Goal: Task Accomplishment & Management: Complete application form

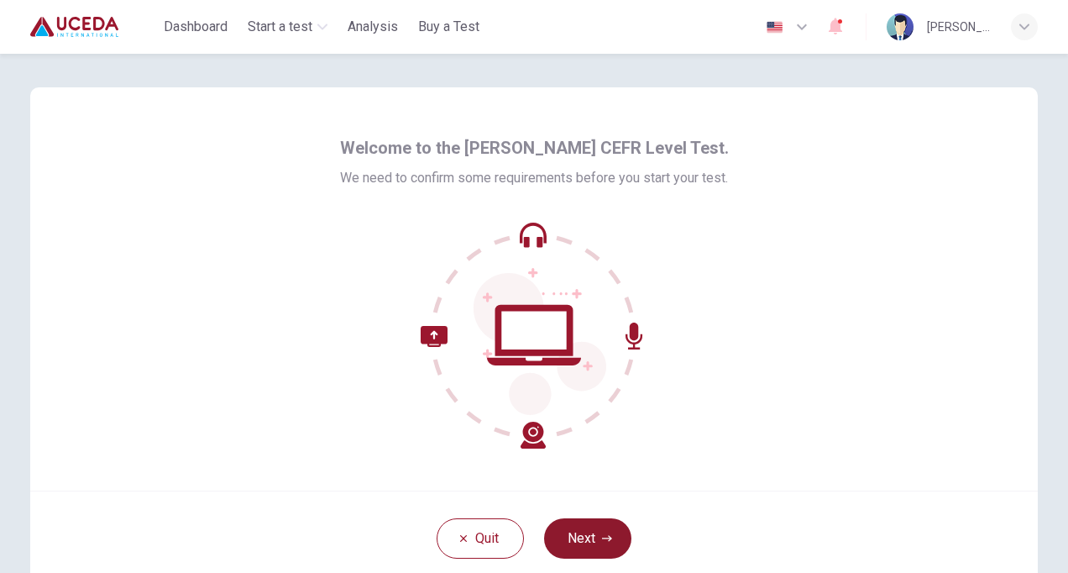
click at [585, 546] on button "Next" at bounding box center [587, 538] width 87 height 40
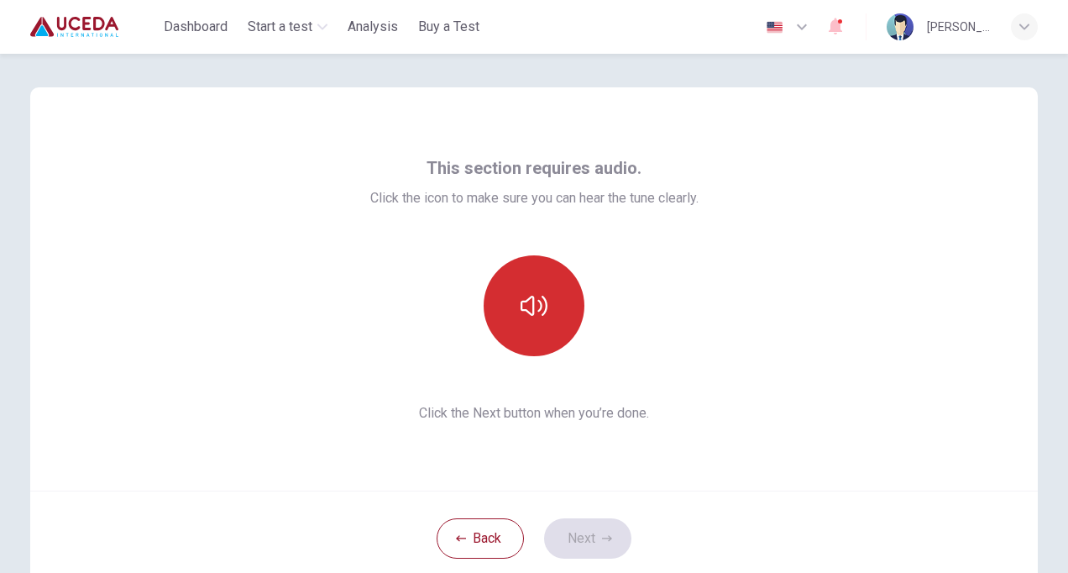
click at [529, 311] on icon "button" at bounding box center [534, 306] width 27 height 20
click at [578, 547] on button "Next" at bounding box center [587, 538] width 87 height 40
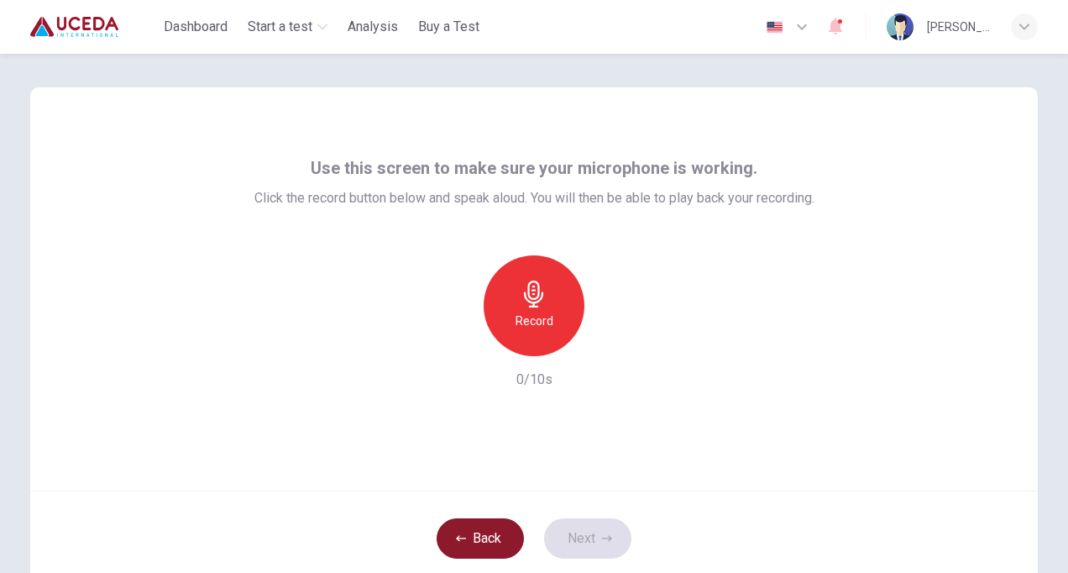
click at [480, 550] on button "Back" at bounding box center [480, 538] width 87 height 40
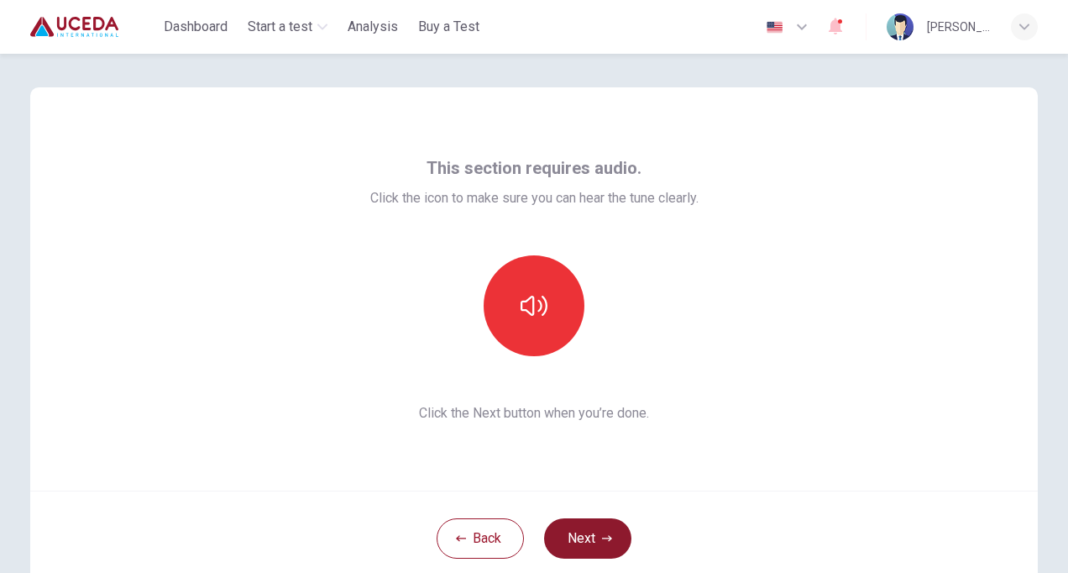
click at [592, 536] on button "Next" at bounding box center [587, 538] width 87 height 40
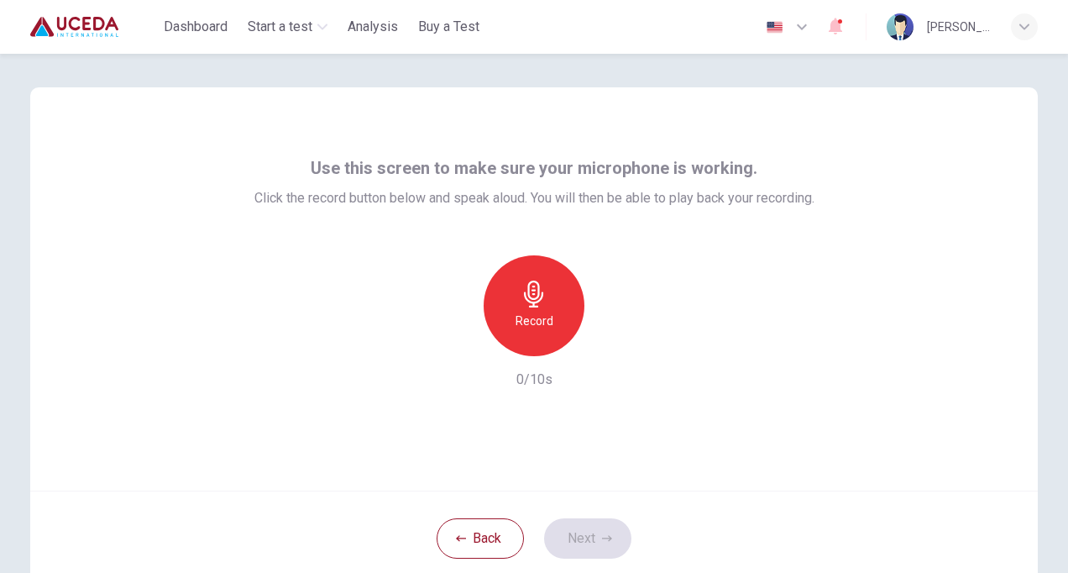
click at [532, 304] on icon "button" at bounding box center [534, 294] width 27 height 27
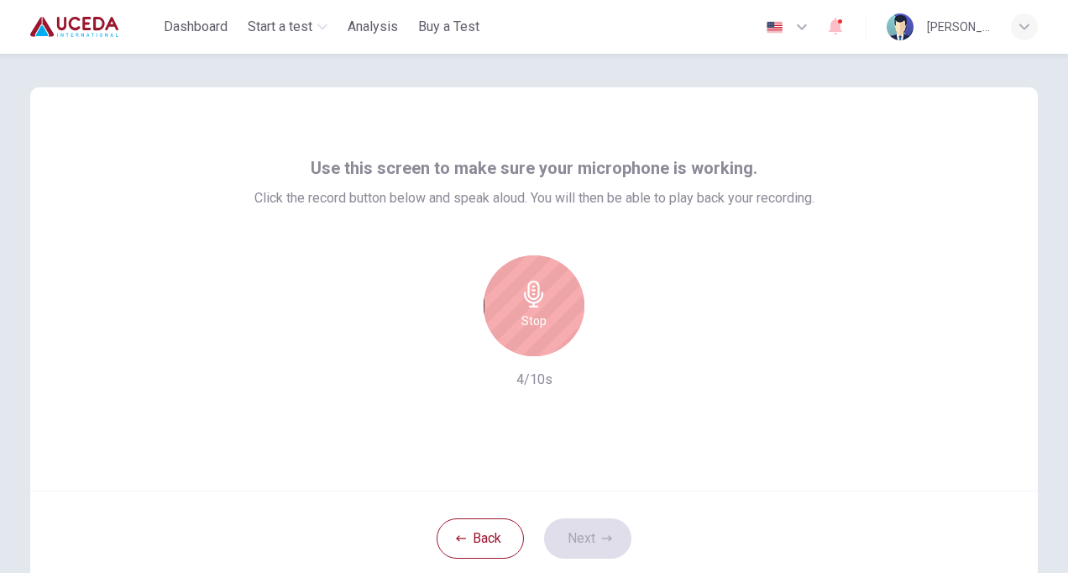
click at [533, 312] on h6 "Stop" at bounding box center [534, 321] width 25 height 20
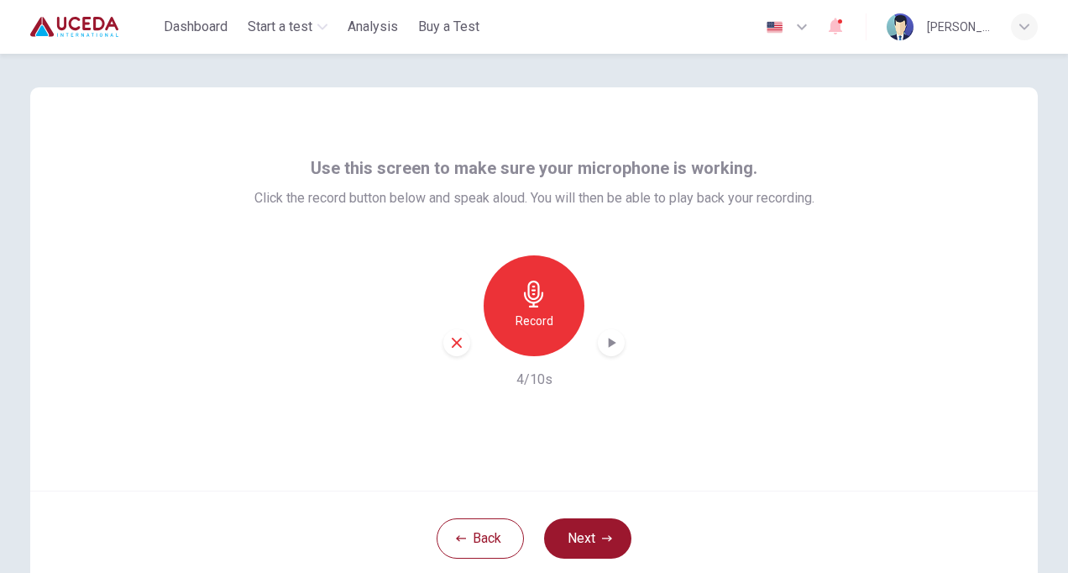
click at [455, 341] on icon "button" at bounding box center [456, 342] width 15 height 15
click at [585, 538] on button "Next" at bounding box center [587, 538] width 87 height 40
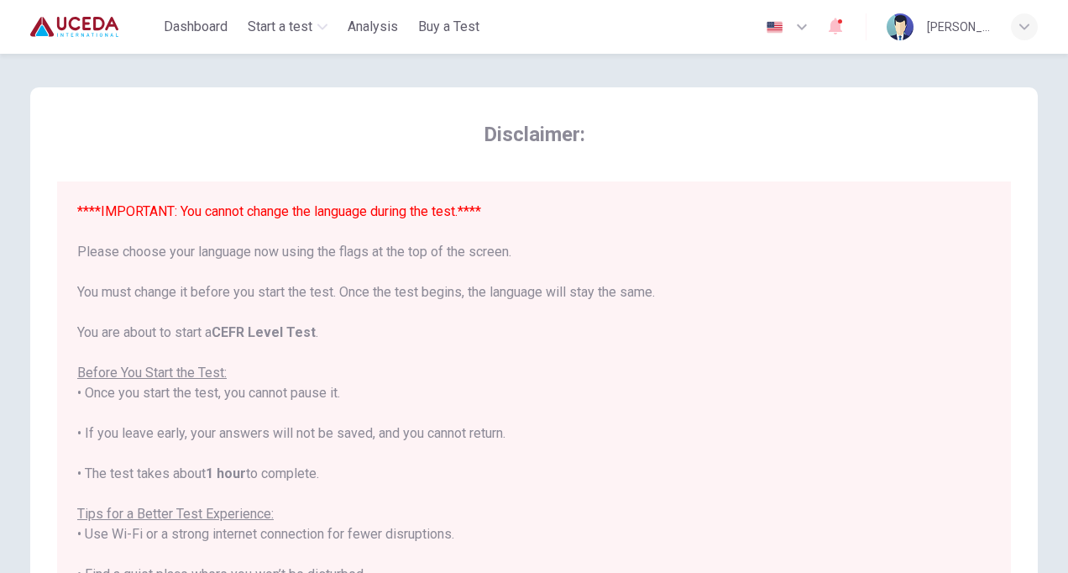
click at [683, 492] on div "****IMPORTANT: You cannot change the language during the test.**** Please choos…" at bounding box center [534, 504] width 914 height 605
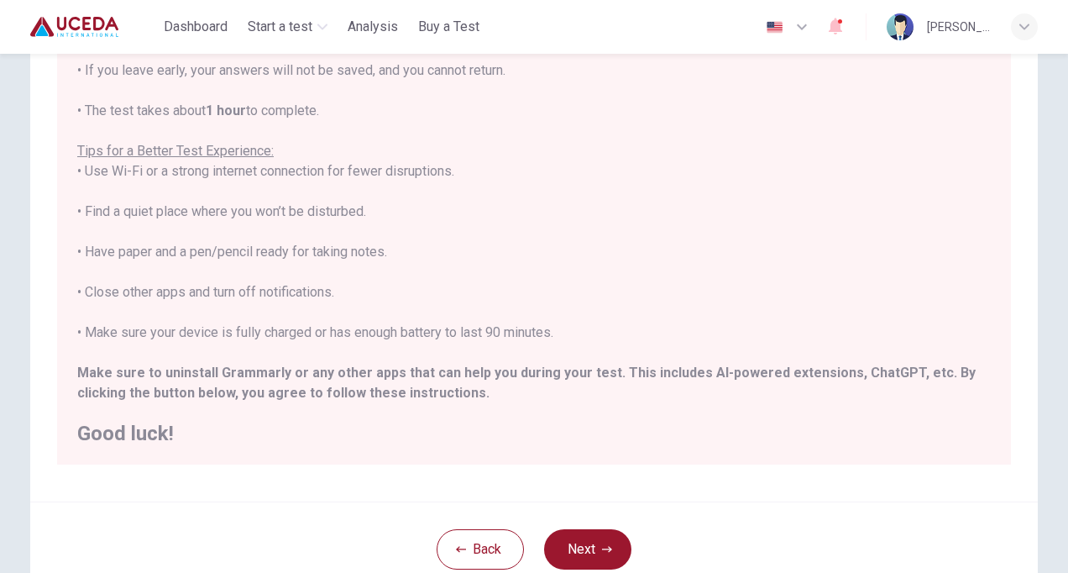
scroll to position [205, 0]
click at [573, 564] on button "Next" at bounding box center [587, 547] width 87 height 40
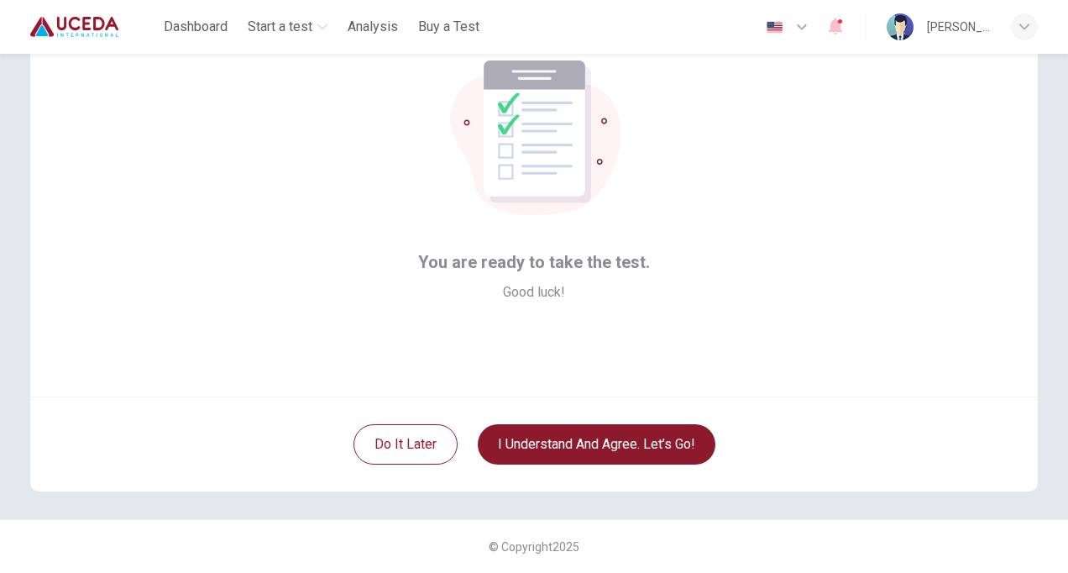
scroll to position [94, 0]
click at [553, 449] on button "I understand and agree. Let’s go!" at bounding box center [597, 444] width 238 height 40
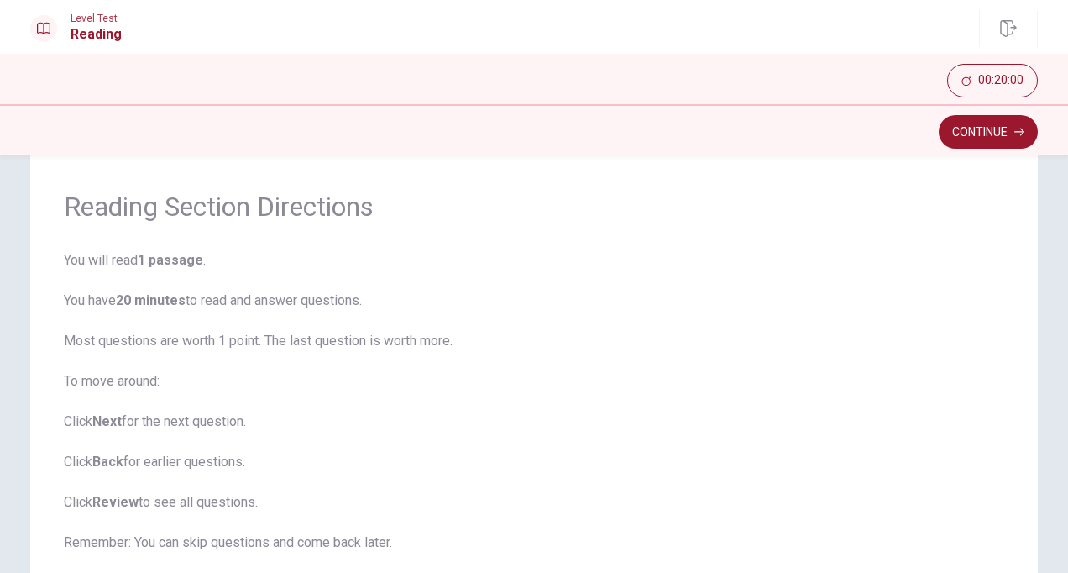
scroll to position [44, 0]
click at [958, 134] on button "Continue" at bounding box center [988, 132] width 99 height 34
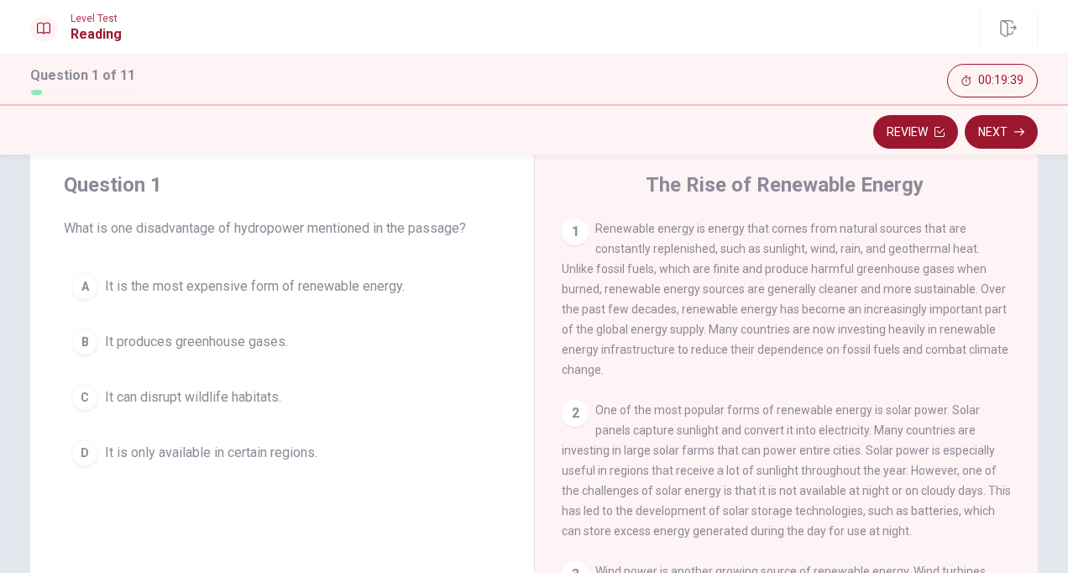
click at [958, 134] on div "Review Next" at bounding box center [534, 132] width 1008 height 32
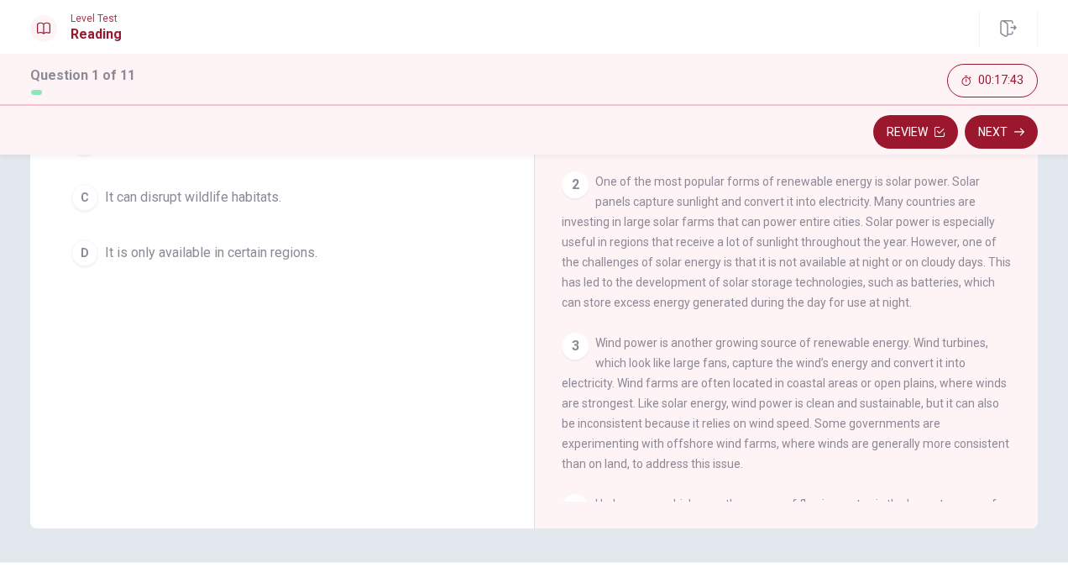
scroll to position [0, 0]
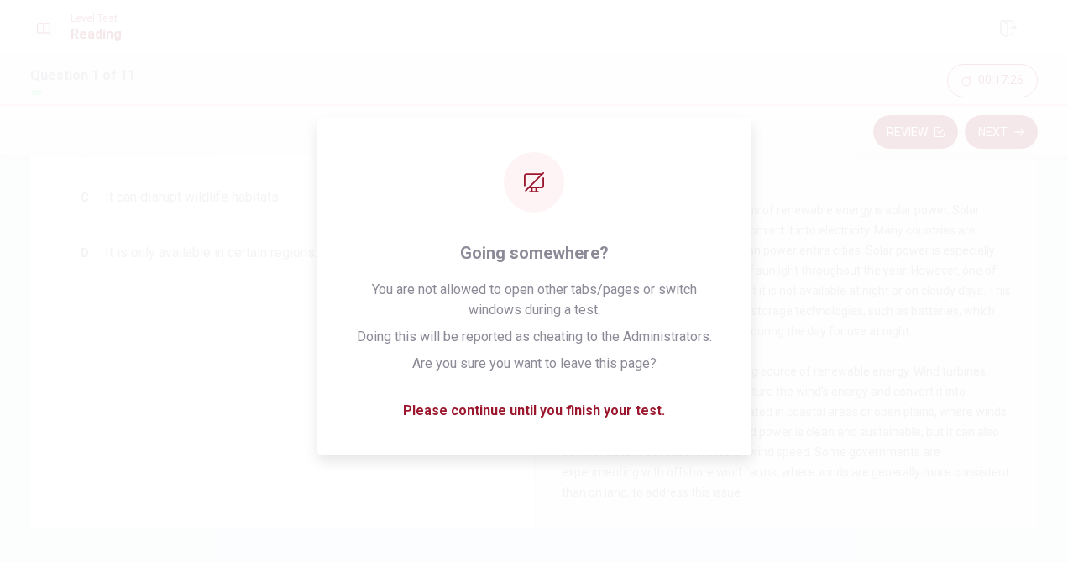
drag, startPoint x: 1058, startPoint y: 356, endPoint x: 1028, endPoint y: 299, distance: 64.6
click at [1029, 298] on div "Question 1 What is one disadvantage of hydropower mentioned in the passage? A I…" at bounding box center [534, 237] width 1062 height 584
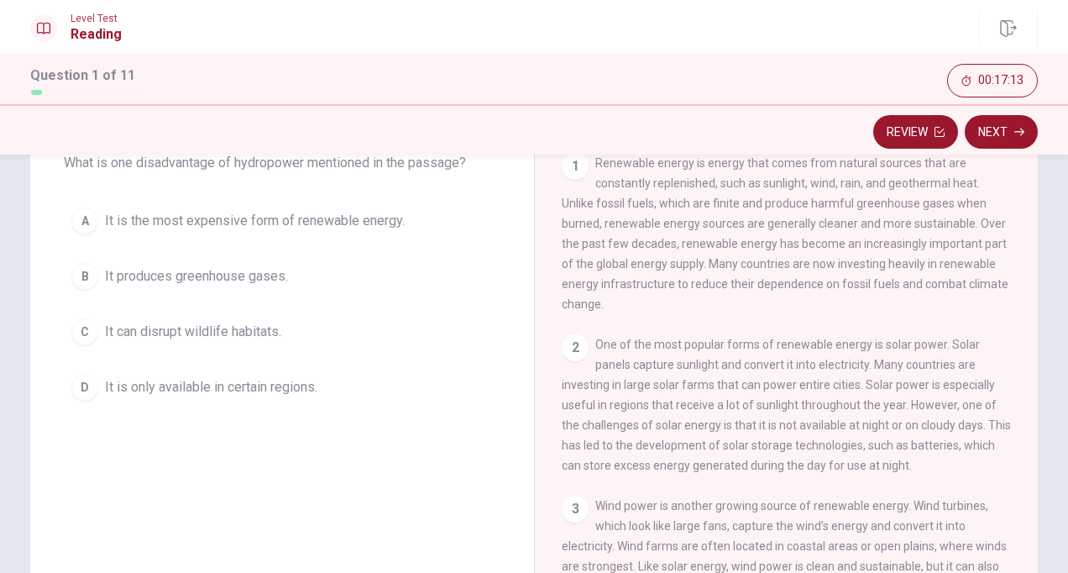
scroll to position [111, 0]
click at [81, 220] on div "A" at bounding box center [84, 219] width 27 height 27
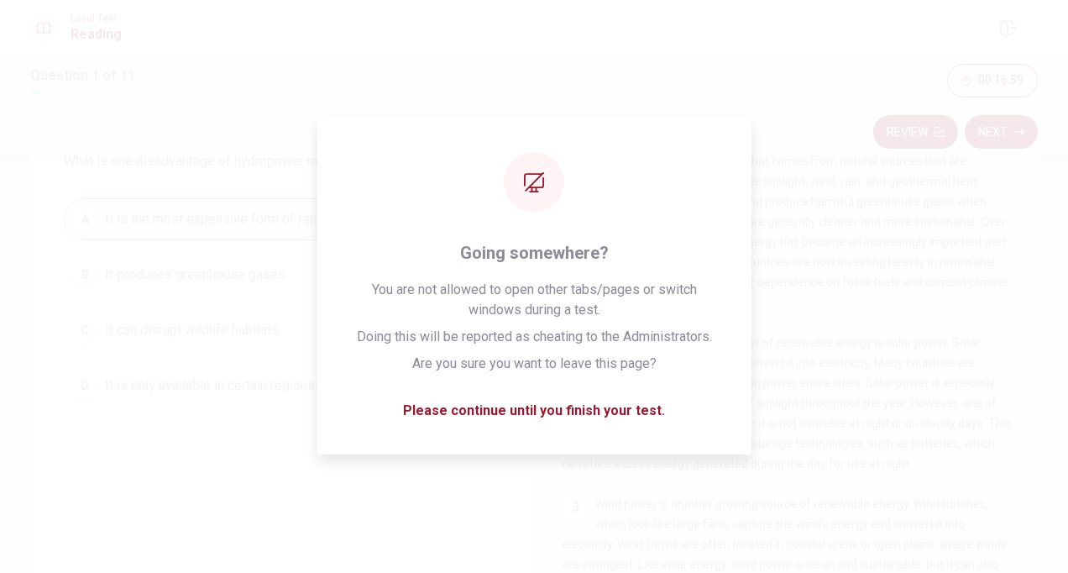
click at [499, 413] on div "Question 1 What is one disadvantage of hydropower mentioned in the passage? A I…" at bounding box center [282, 255] width 504 height 356
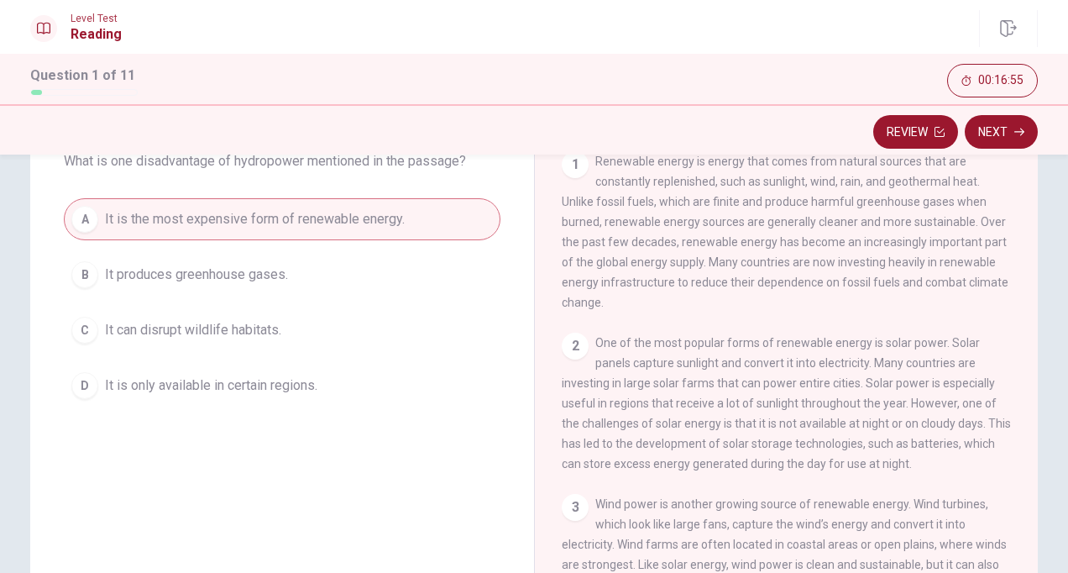
click at [89, 126] on div "Review Next" at bounding box center [534, 132] width 1008 height 32
click at [993, 133] on button "Next" at bounding box center [1001, 132] width 73 height 34
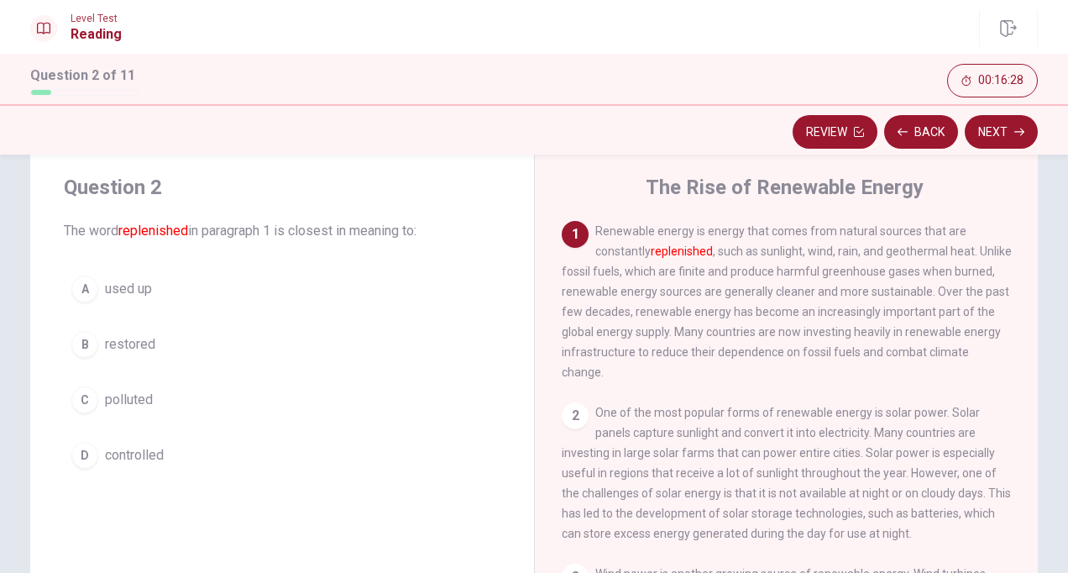
scroll to position [42, 0]
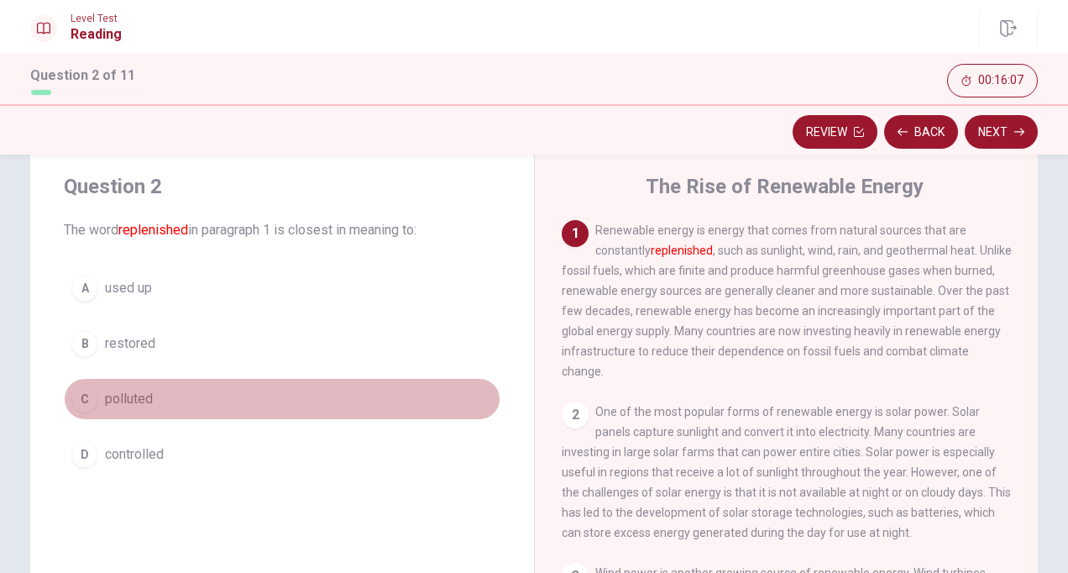
click at [80, 399] on div "C" at bounding box center [84, 398] width 27 height 27
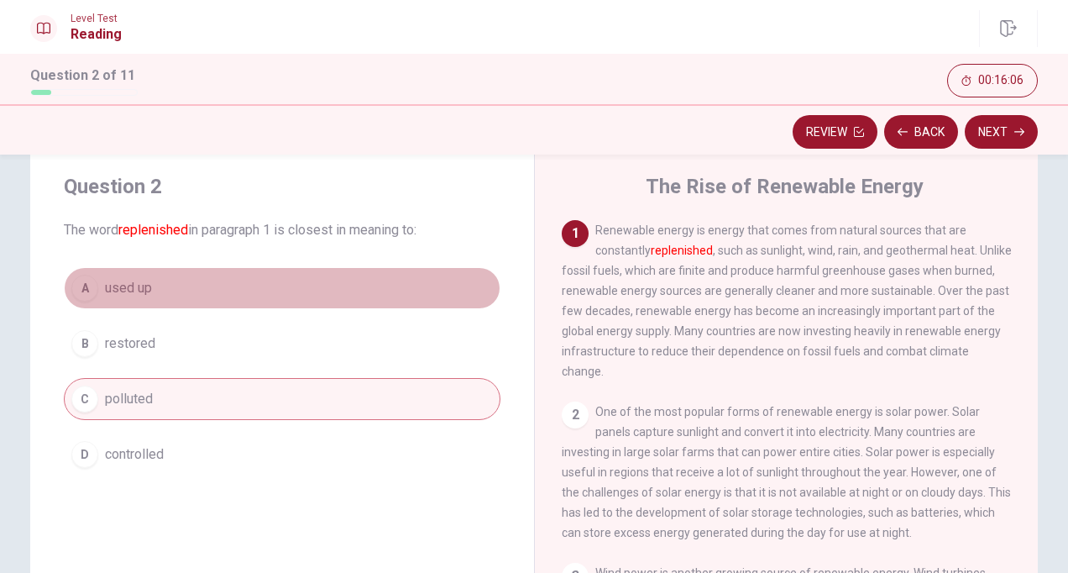
click at [82, 286] on div "A" at bounding box center [84, 288] width 27 height 27
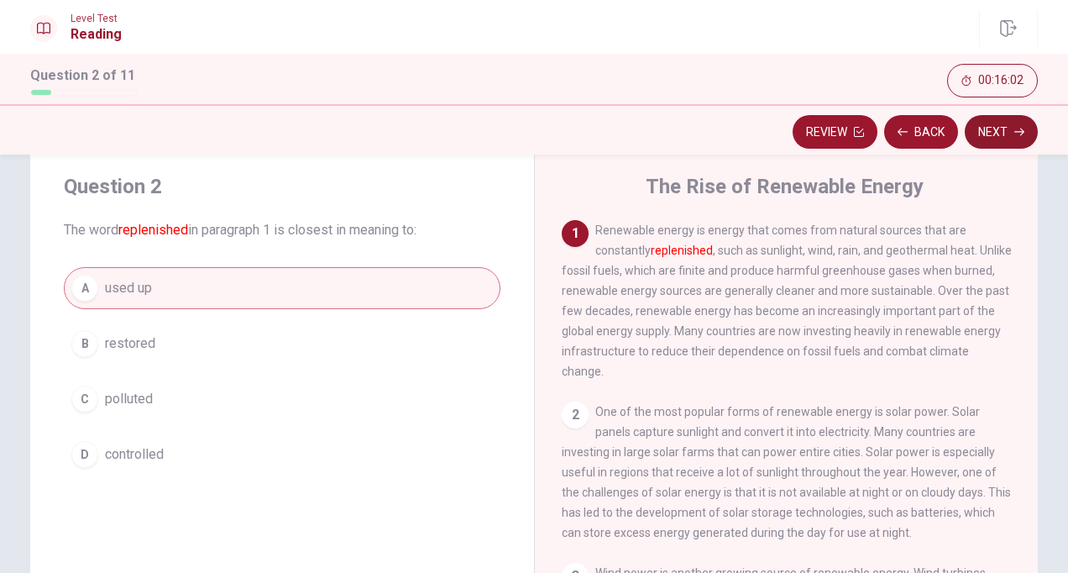
click at [1003, 124] on button "Next" at bounding box center [1001, 132] width 73 height 34
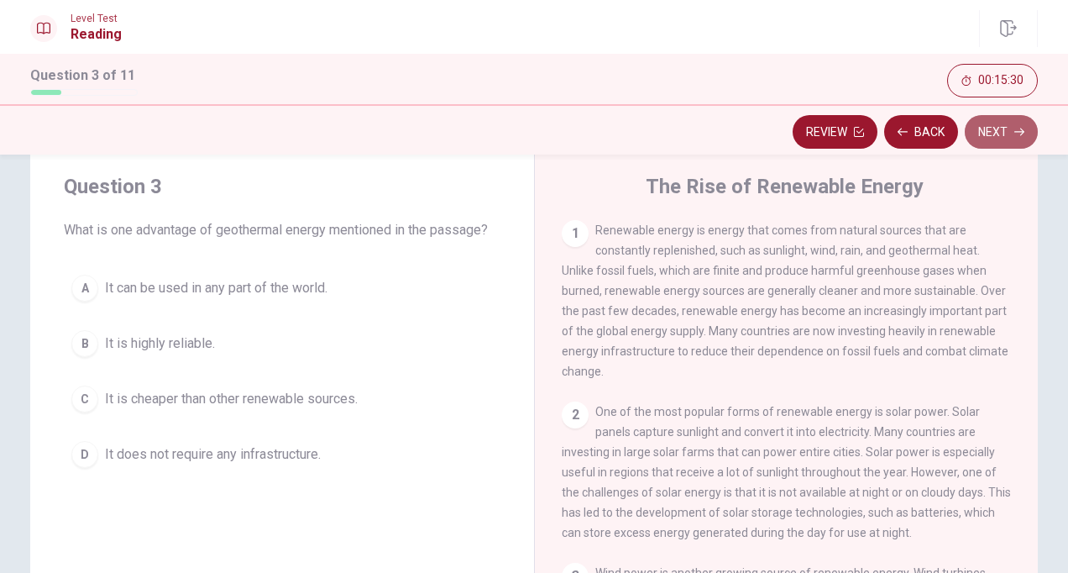
click at [1003, 124] on button "Next" at bounding box center [1001, 132] width 73 height 34
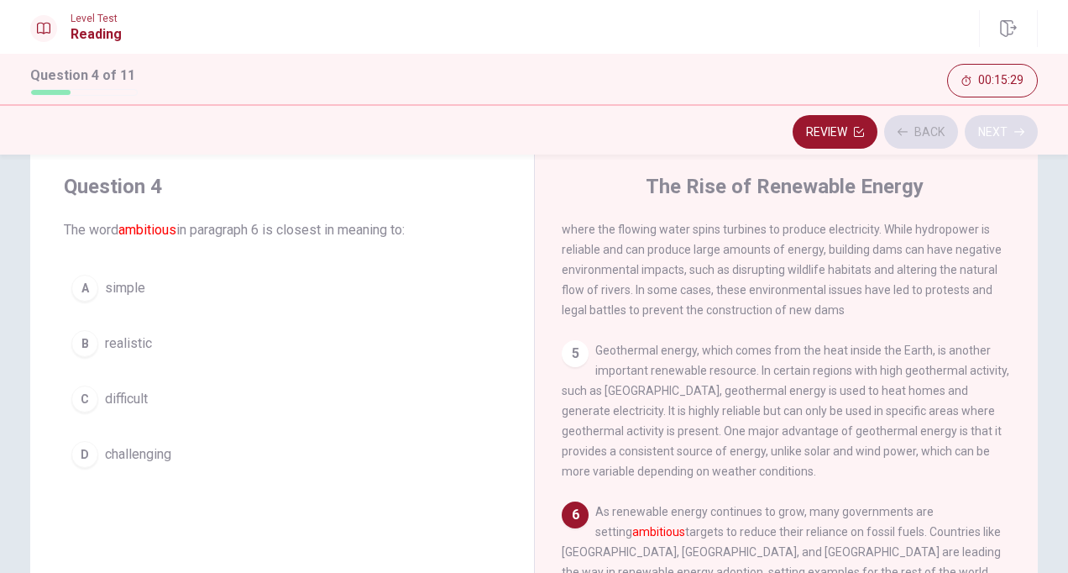
scroll to position [569, 0]
click at [909, 134] on button "Back" at bounding box center [921, 132] width 74 height 34
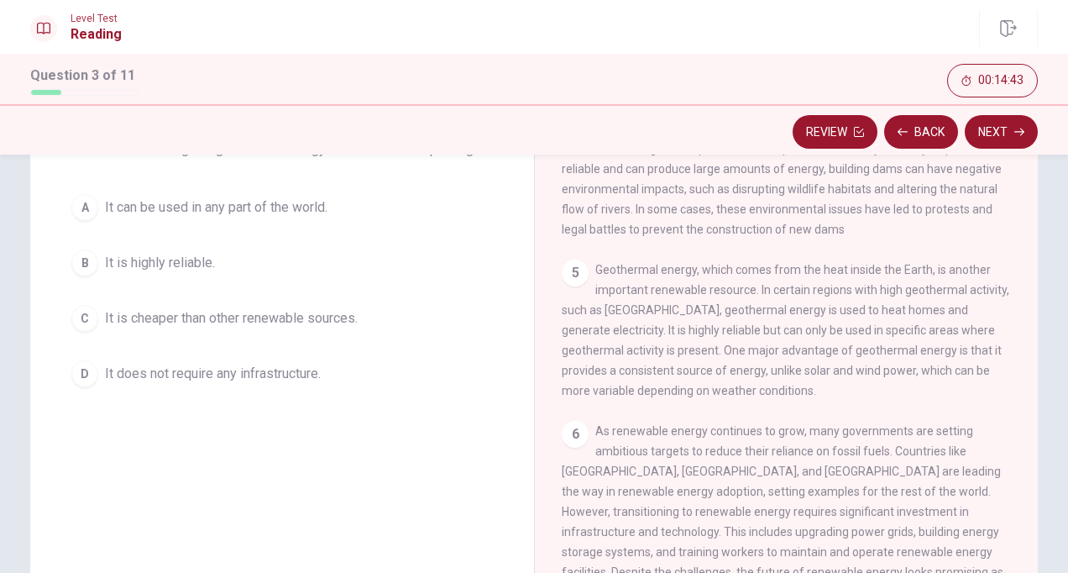
scroll to position [127, 0]
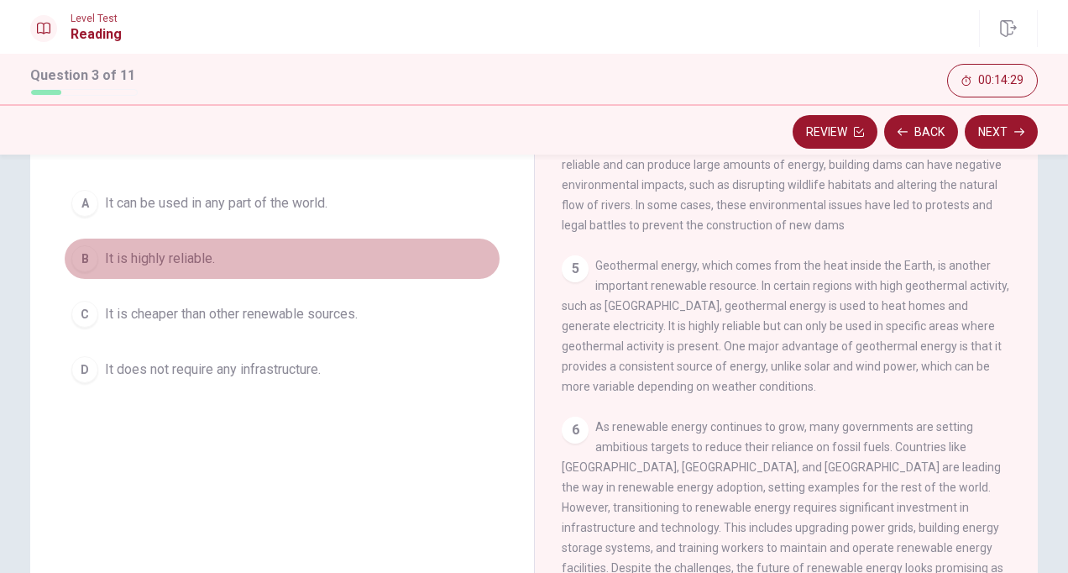
click at [80, 254] on div "B" at bounding box center [84, 258] width 27 height 27
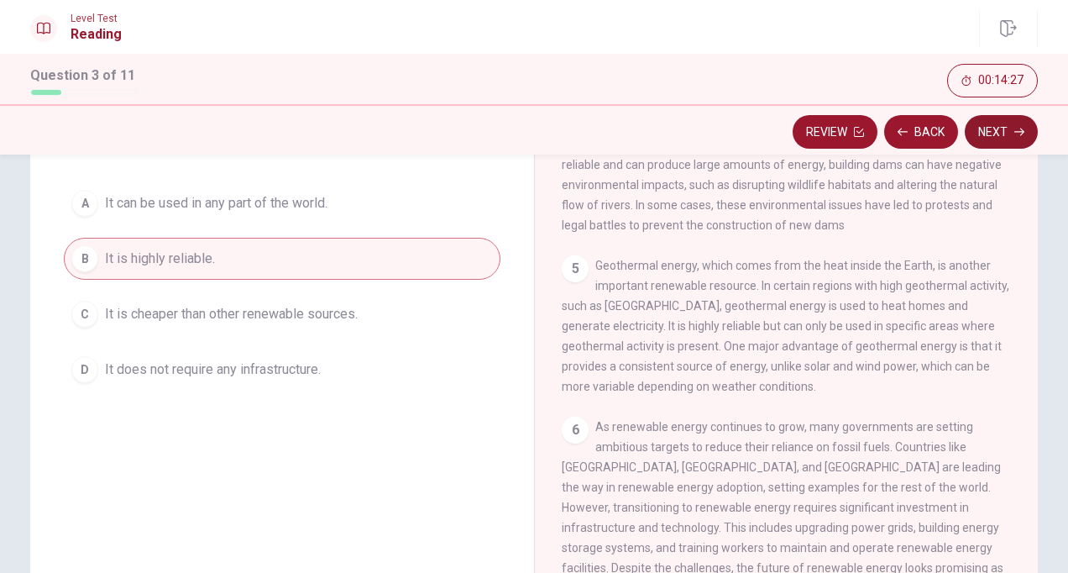
click at [998, 133] on button "Next" at bounding box center [1001, 132] width 73 height 34
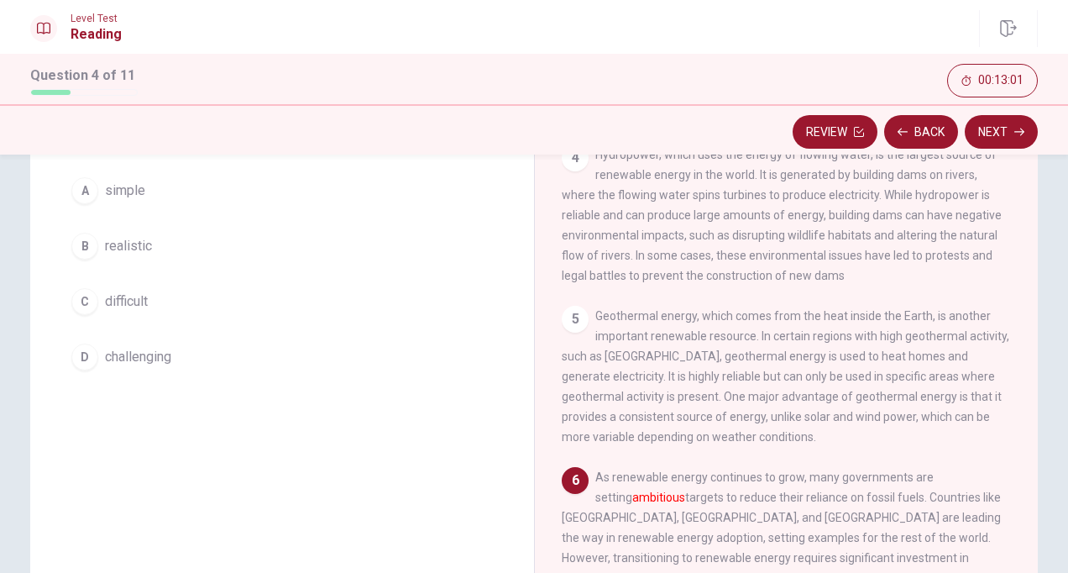
scroll to position [131, 0]
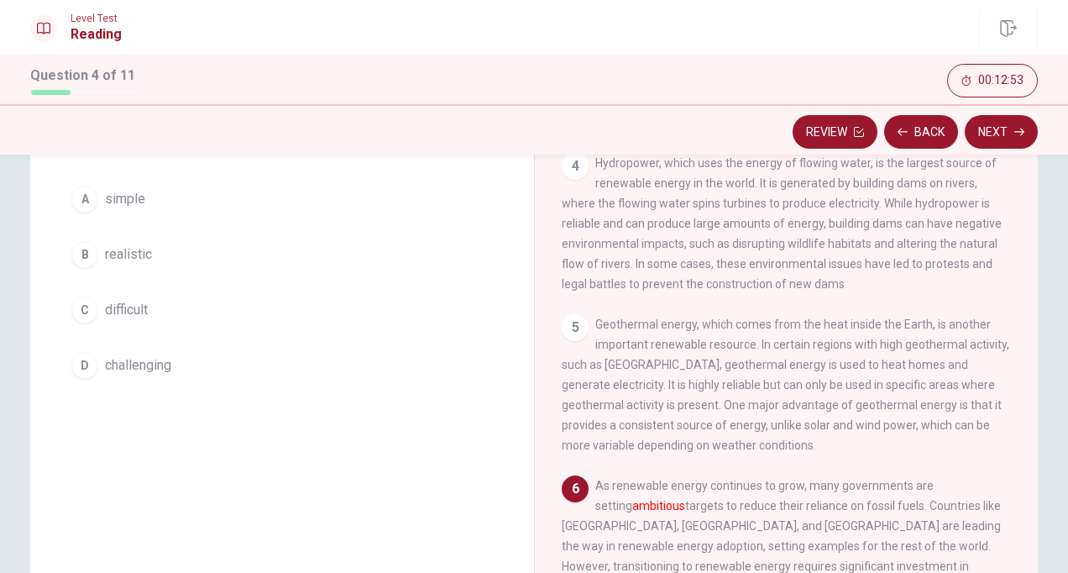
click at [92, 309] on div "C" at bounding box center [84, 309] width 27 height 27
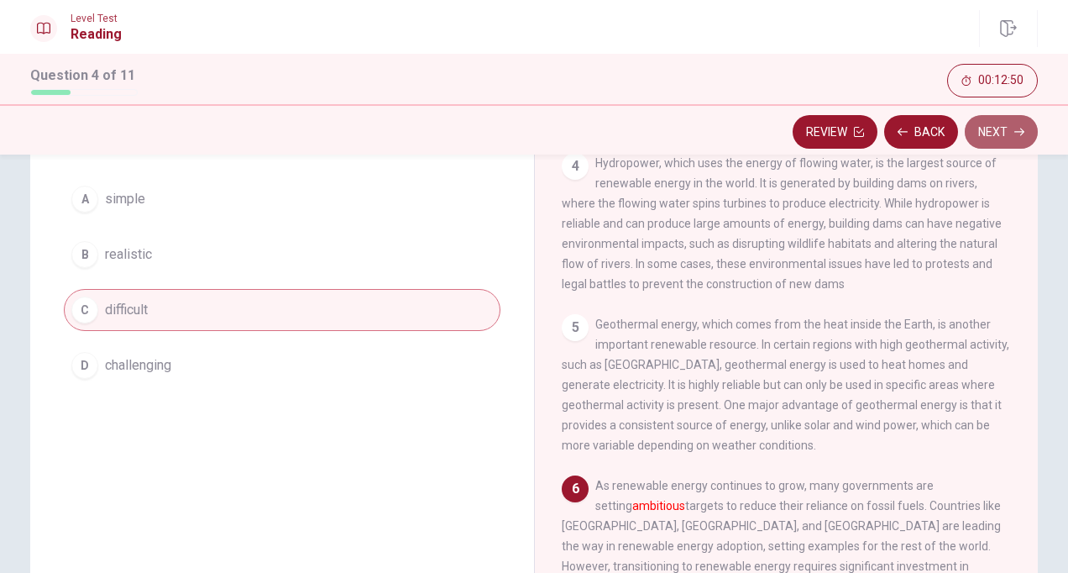
click at [989, 134] on button "Next" at bounding box center [1001, 132] width 73 height 34
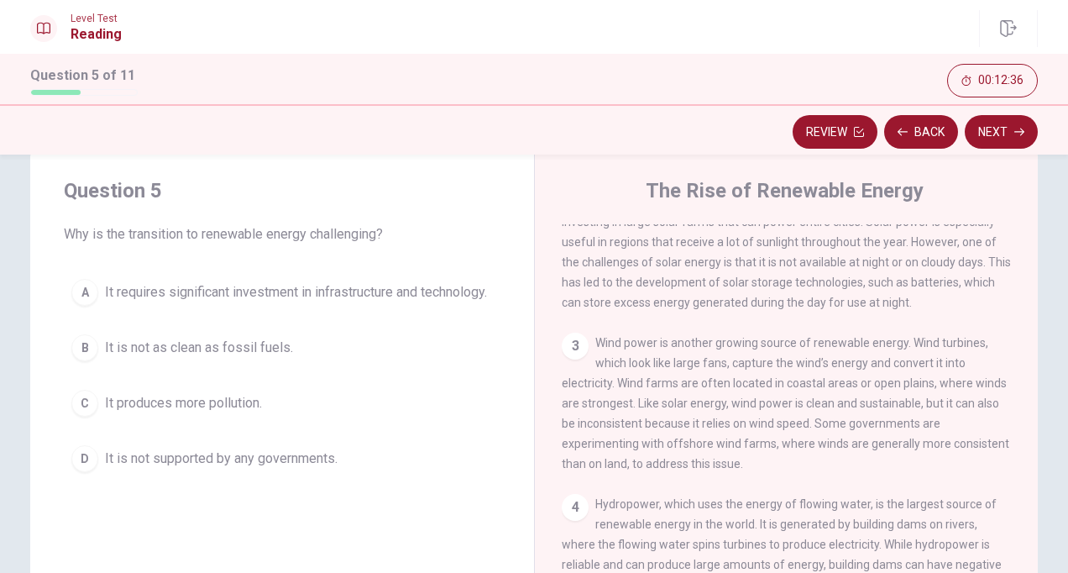
scroll to position [39, 0]
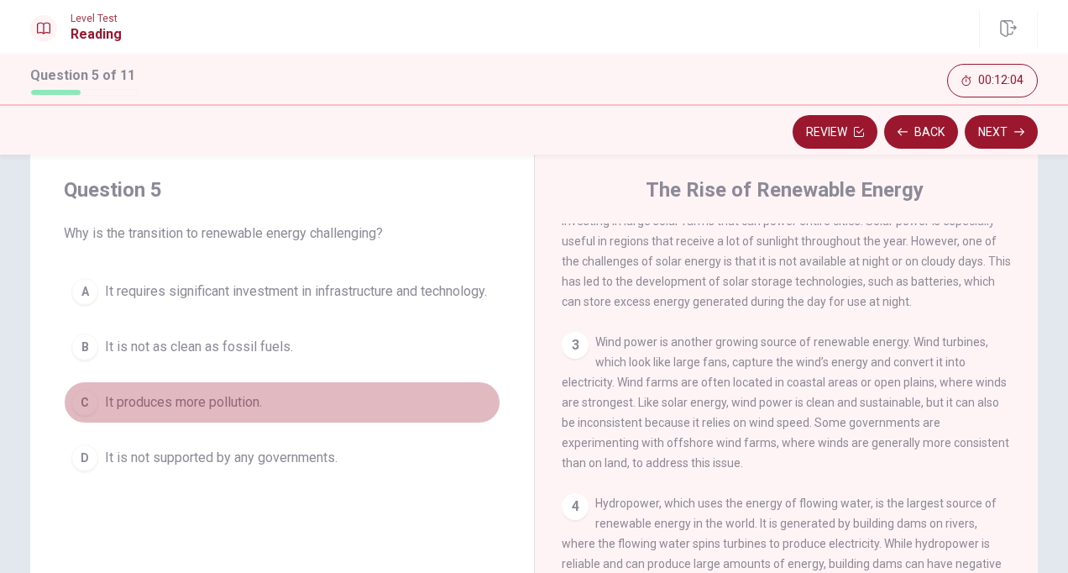
click at [77, 408] on div "C" at bounding box center [84, 402] width 27 height 27
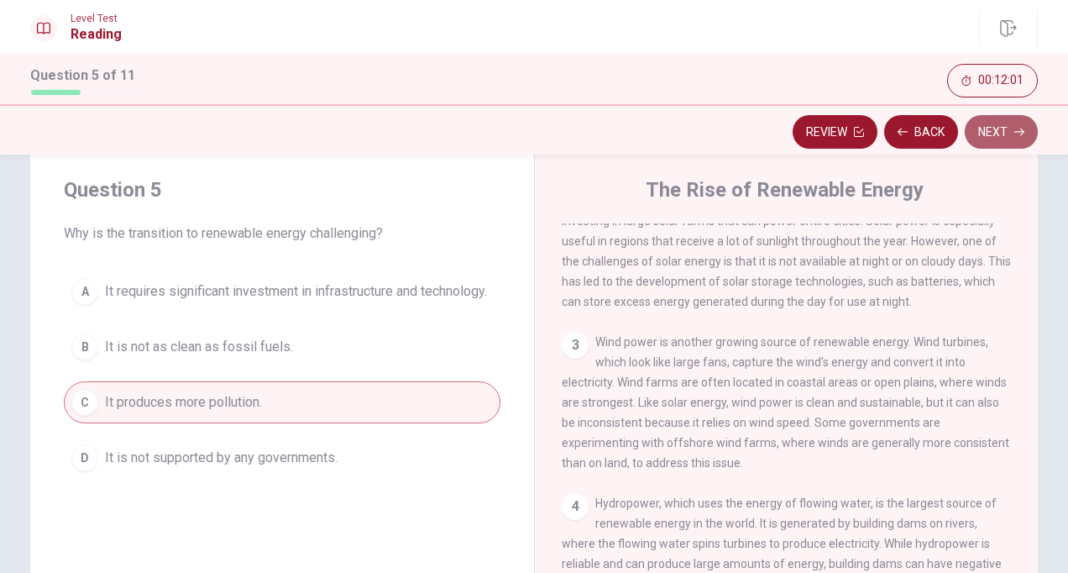
click at [1008, 134] on button "Next" at bounding box center [1001, 132] width 73 height 34
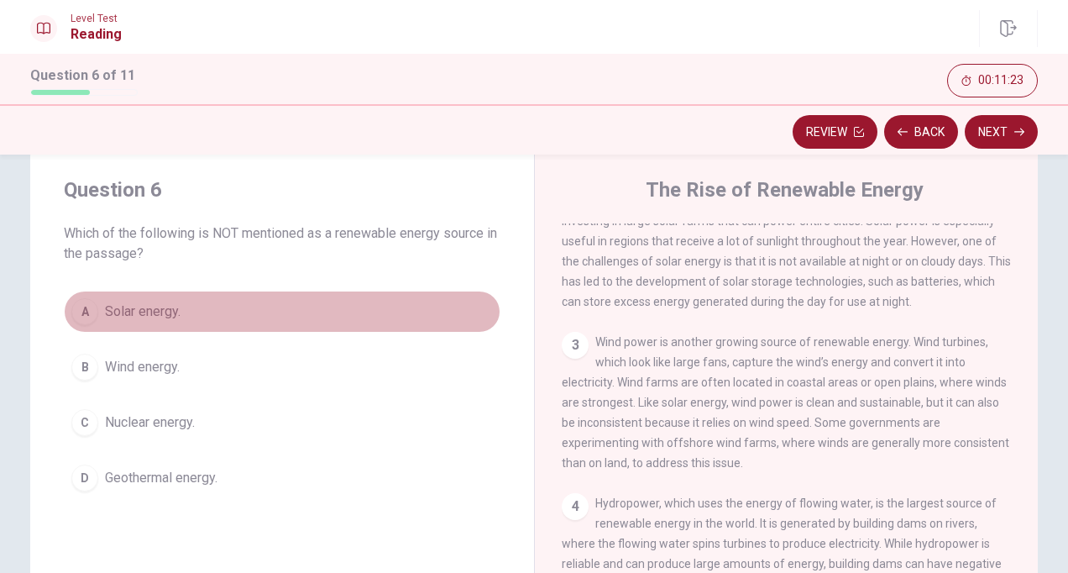
click at [87, 311] on div "A" at bounding box center [84, 311] width 27 height 27
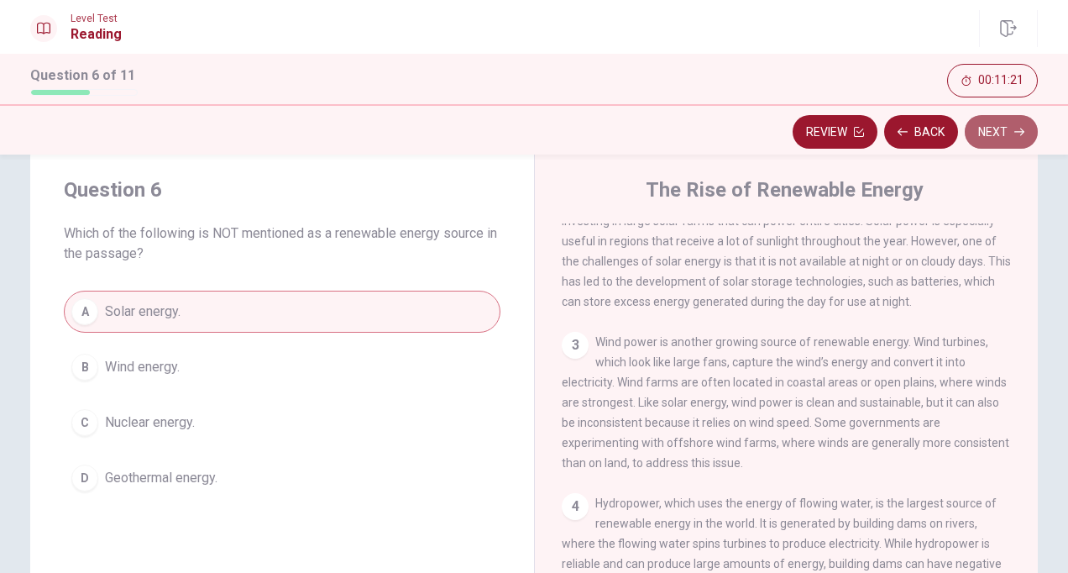
click at [992, 140] on button "Next" at bounding box center [1001, 132] width 73 height 34
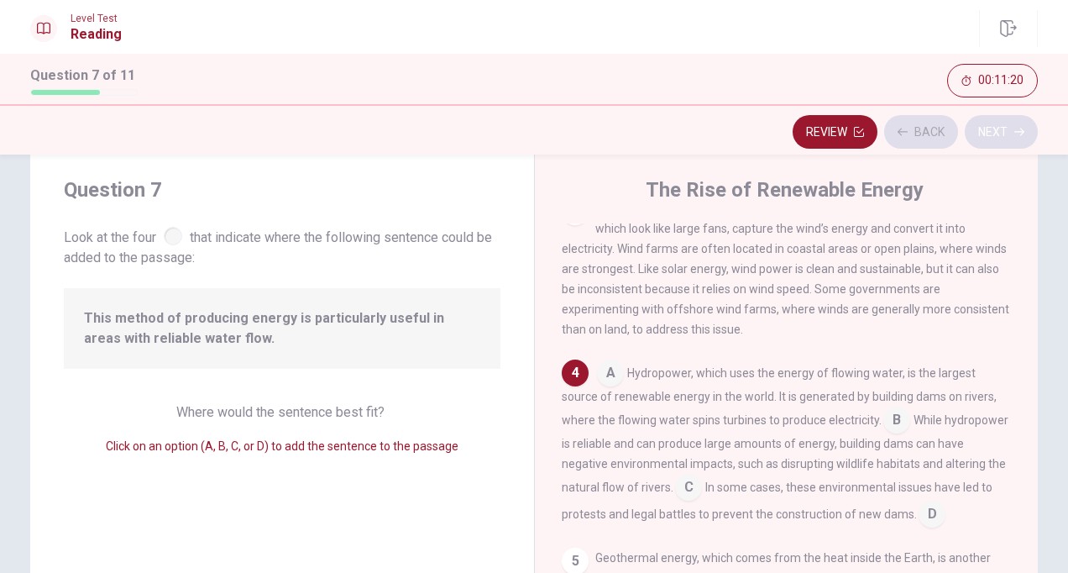
scroll to position [390, 0]
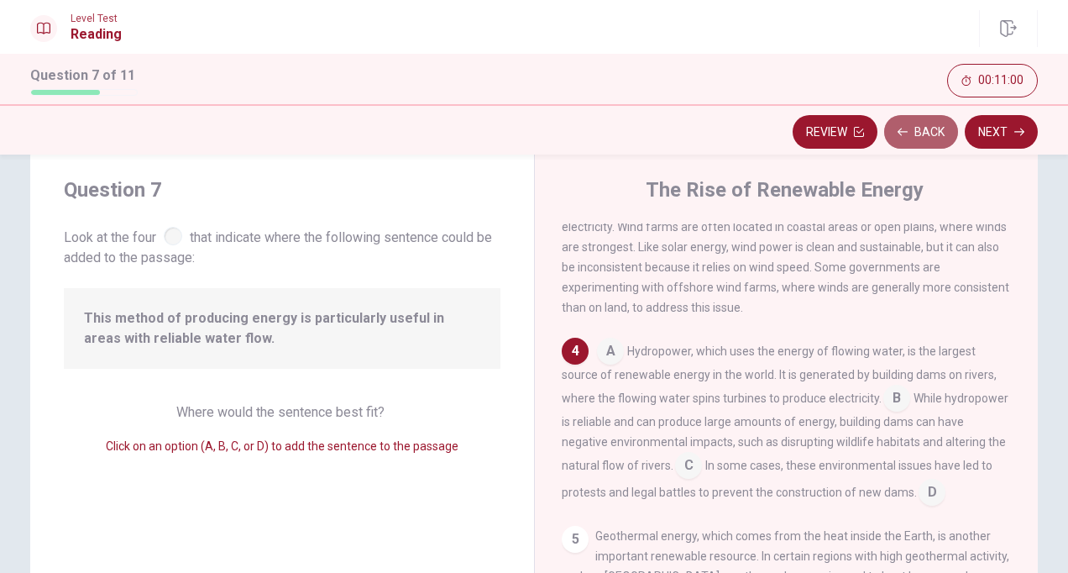
click at [917, 126] on button "Back" at bounding box center [921, 132] width 74 height 34
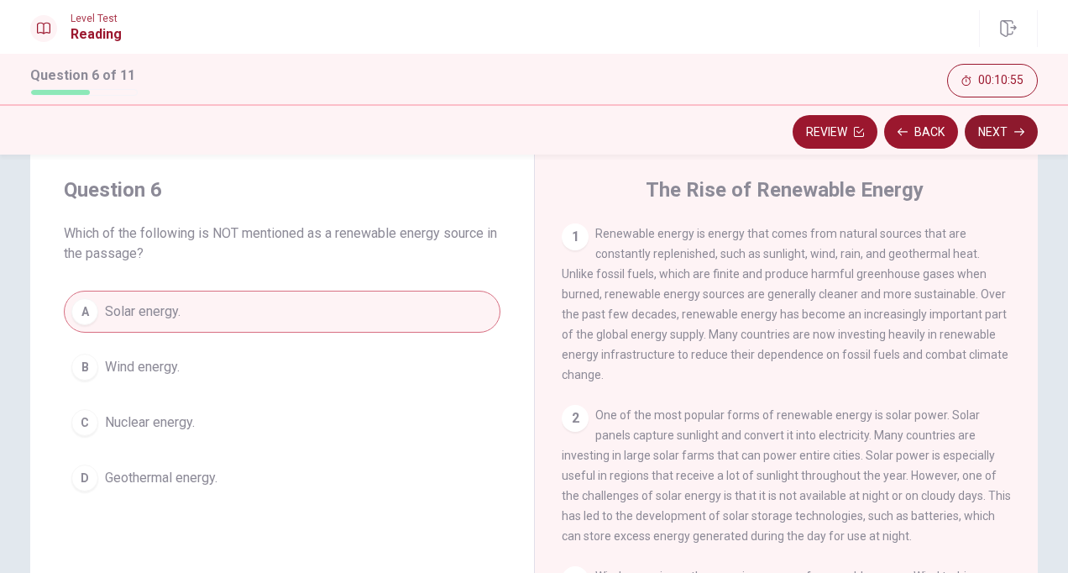
click at [998, 135] on button "Next" at bounding box center [1001, 132] width 73 height 34
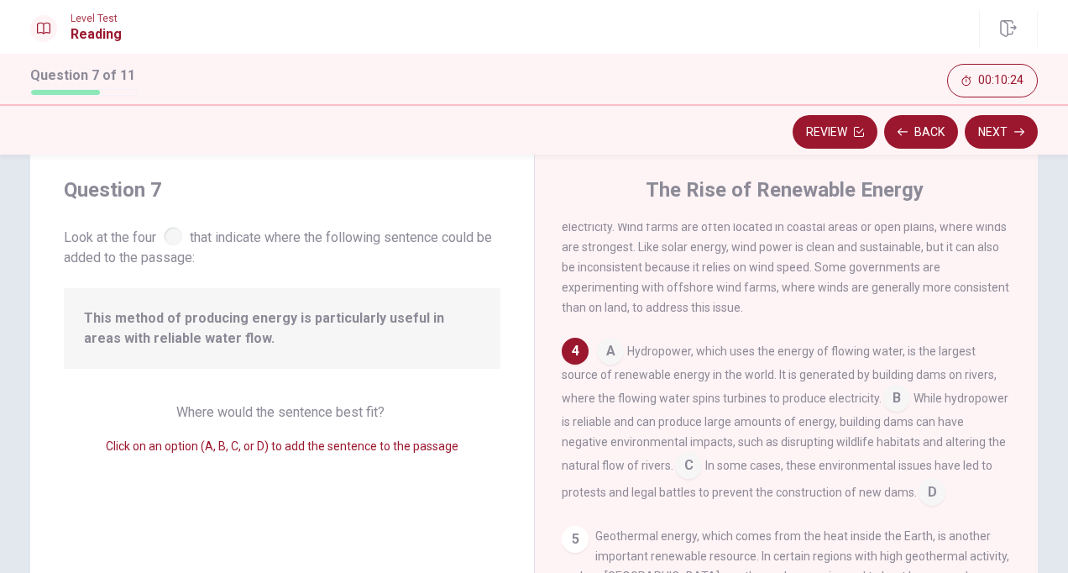
click at [892, 413] on input at bounding box center [897, 399] width 27 height 27
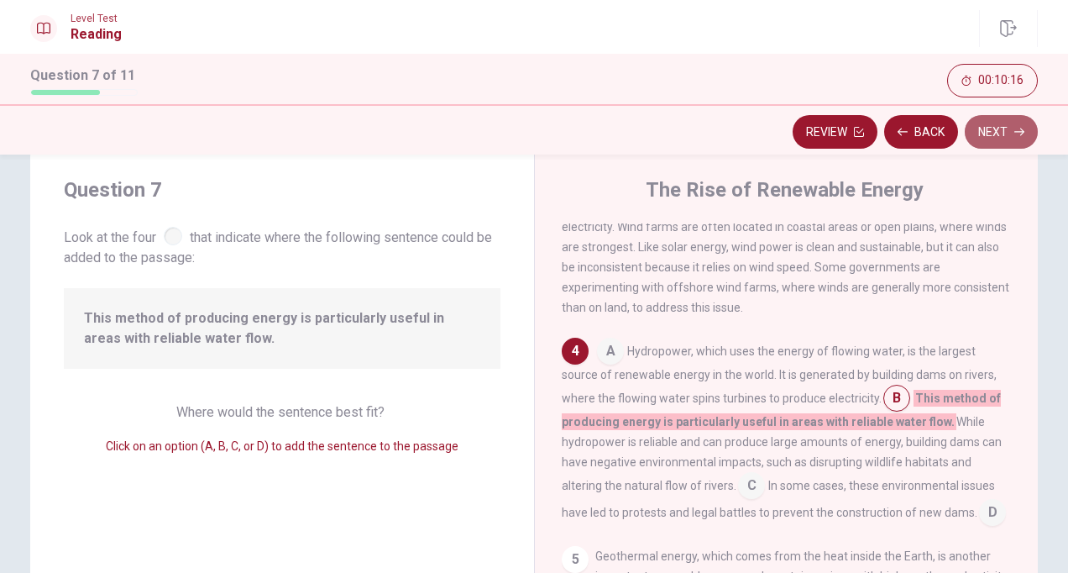
click at [996, 124] on button "Next" at bounding box center [1001, 132] width 73 height 34
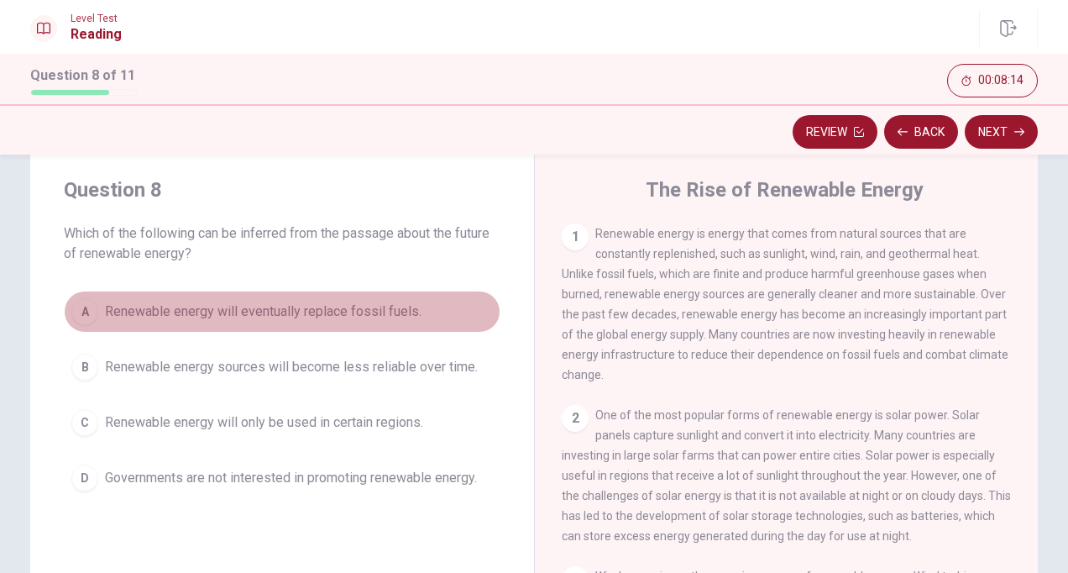
click at [81, 315] on div "A" at bounding box center [84, 311] width 27 height 27
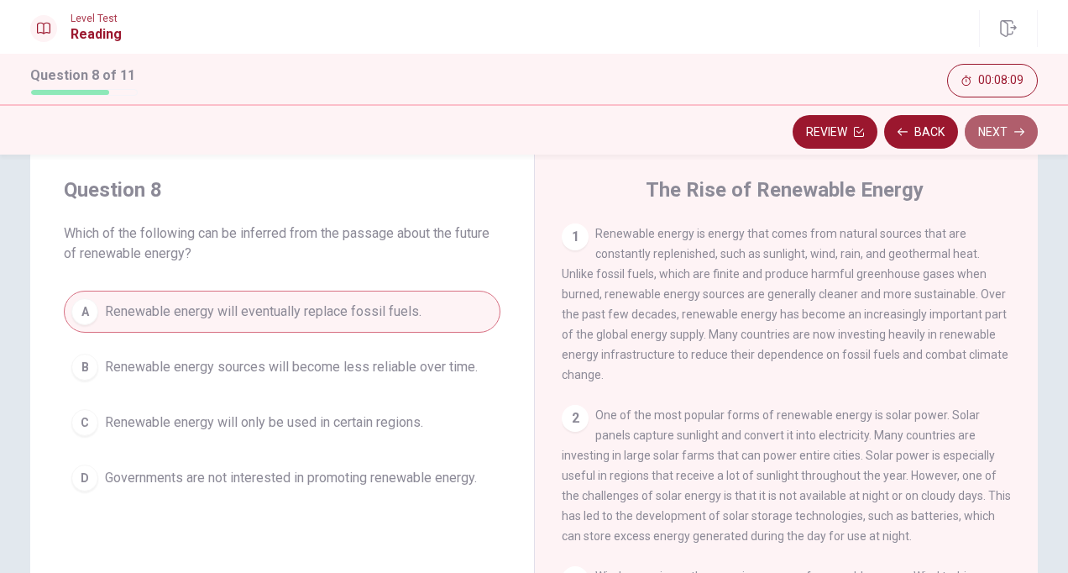
click at [994, 125] on button "Next" at bounding box center [1001, 132] width 73 height 34
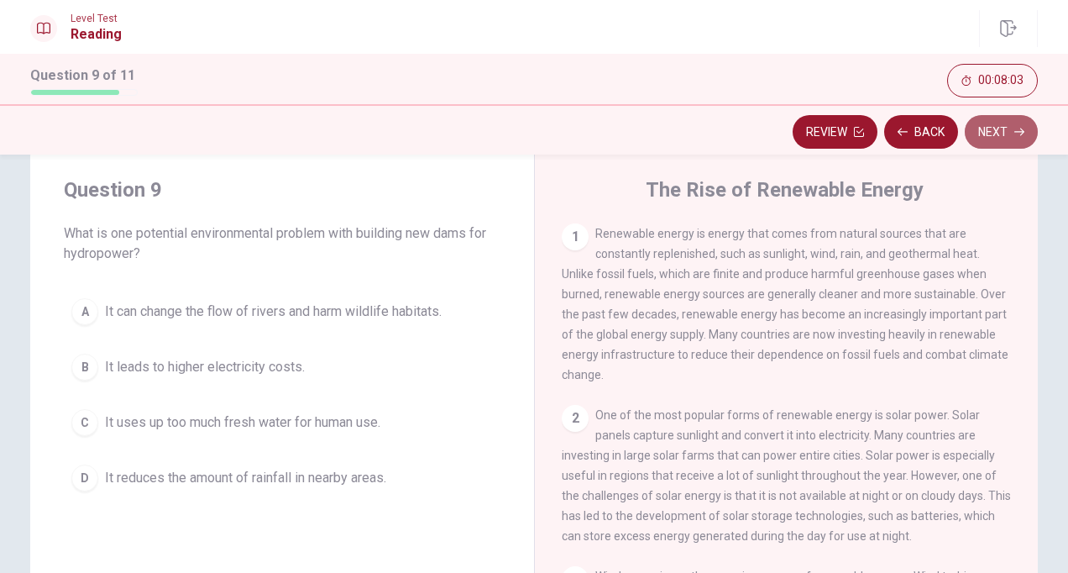
click at [994, 125] on button "Next" at bounding box center [1001, 132] width 73 height 34
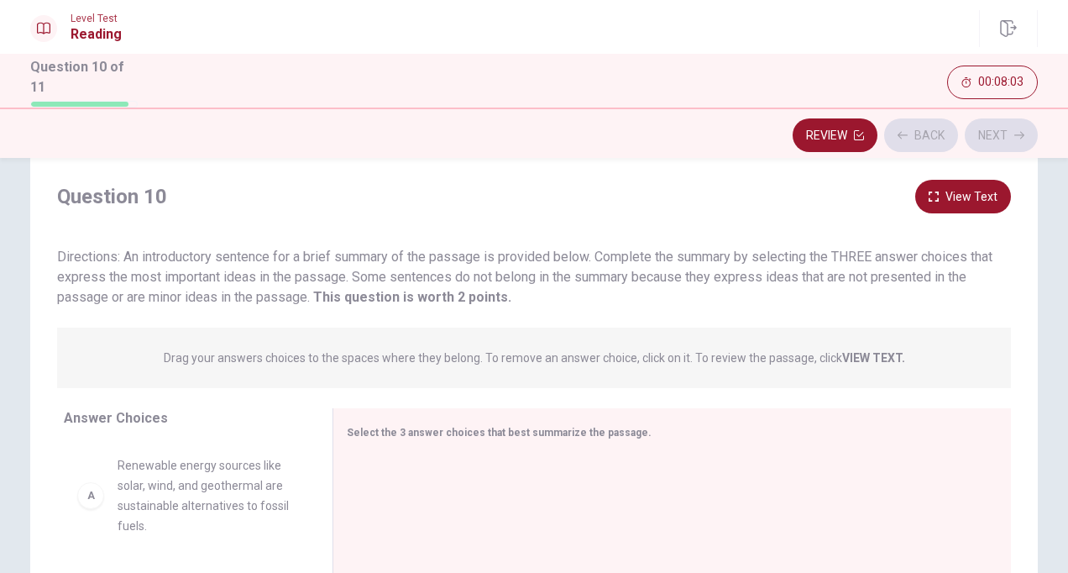
click at [994, 125] on div "Review Back Next" at bounding box center [534, 135] width 1008 height 32
click at [994, 125] on button "Next" at bounding box center [1001, 135] width 73 height 34
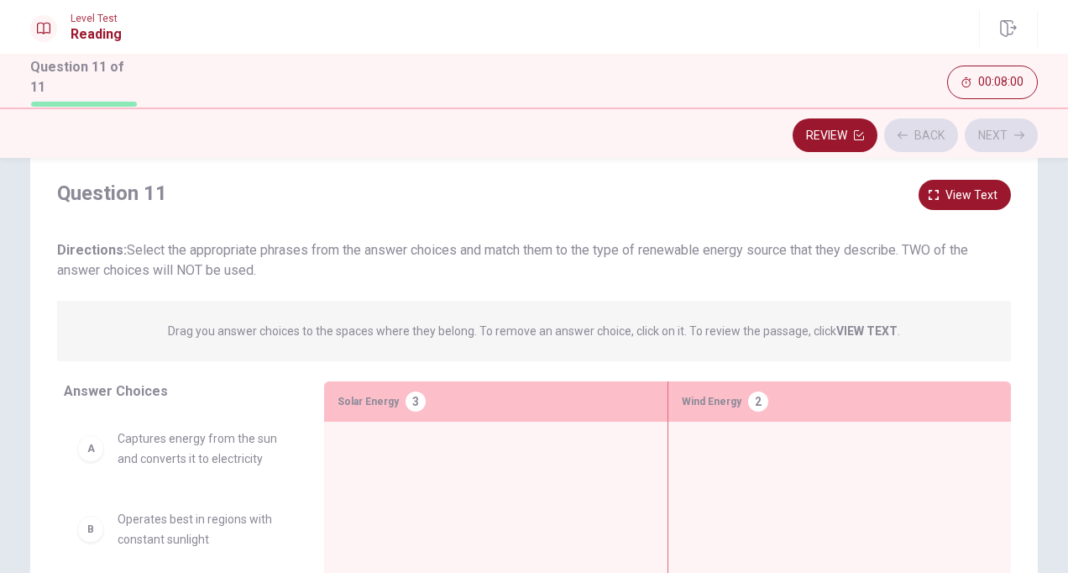
click at [909, 132] on div "Review Back Next" at bounding box center [534, 135] width 1008 height 32
click at [909, 132] on button "Back" at bounding box center [921, 135] width 74 height 34
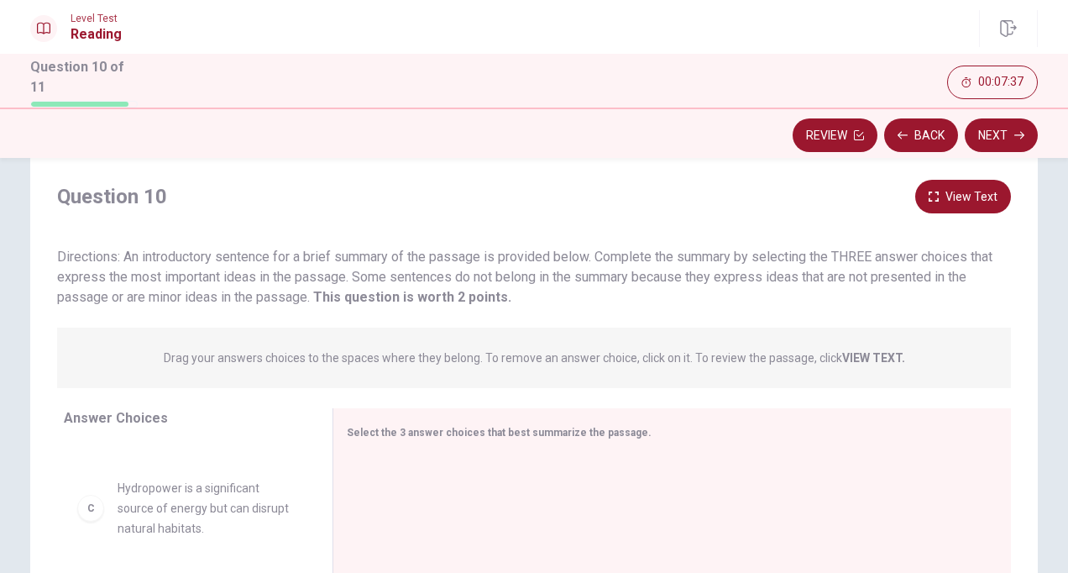
scroll to position [181, 0]
click at [94, 510] on div "C" at bounding box center [90, 505] width 27 height 27
click at [88, 511] on div "C" at bounding box center [90, 505] width 27 height 27
drag, startPoint x: 319, startPoint y: 554, endPoint x: 333, endPoint y: 534, distance: 24.2
click at [336, 512] on div at bounding box center [346, 566] width 21 height 317
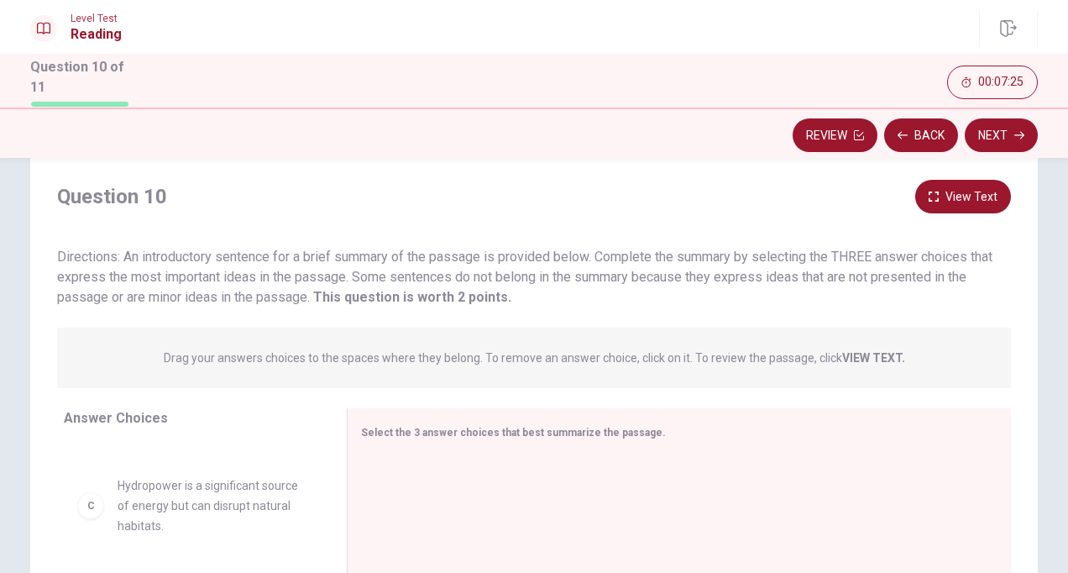
scroll to position [0, 0]
click at [92, 502] on div "A" at bounding box center [90, 495] width 27 height 27
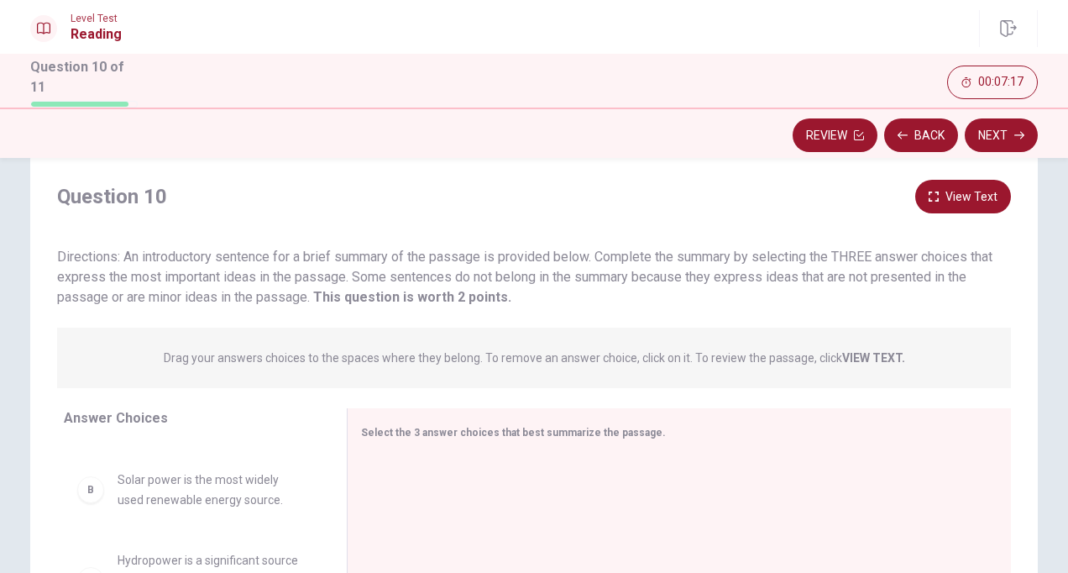
click at [86, 501] on div "B Solar power is the most widely used renewable energy source." at bounding box center [191, 489] width 229 height 40
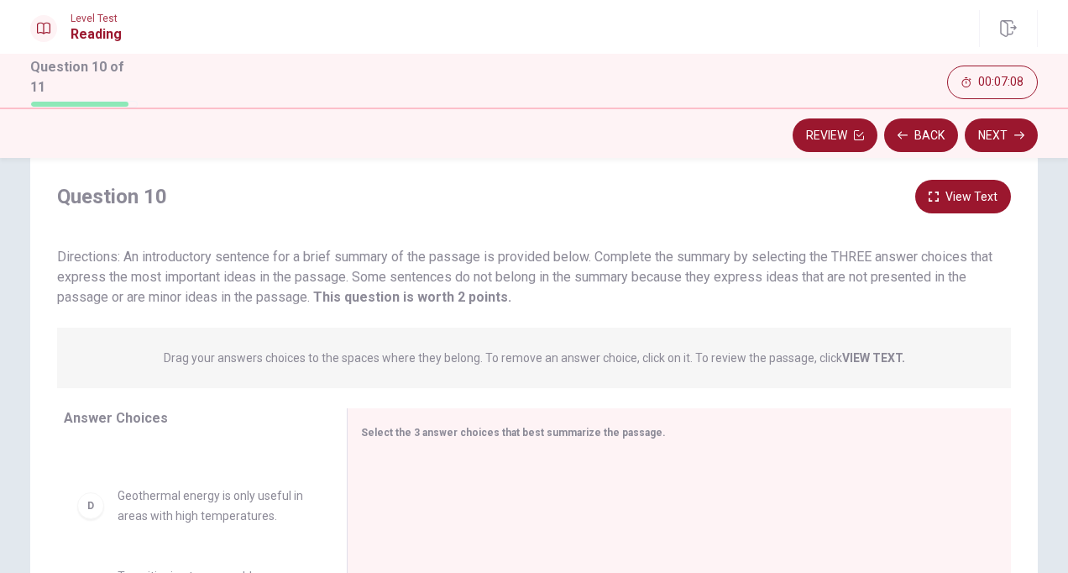
click at [87, 511] on div "D" at bounding box center [90, 505] width 27 height 27
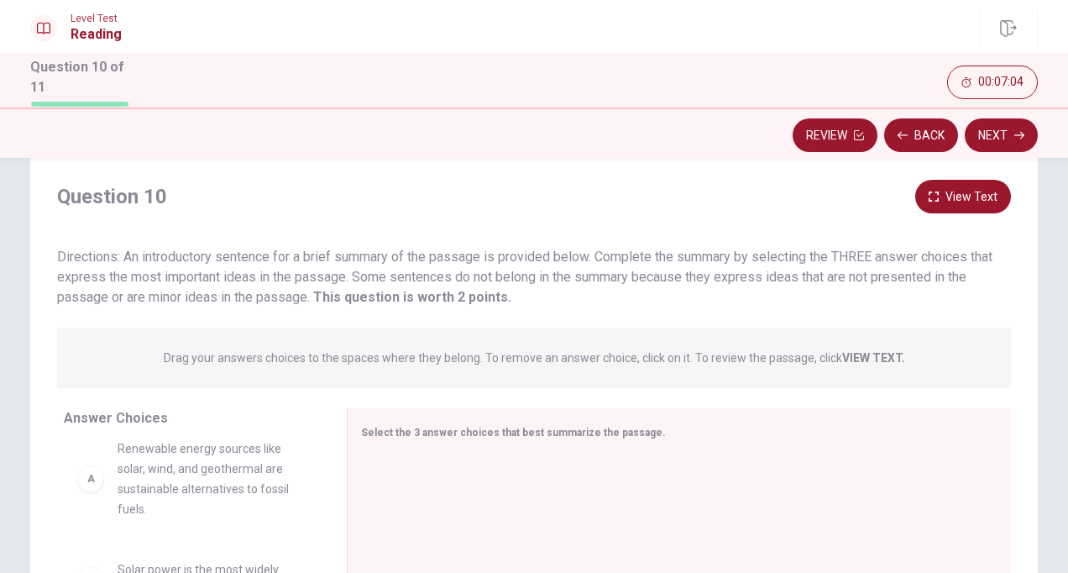
scroll to position [0, 0]
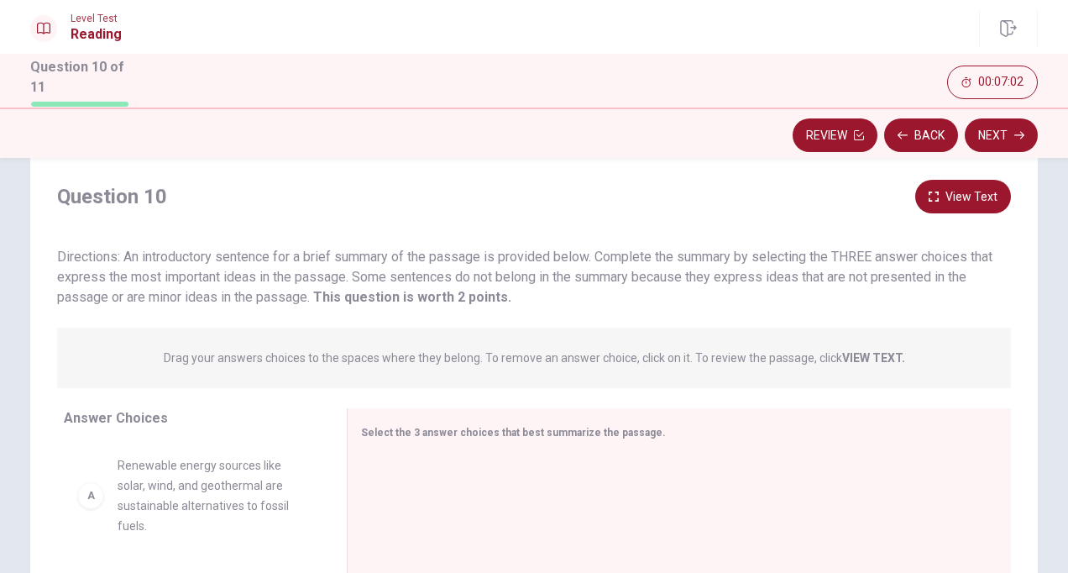
click at [97, 501] on div "A" at bounding box center [90, 495] width 27 height 27
click at [92, 501] on div "A" at bounding box center [90, 495] width 27 height 27
click at [912, 127] on button "Back" at bounding box center [921, 135] width 74 height 34
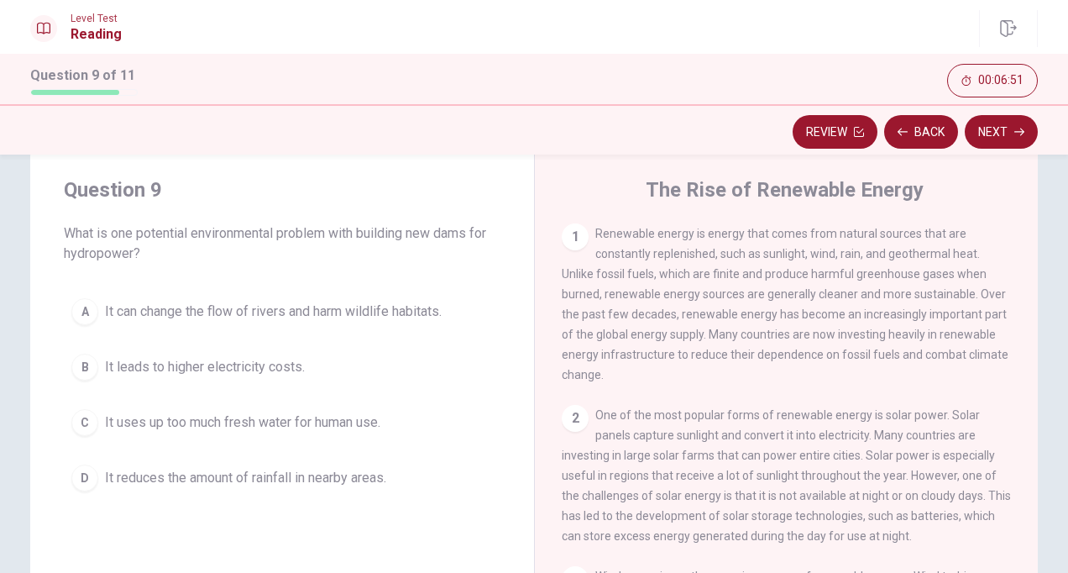
click at [86, 365] on div "B" at bounding box center [84, 367] width 27 height 27
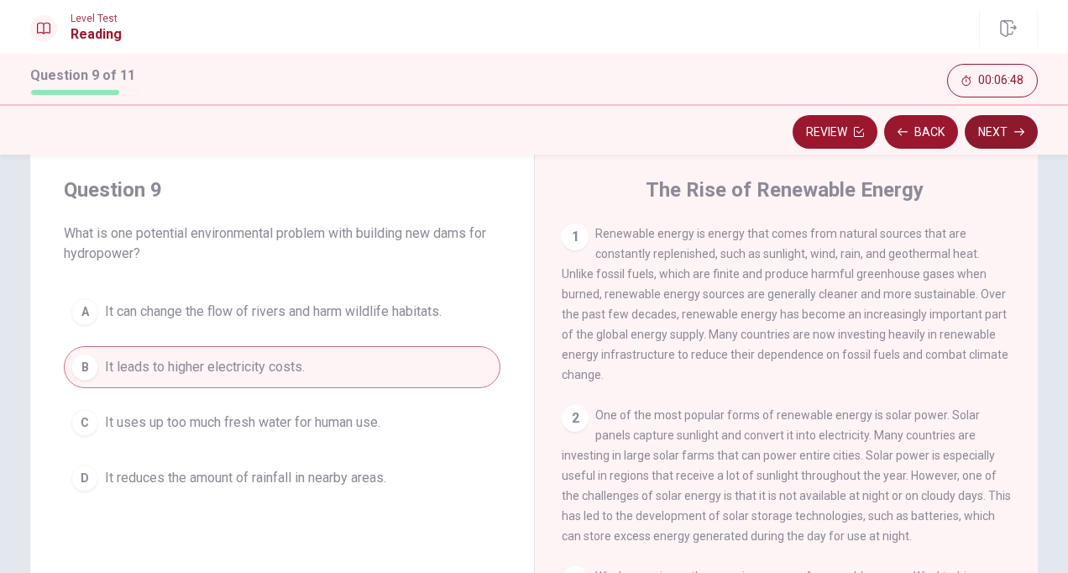
click at [993, 129] on button "Next" at bounding box center [1001, 132] width 73 height 34
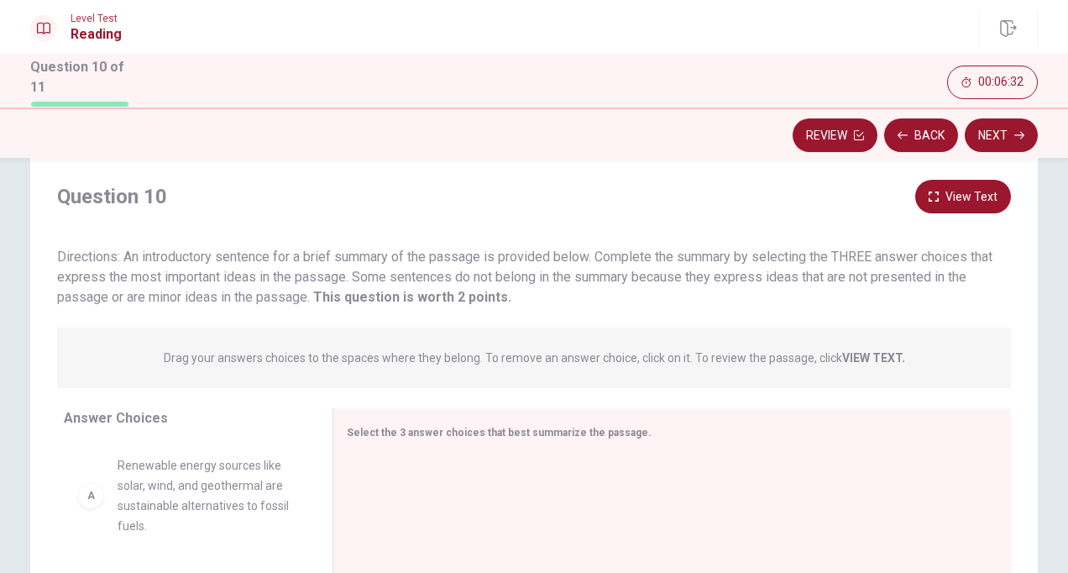
click at [857, 356] on strong "VIEW TEXT." at bounding box center [873, 357] width 63 height 13
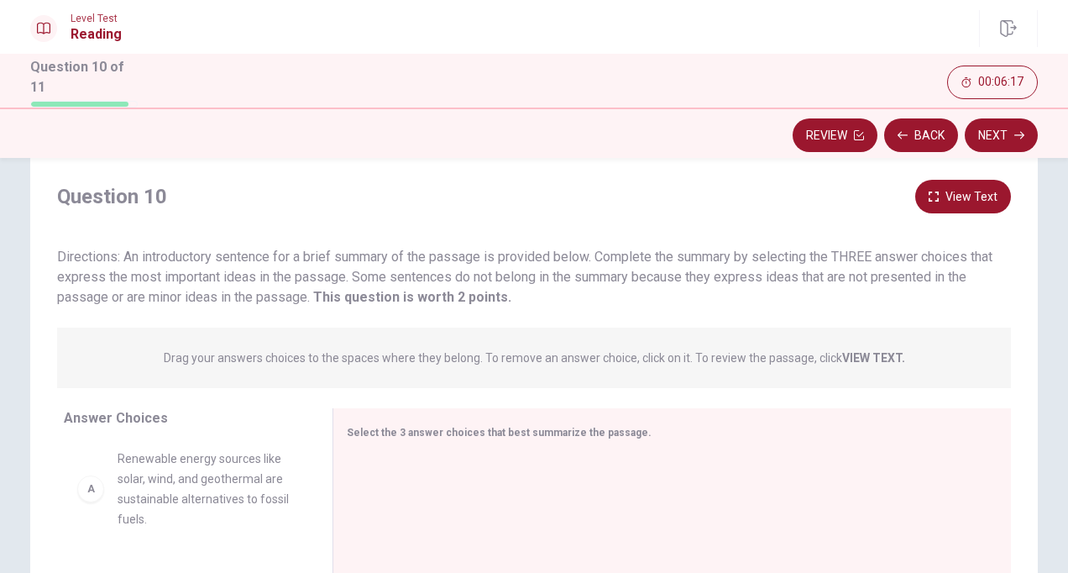
scroll to position [2, 0]
click at [91, 502] on div "A" at bounding box center [90, 493] width 27 height 27
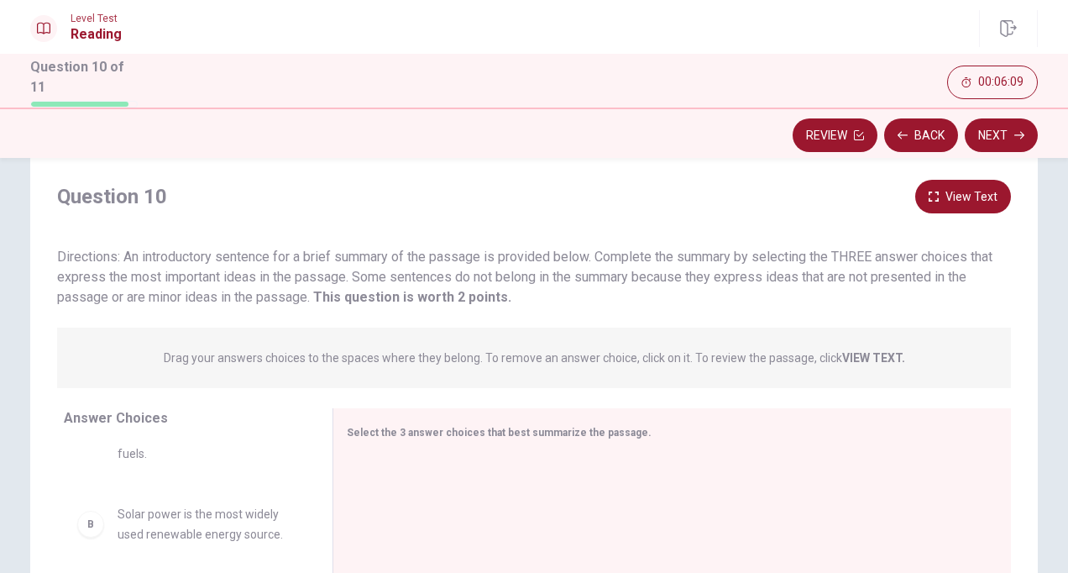
scroll to position [78, 0]
click at [92, 522] on div "B" at bounding box center [90, 518] width 27 height 27
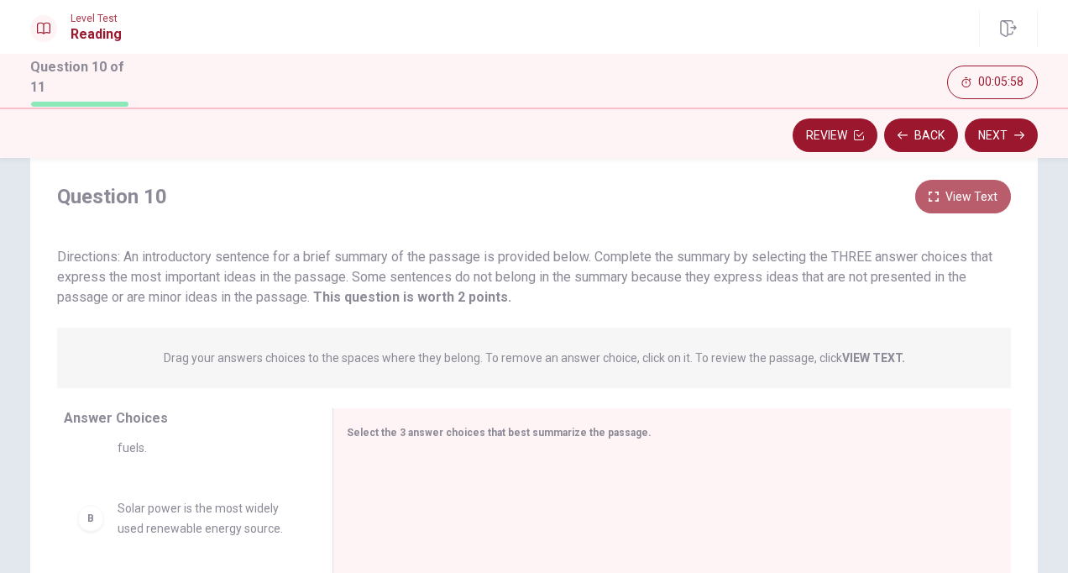
click at [951, 202] on button "View Text" at bounding box center [963, 197] width 96 height 34
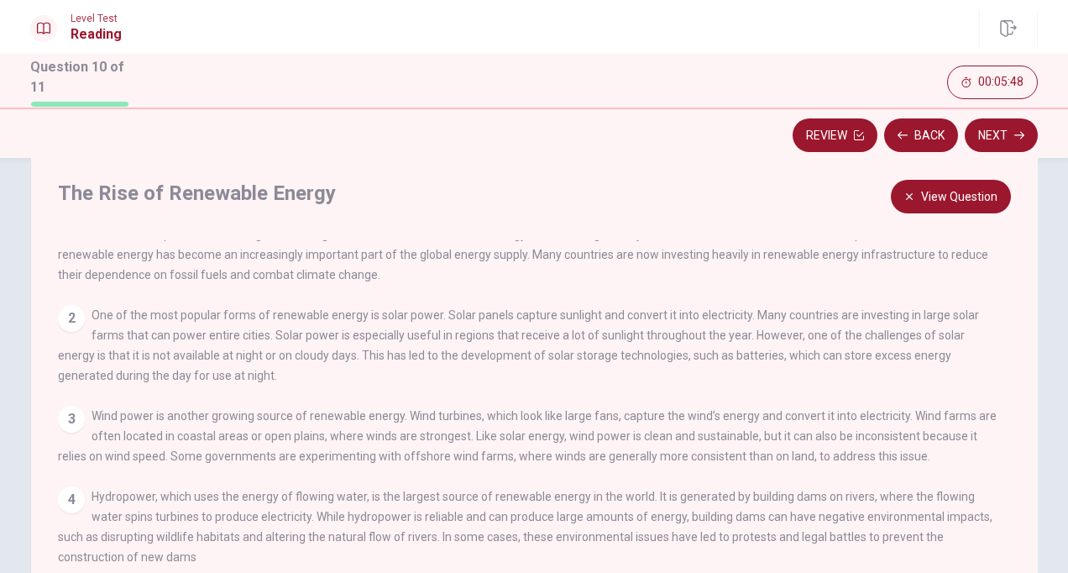
scroll to position [0, 0]
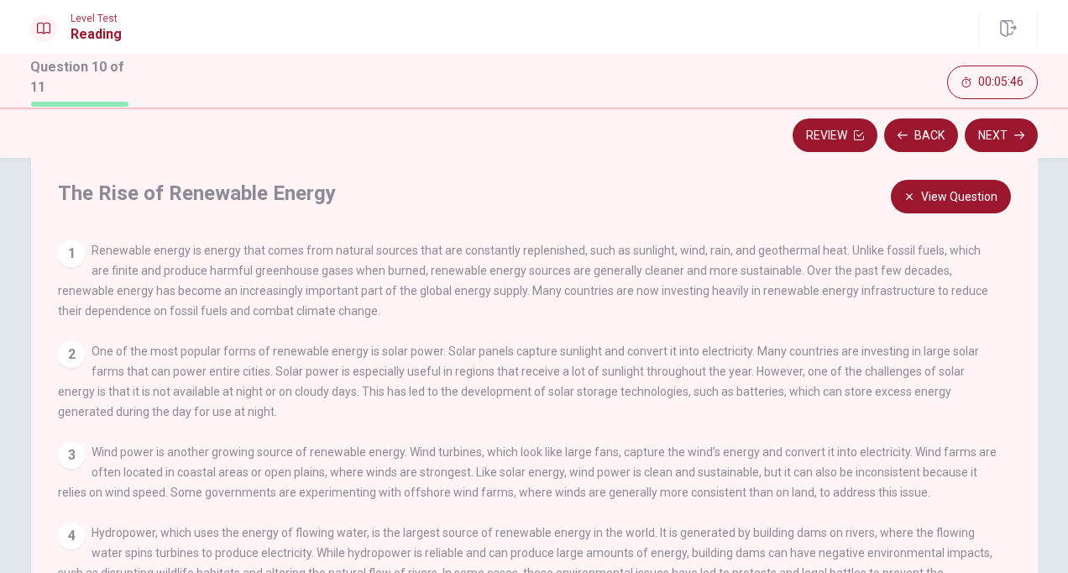
click at [906, 193] on icon "button" at bounding box center [909, 196] width 7 height 7
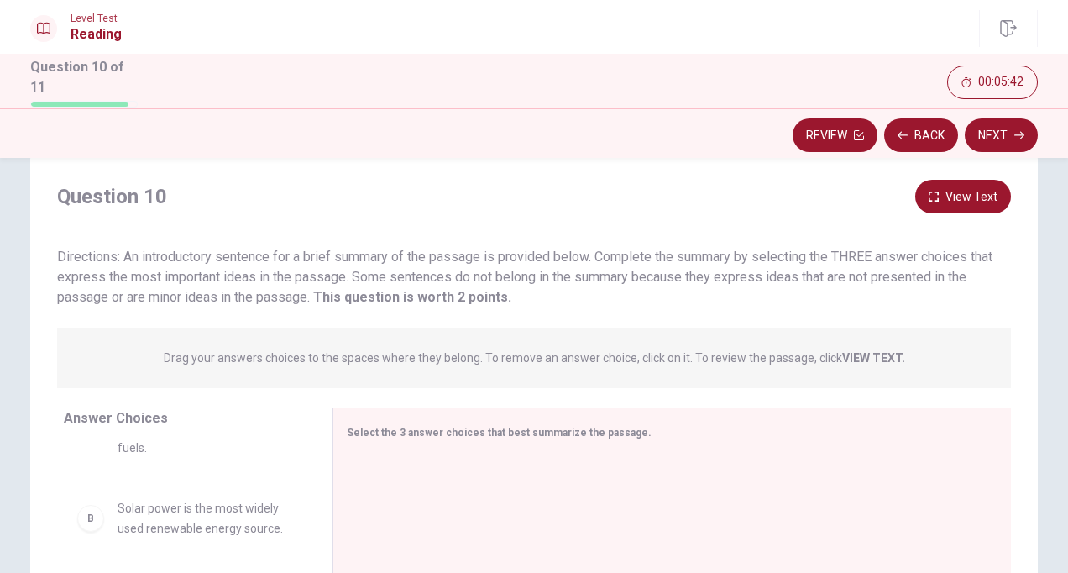
click at [305, 539] on div "A Renewable energy sources like solar, wind, and geothermal are sustainable alt…" at bounding box center [191, 571] width 255 height 259
click at [86, 541] on div "D" at bounding box center [90, 527] width 27 height 27
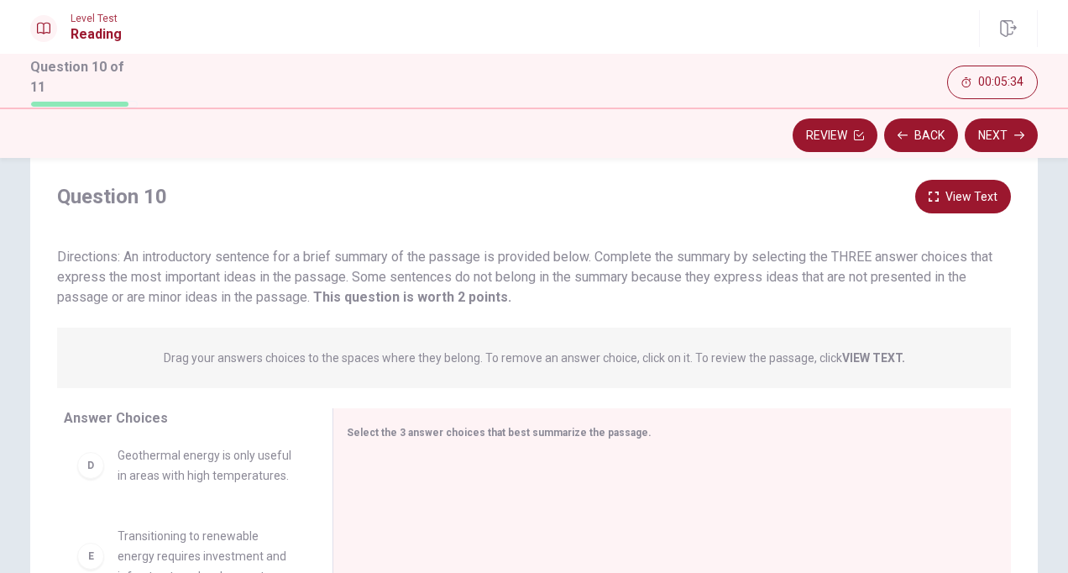
click at [86, 547] on div "E" at bounding box center [90, 556] width 27 height 27
click at [100, 566] on div "E Transitioning to renewable energy requires investment and infrastructure deve…" at bounding box center [184, 556] width 215 height 60
click at [86, 459] on div "D" at bounding box center [90, 465] width 27 height 27
click at [88, 568] on div "E Transitioning to renewable energy requires investment and infrastructure deve…" at bounding box center [184, 556] width 215 height 60
click at [398, 464] on div at bounding box center [665, 568] width 637 height 225
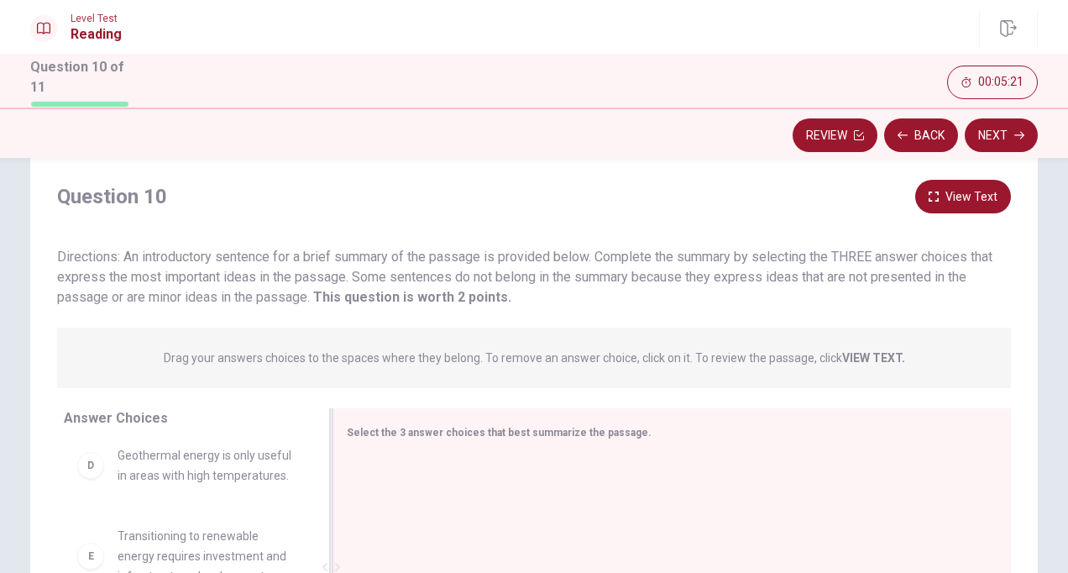
click at [383, 428] on span "Select the 3 answer choices that best summarize the passage." at bounding box center [499, 433] width 305 height 12
click at [984, 129] on button "Next" at bounding box center [1001, 135] width 73 height 34
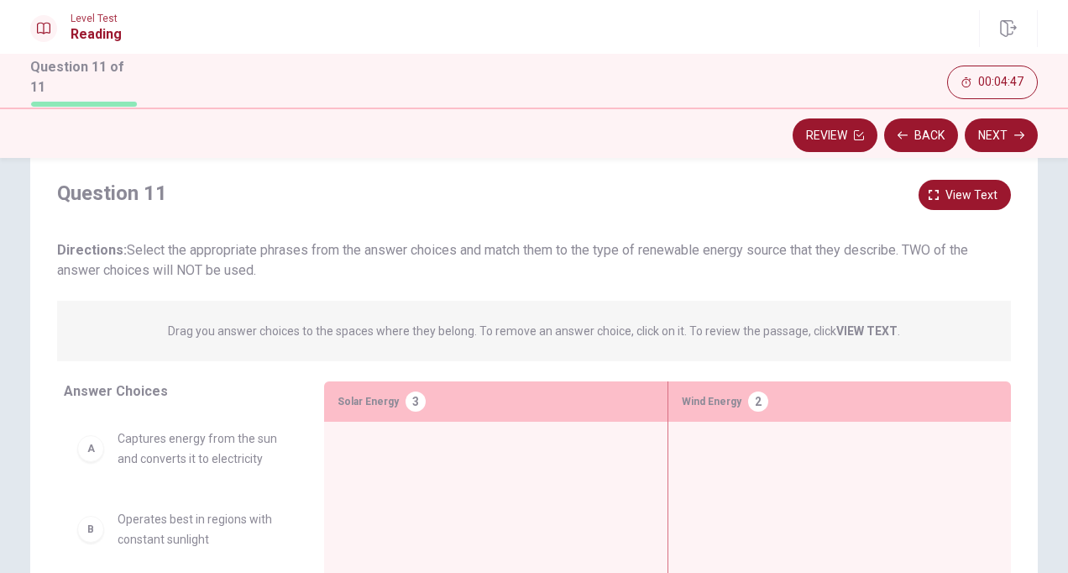
click at [375, 452] on div at bounding box center [496, 534] width 317 height 198
click at [406, 397] on div "3" at bounding box center [416, 401] width 20 height 20
click at [351, 450] on div at bounding box center [496, 534] width 317 height 198
click at [92, 452] on div "A" at bounding box center [90, 448] width 27 height 27
click at [97, 534] on div "B Operates best in regions with constant sunlight" at bounding box center [180, 529] width 207 height 40
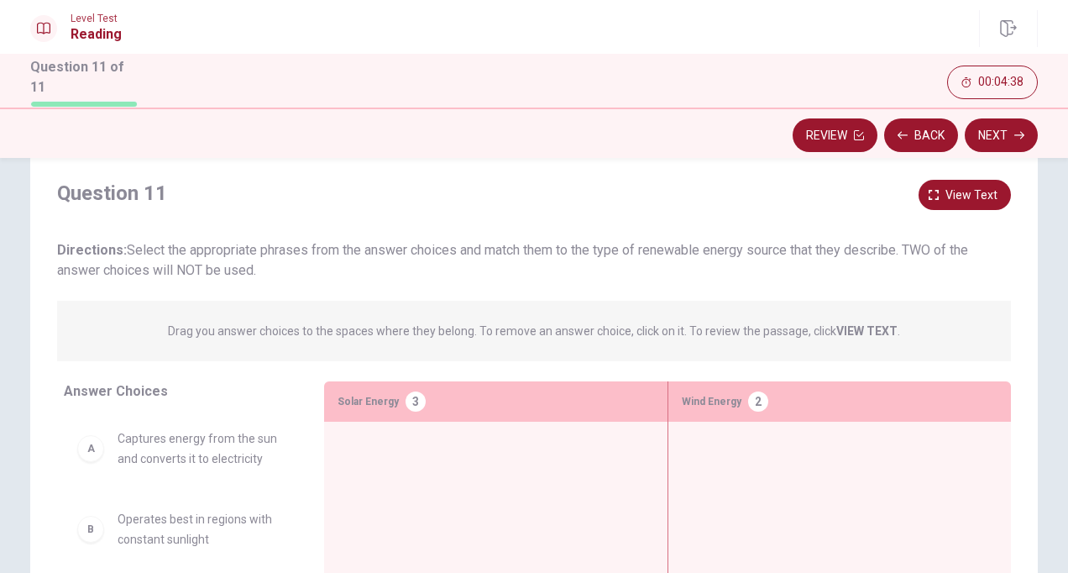
click at [406, 400] on div "3" at bounding box center [416, 401] width 20 height 20
click at [863, 326] on strong "VIEW TEXT" at bounding box center [866, 330] width 61 height 13
click at [843, 327] on strong "VIEW TEXT" at bounding box center [866, 330] width 61 height 13
click at [809, 329] on p "Drag you answer choices to the spaces where they belong. To remove an answer ch…" at bounding box center [534, 331] width 732 height 20
click at [748, 397] on div "2" at bounding box center [758, 401] width 20 height 20
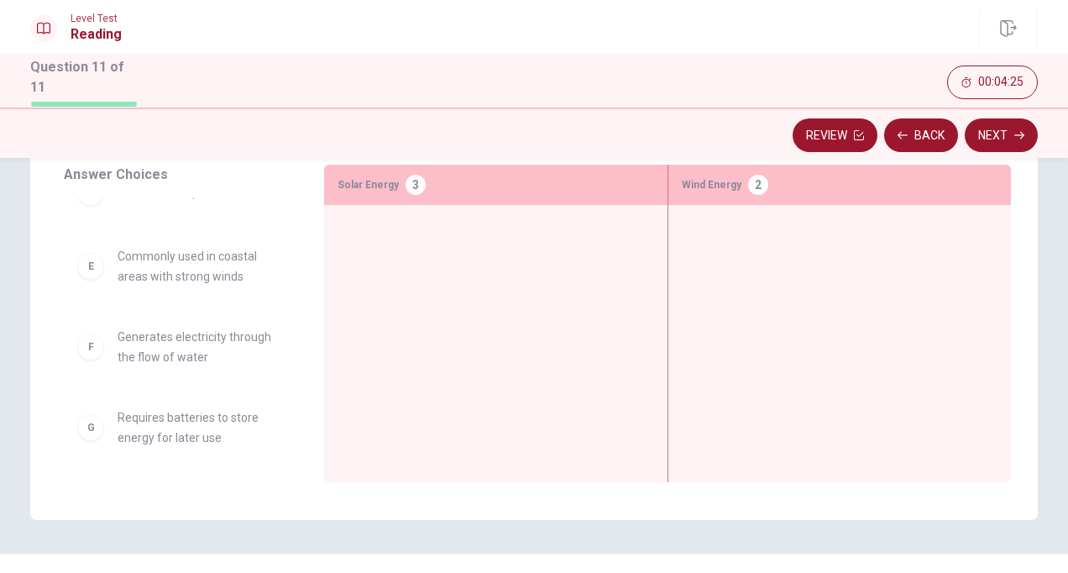
scroll to position [279, 0]
click at [90, 429] on div "G" at bounding box center [90, 423] width 27 height 27
click at [96, 341] on div "F" at bounding box center [90, 342] width 27 height 27
click at [94, 275] on div "E Commonly used in coastal areas with strong winds" at bounding box center [180, 262] width 207 height 40
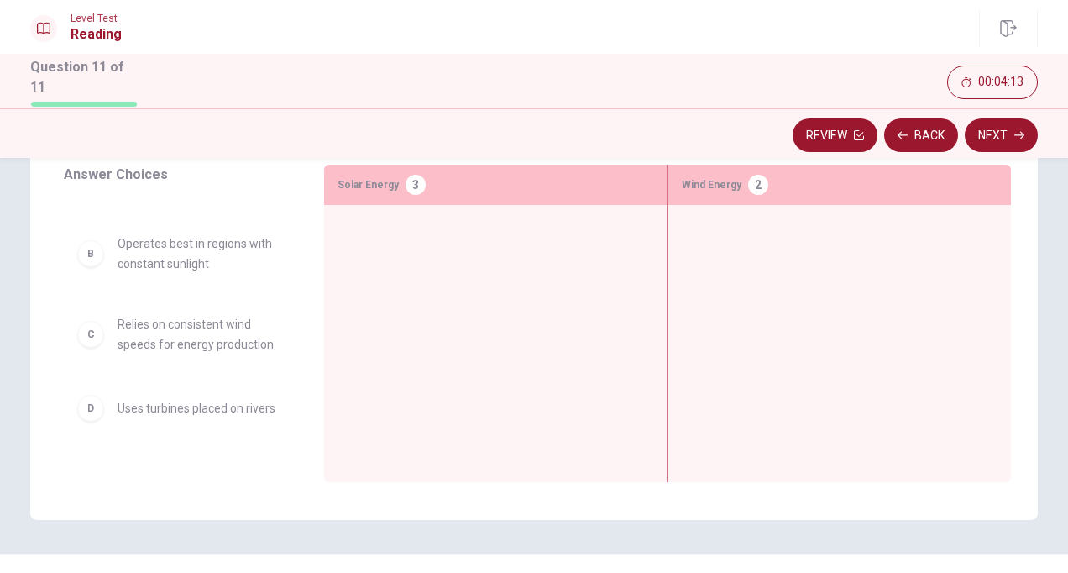
scroll to position [30, 0]
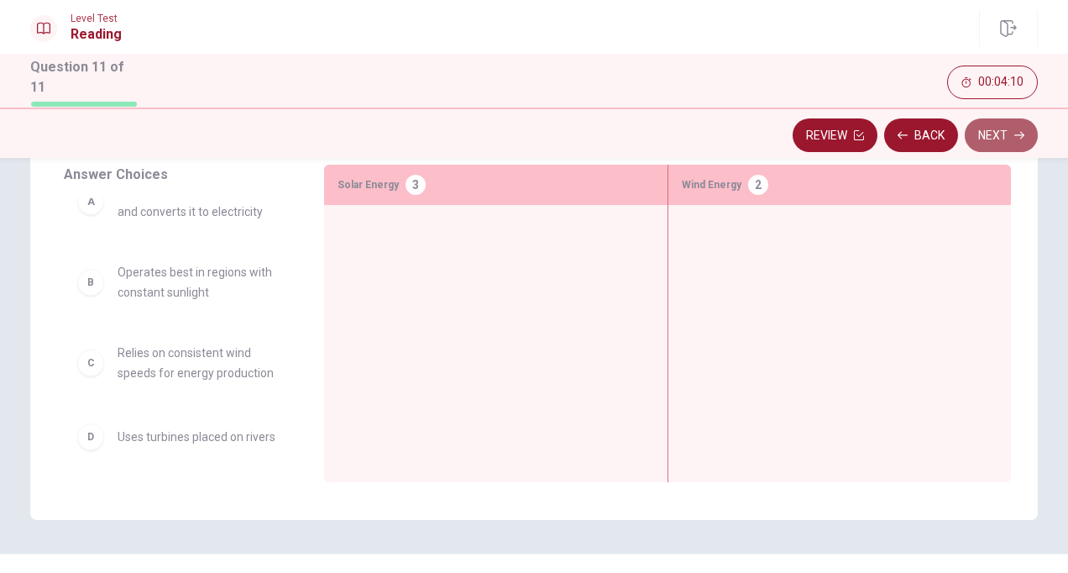
click at [986, 129] on button "Next" at bounding box center [1001, 135] width 73 height 34
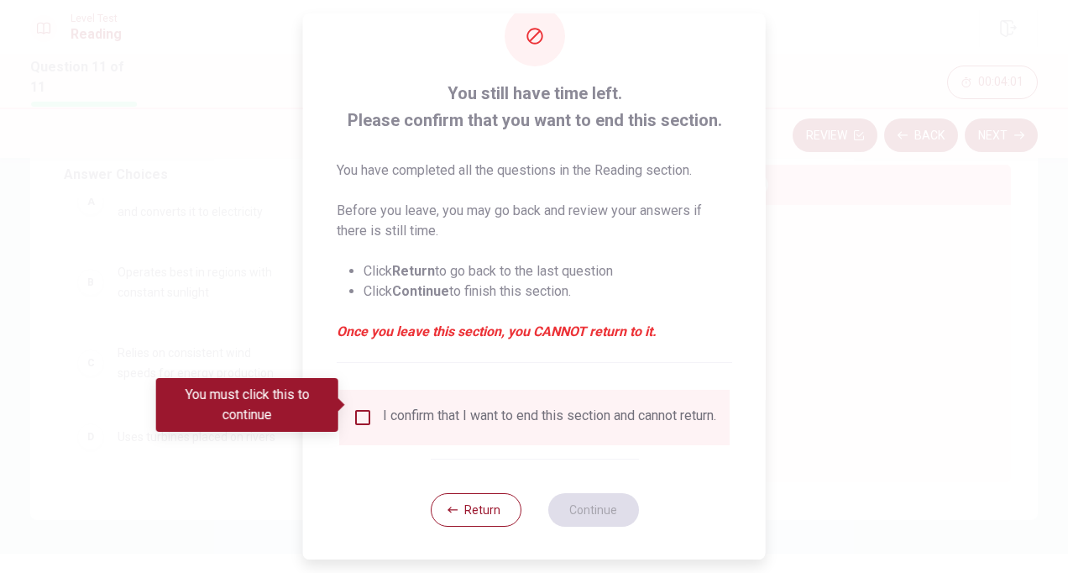
scroll to position [54, 0]
click at [465, 511] on button "Return" at bounding box center [475, 509] width 91 height 34
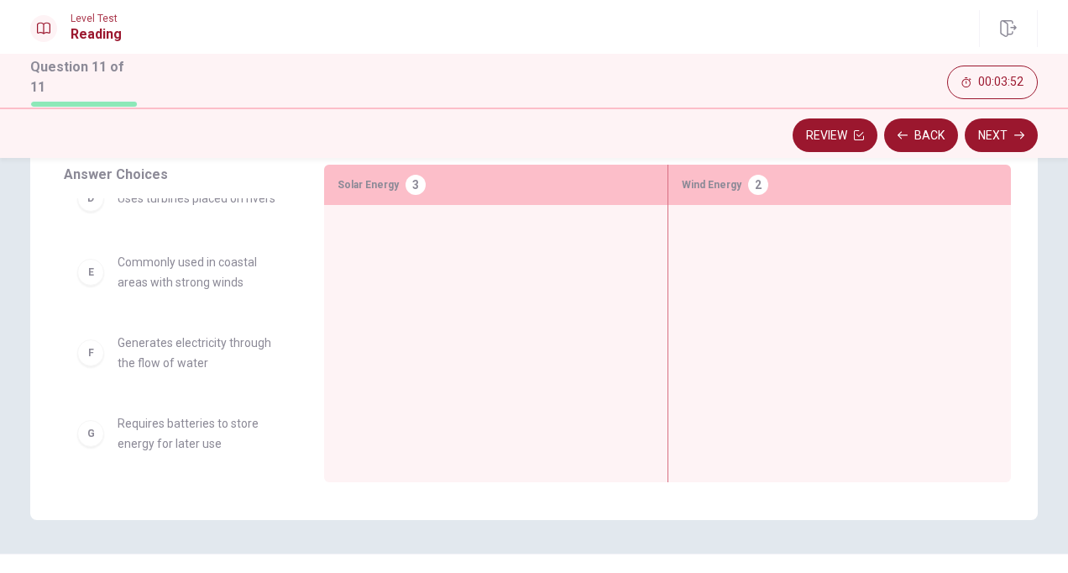
scroll to position [279, 0]
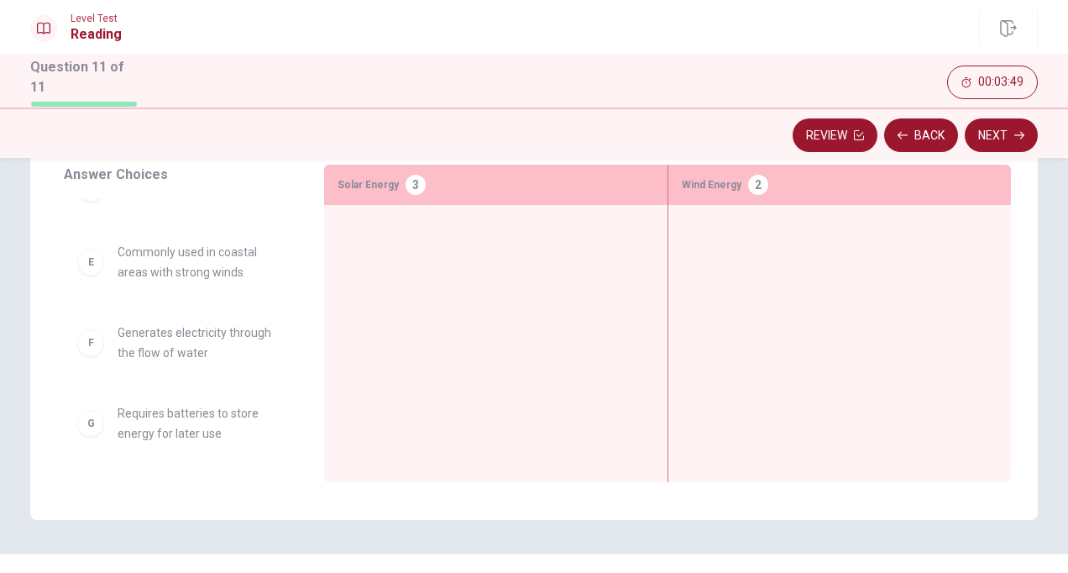
click at [86, 341] on div "F" at bounding box center [90, 342] width 27 height 27
click at [92, 267] on div "E" at bounding box center [90, 262] width 27 height 27
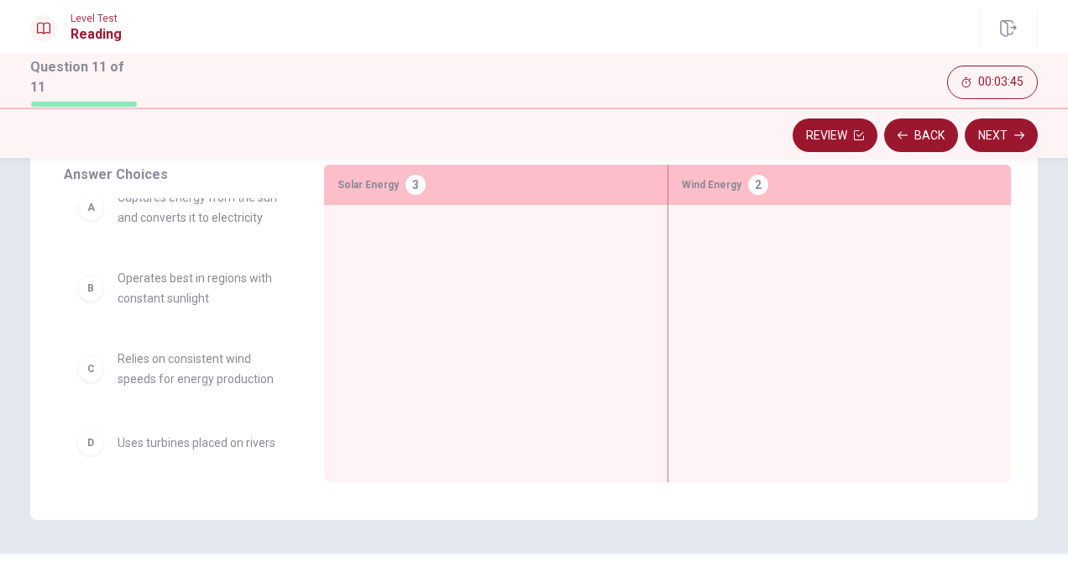
scroll to position [0, 0]
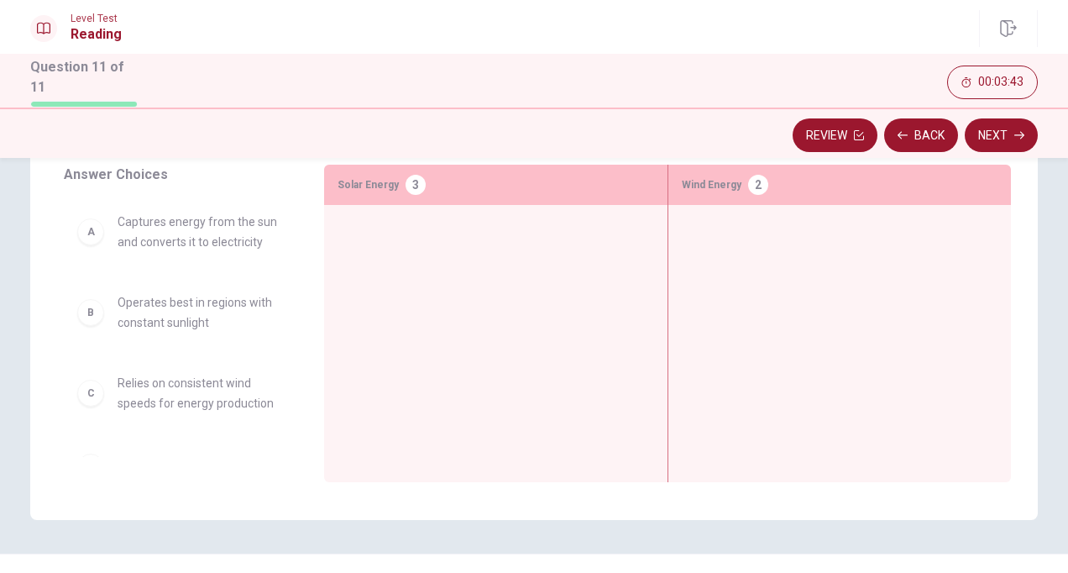
click at [87, 243] on div "A Captures energy from the sun and converts it to electricity" at bounding box center [180, 232] width 207 height 40
click at [88, 318] on div "B" at bounding box center [90, 312] width 27 height 27
click at [87, 399] on div "C" at bounding box center [90, 393] width 27 height 27
click at [412, 175] on div "3" at bounding box center [416, 185] width 20 height 20
click at [408, 185] on div "3" at bounding box center [416, 185] width 20 height 20
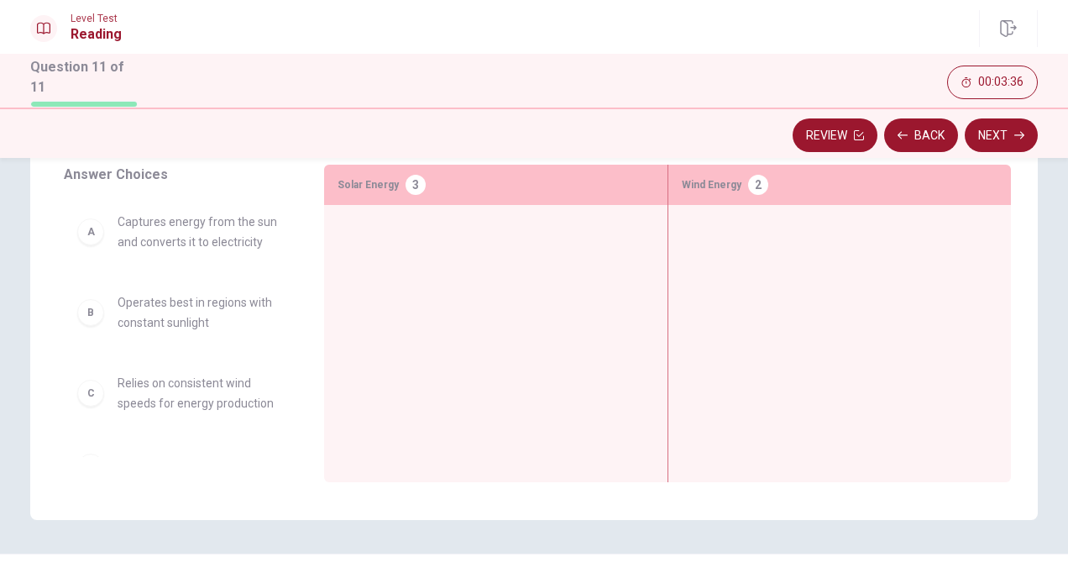
click at [750, 180] on div "2" at bounding box center [758, 185] width 20 height 20
click at [915, 138] on button "Back" at bounding box center [921, 135] width 74 height 34
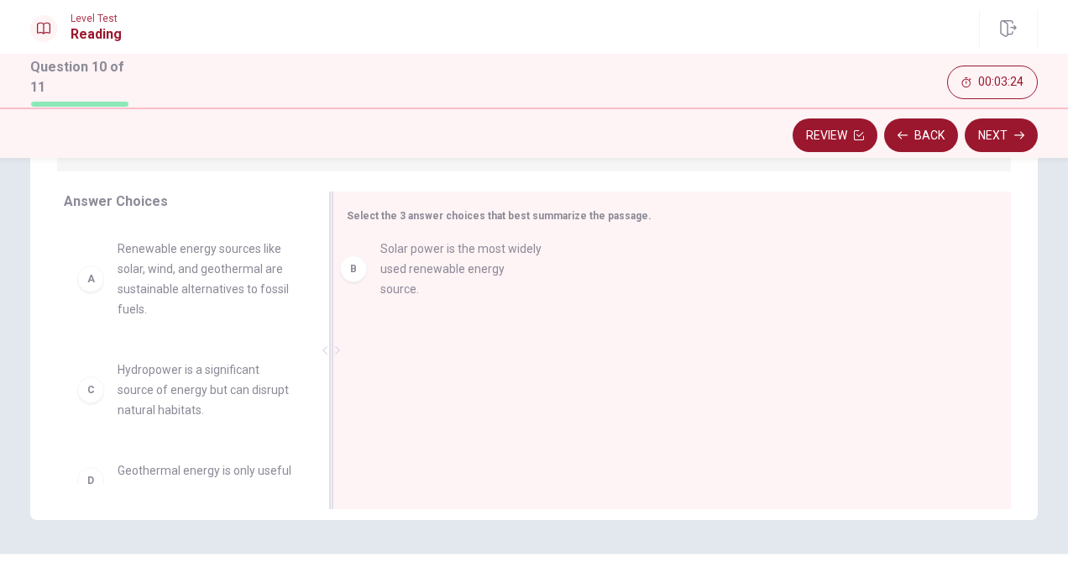
drag, startPoint x: 185, startPoint y: 379, endPoint x: 475, endPoint y: 260, distance: 313.0
click at [475, 260] on span "Solar power is the most widely used renewable energy source." at bounding box center [565, 266] width 329 height 20
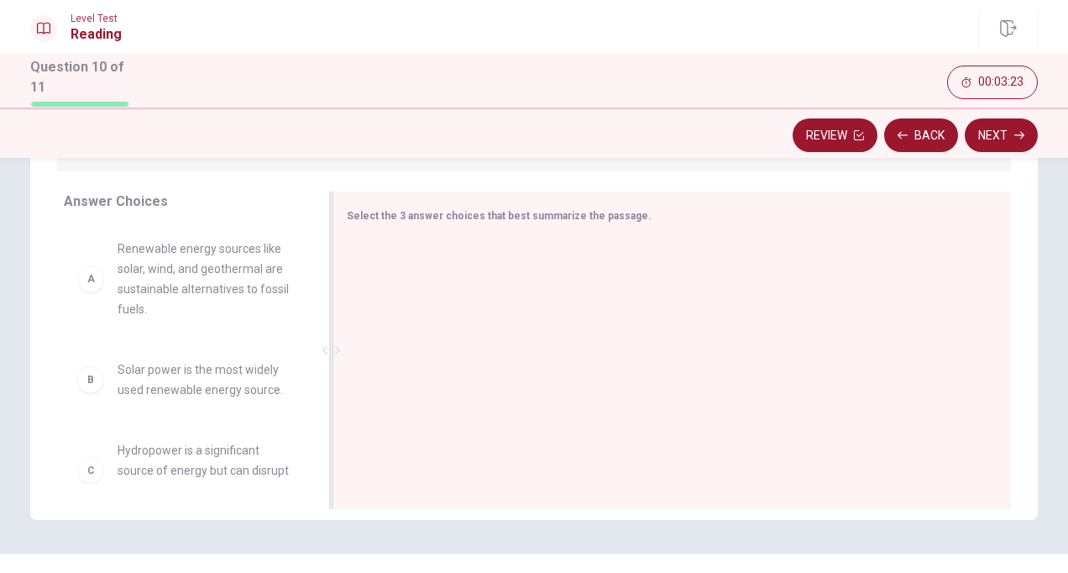
click at [475, 260] on div at bounding box center [665, 351] width 637 height 225
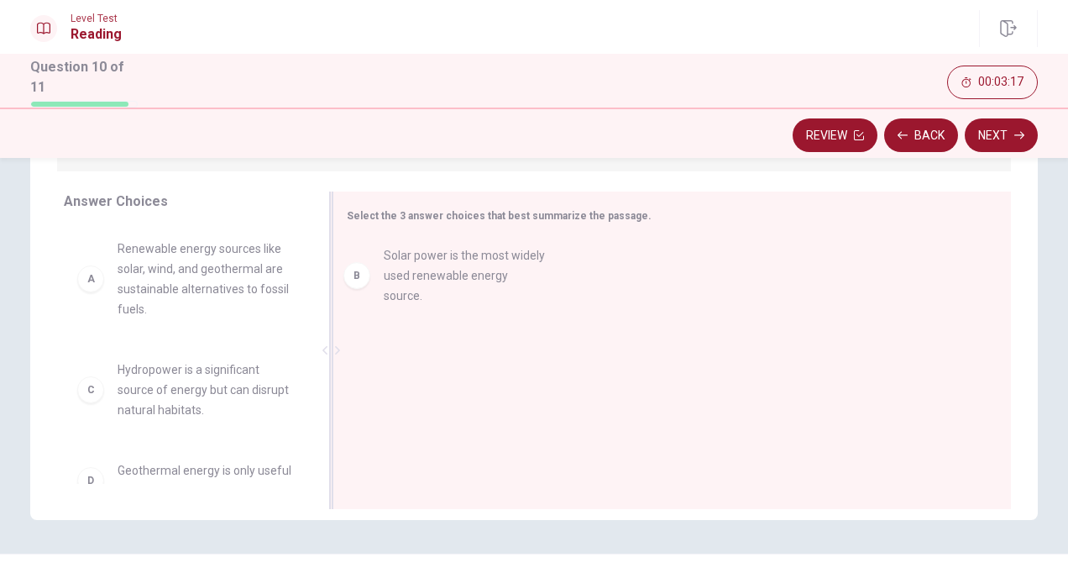
drag, startPoint x: 180, startPoint y: 380, endPoint x: 454, endPoint y: 266, distance: 297.1
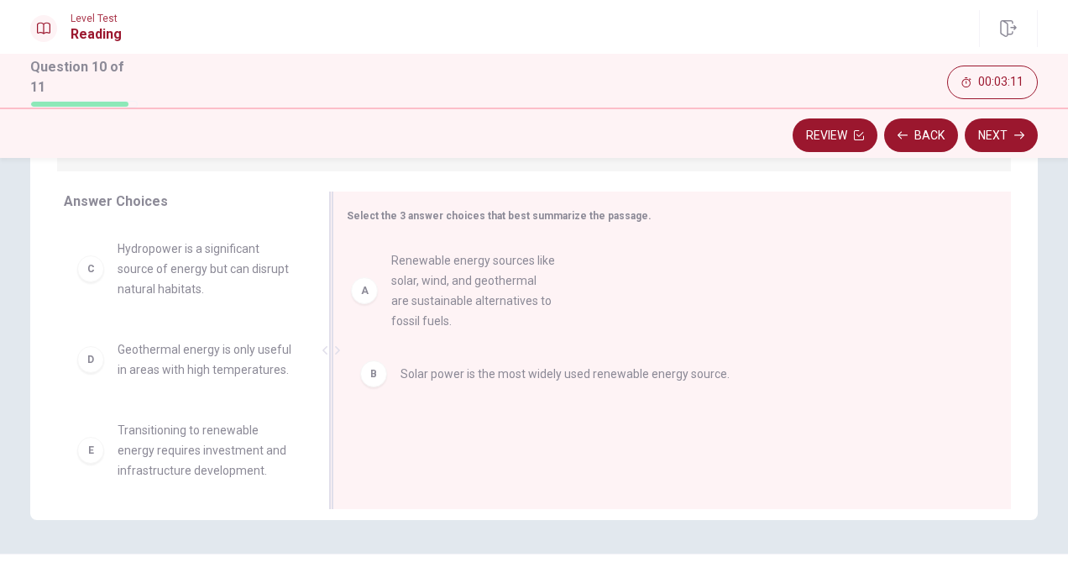
drag, startPoint x: 147, startPoint y: 265, endPoint x: 438, endPoint y: 280, distance: 291.8
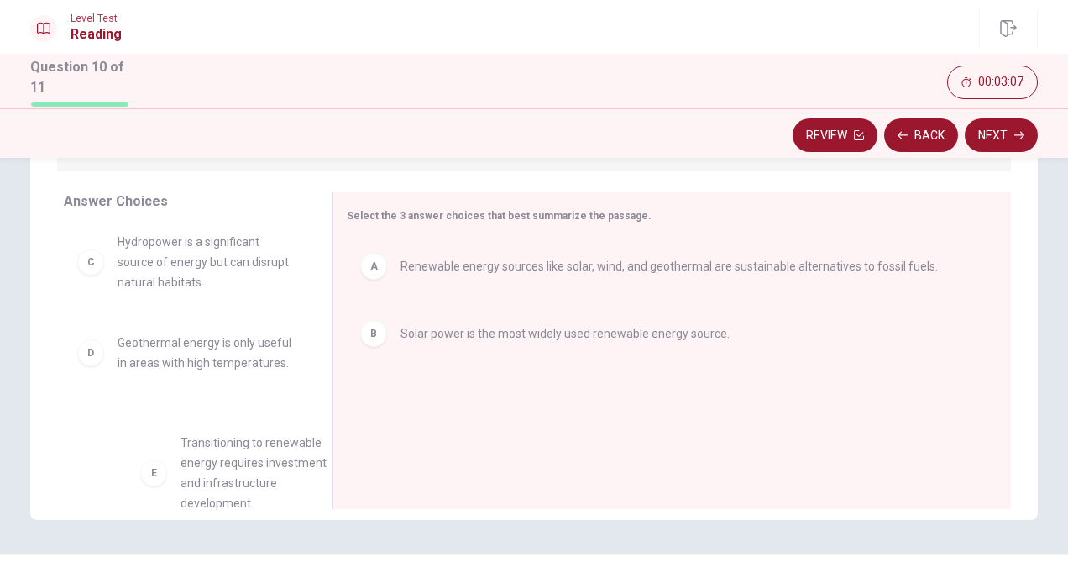
scroll to position [8, 0]
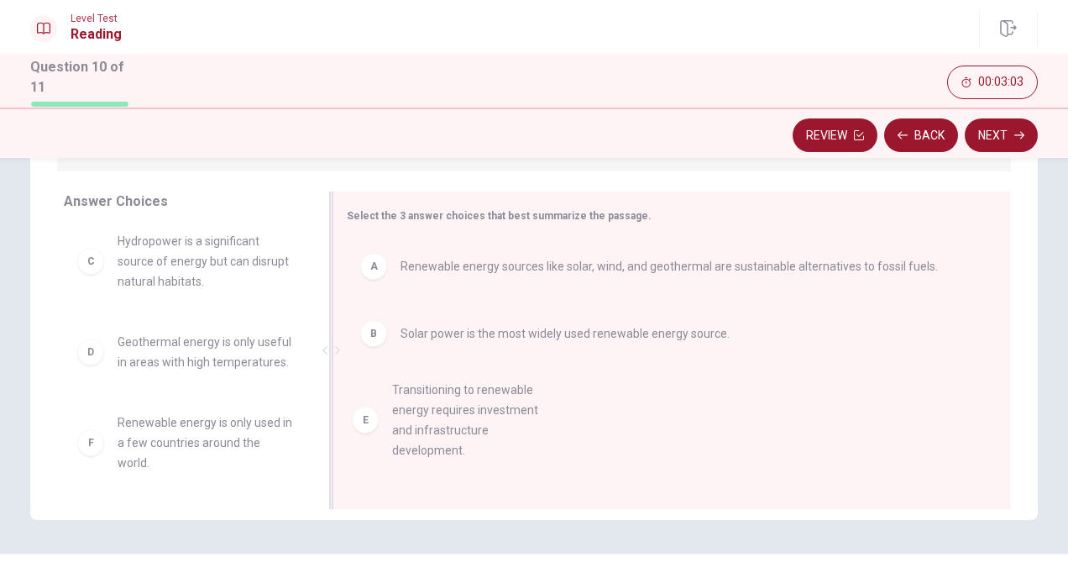
drag, startPoint x: 97, startPoint y: 470, endPoint x: 381, endPoint y: 412, distance: 289.7
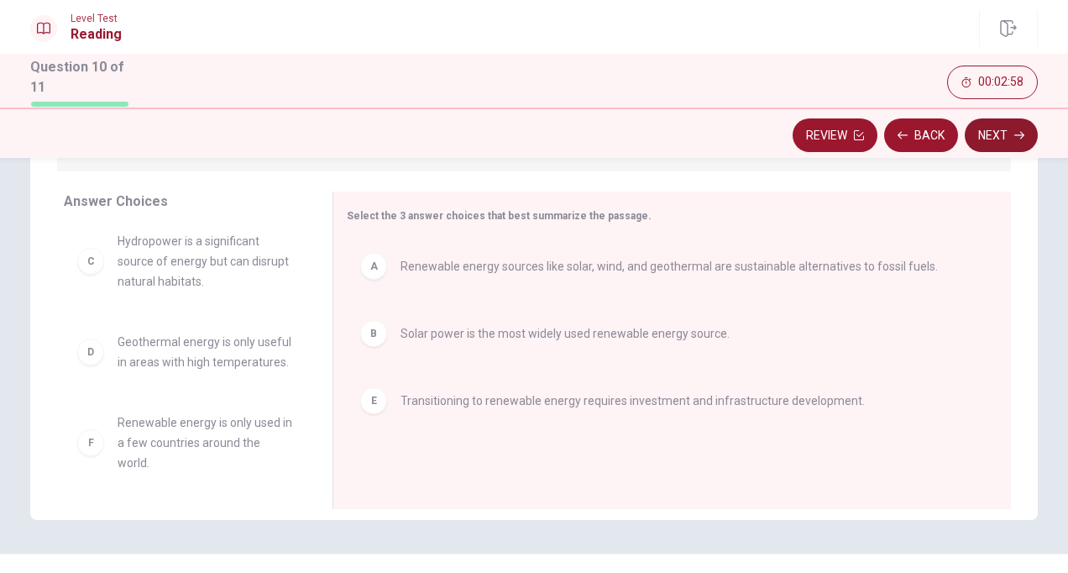
click at [996, 128] on button "Next" at bounding box center [1001, 135] width 73 height 34
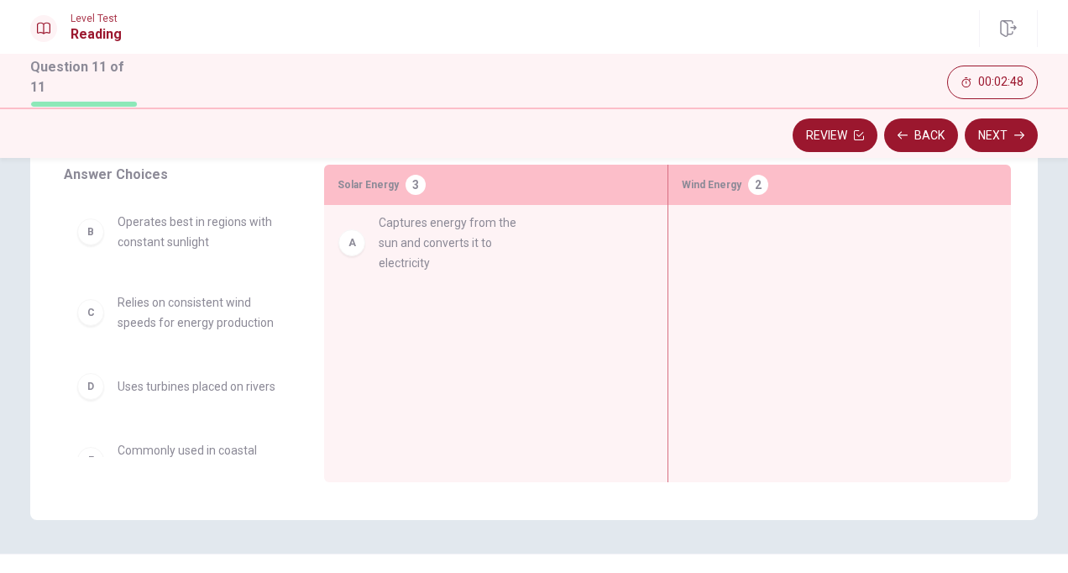
drag, startPoint x: 188, startPoint y: 235, endPoint x: 460, endPoint y: 232, distance: 272.1
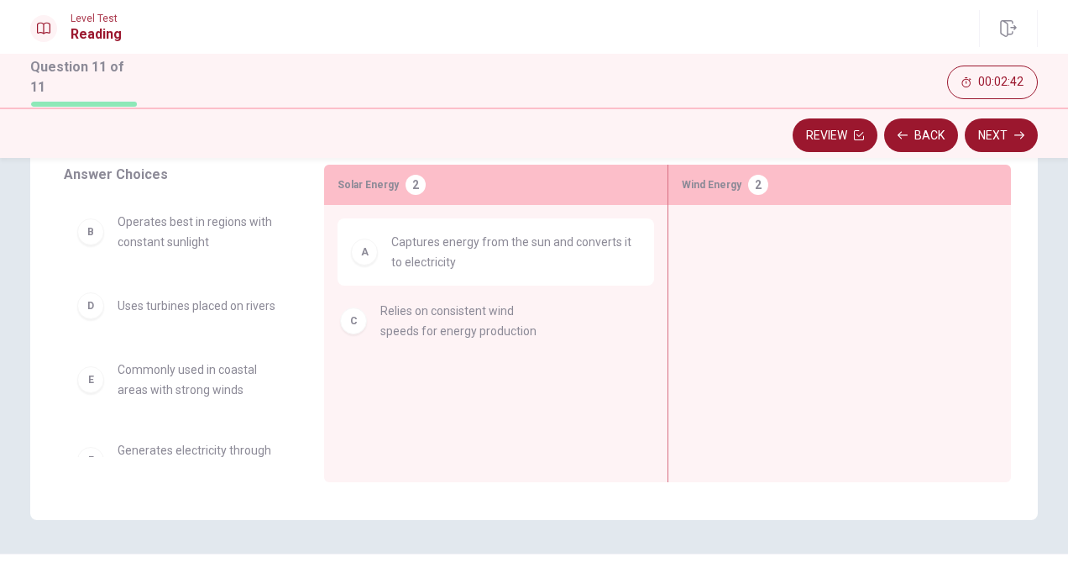
drag, startPoint x: 158, startPoint y: 315, endPoint x: 433, endPoint y: 326, distance: 274.8
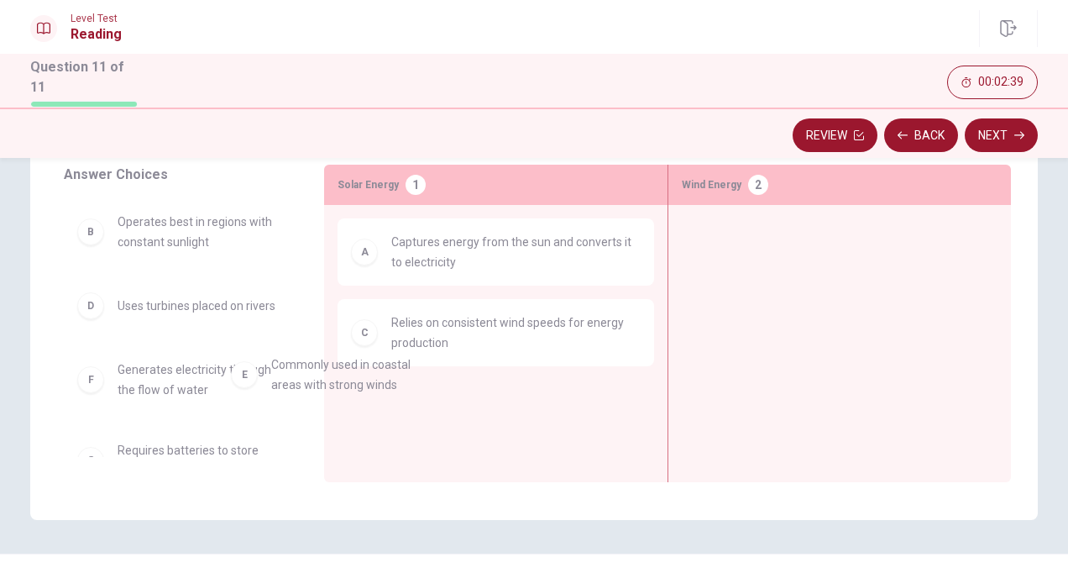
scroll to position [14, 0]
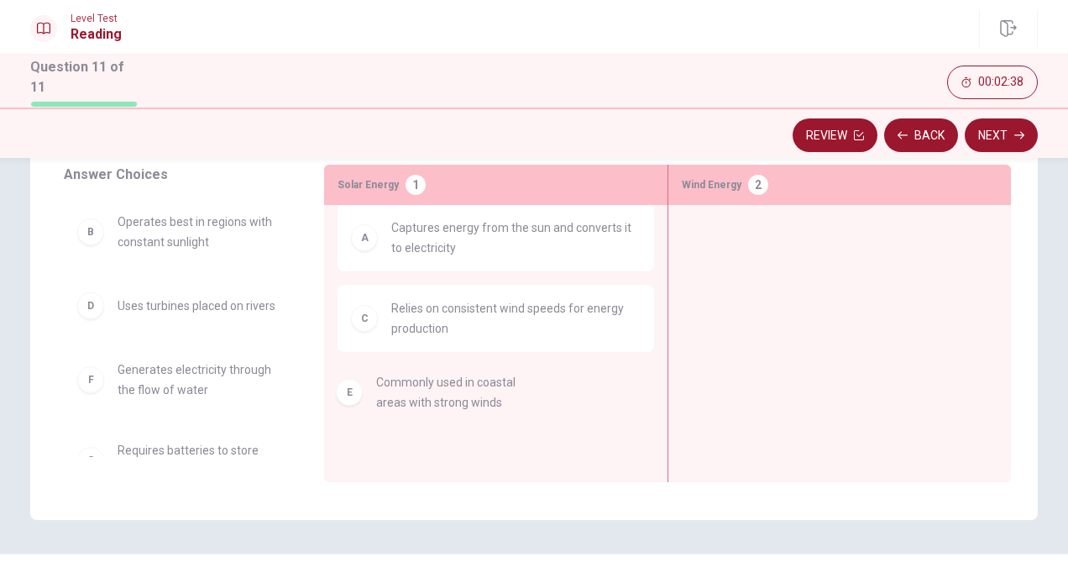
drag, startPoint x: 160, startPoint y: 384, endPoint x: 432, endPoint y: 397, distance: 272.4
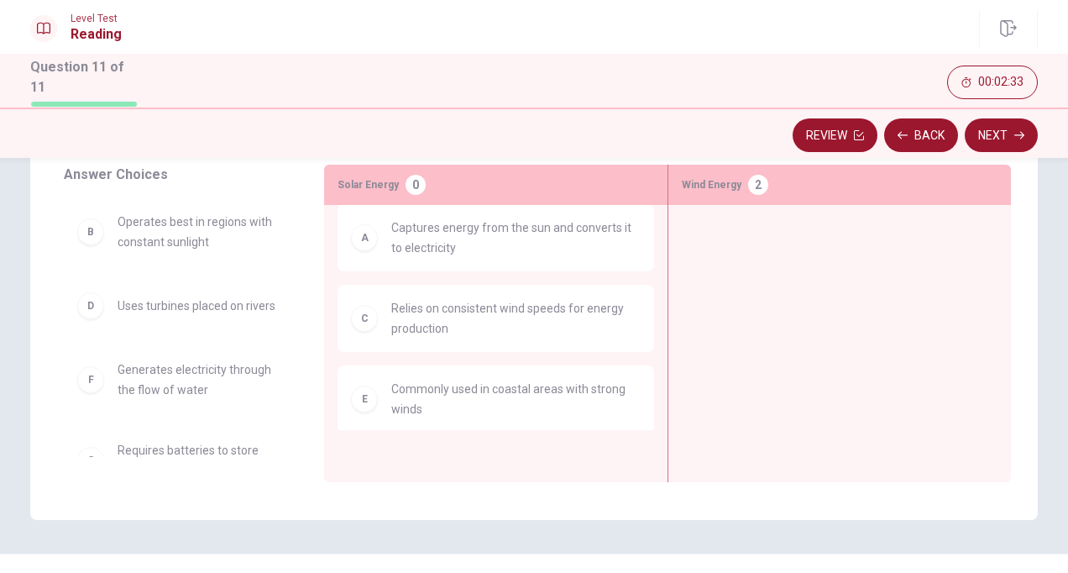
scroll to position [3, 0]
drag, startPoint x: 175, startPoint y: 450, endPoint x: 793, endPoint y: 222, distance: 659.0
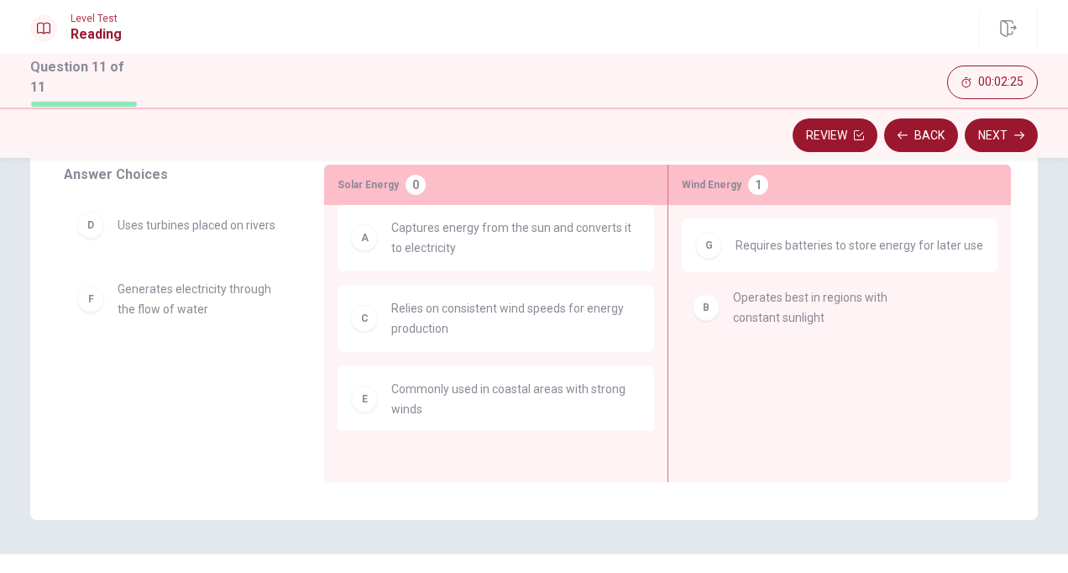
drag, startPoint x: 175, startPoint y: 235, endPoint x: 801, endPoint y: 316, distance: 631.7
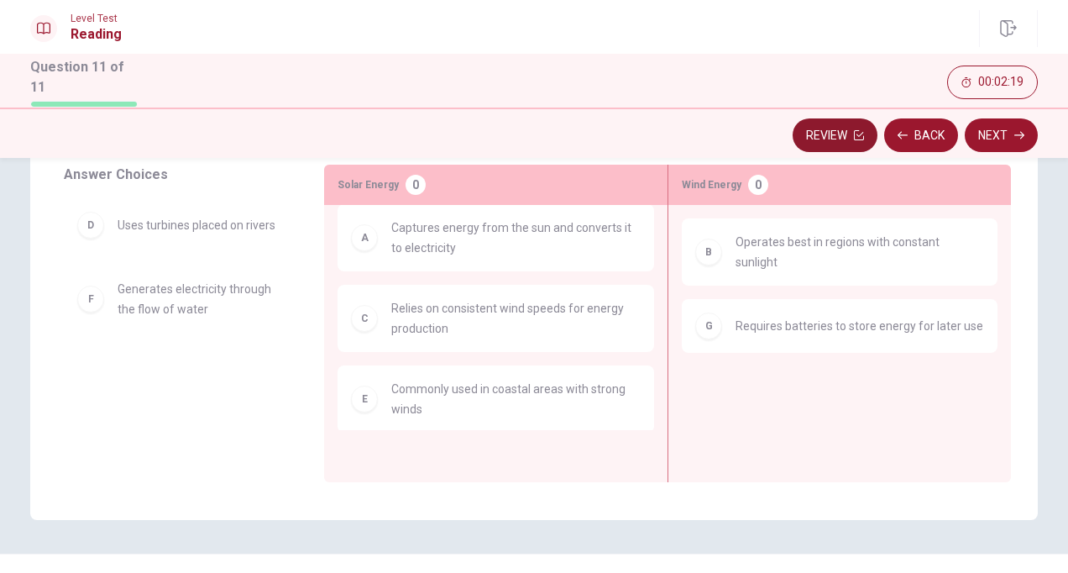
click at [825, 129] on button "Review" at bounding box center [835, 135] width 85 height 34
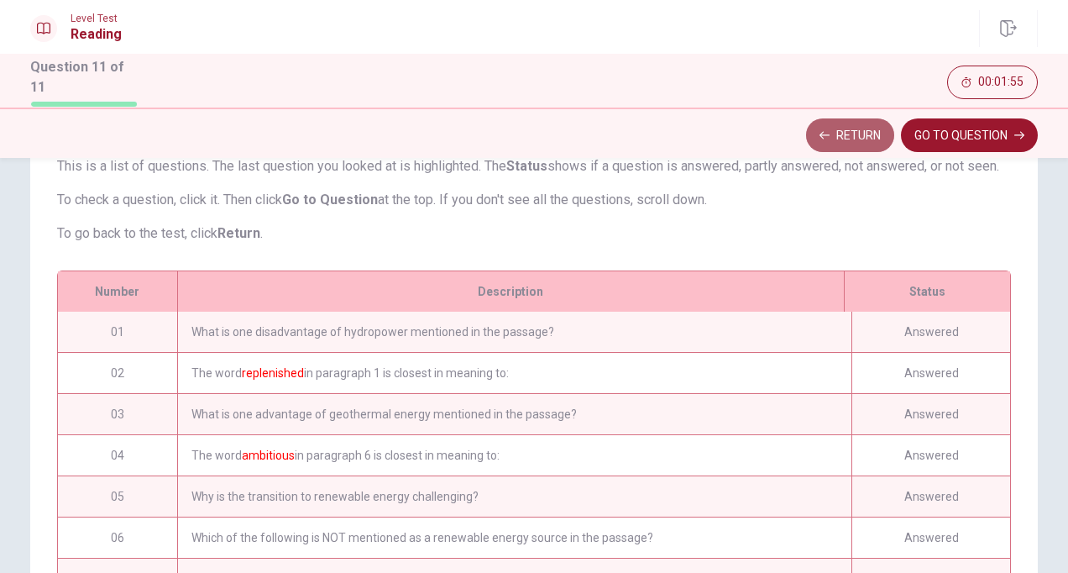
click at [829, 130] on icon "button" at bounding box center [825, 135] width 10 height 10
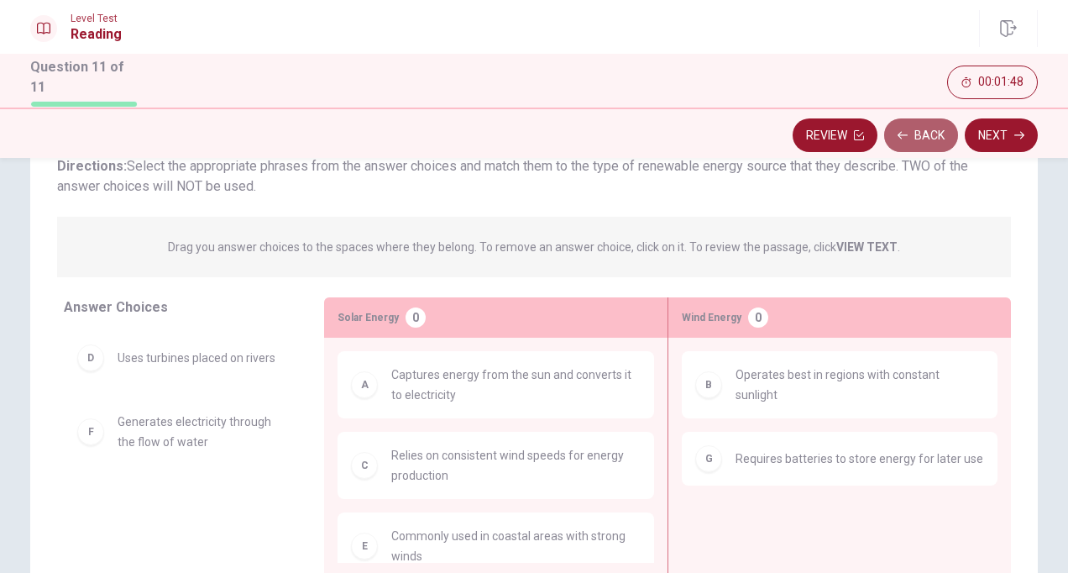
click at [908, 131] on button "Back" at bounding box center [921, 135] width 74 height 34
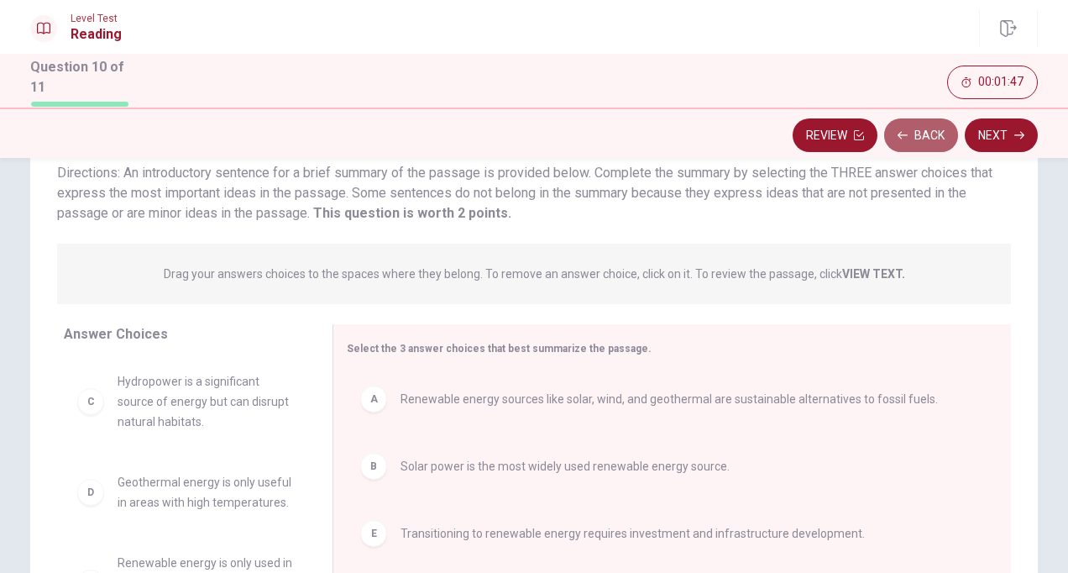
click at [908, 131] on button "Back" at bounding box center [921, 135] width 74 height 34
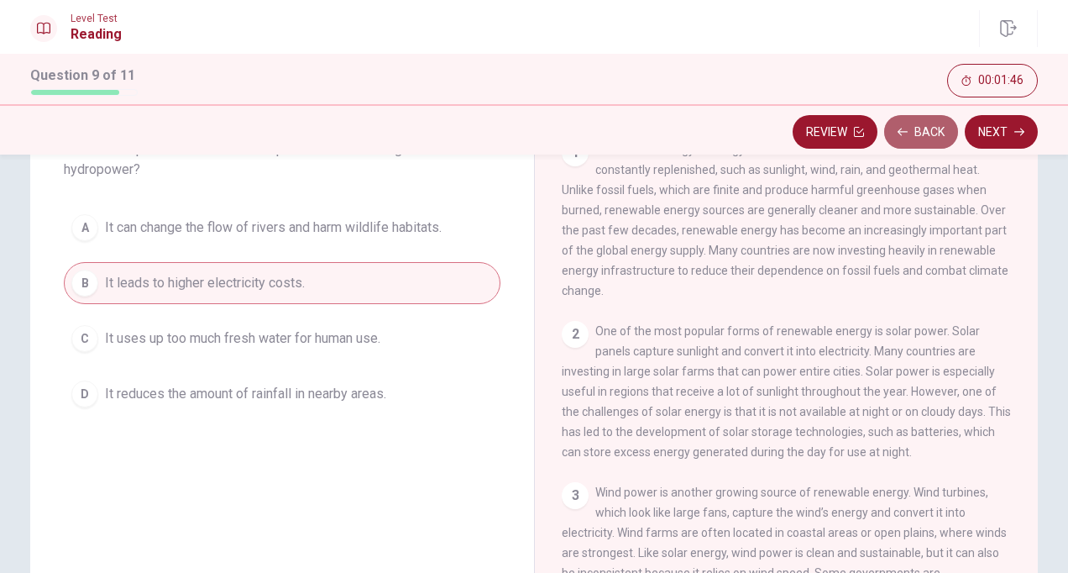
click at [908, 131] on button "Back" at bounding box center [921, 132] width 74 height 34
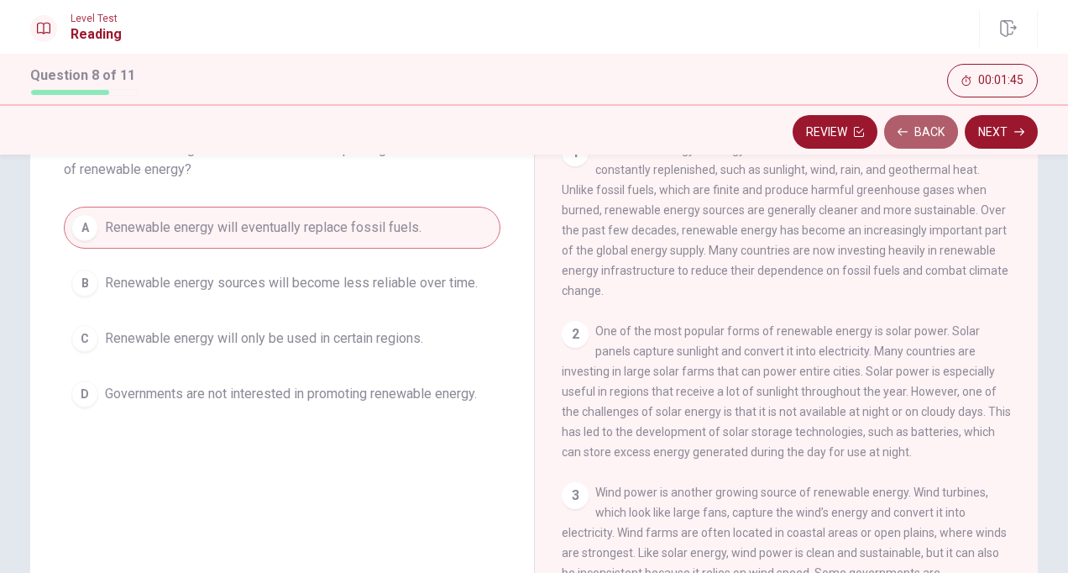
click at [908, 131] on button "Back" at bounding box center [921, 132] width 74 height 34
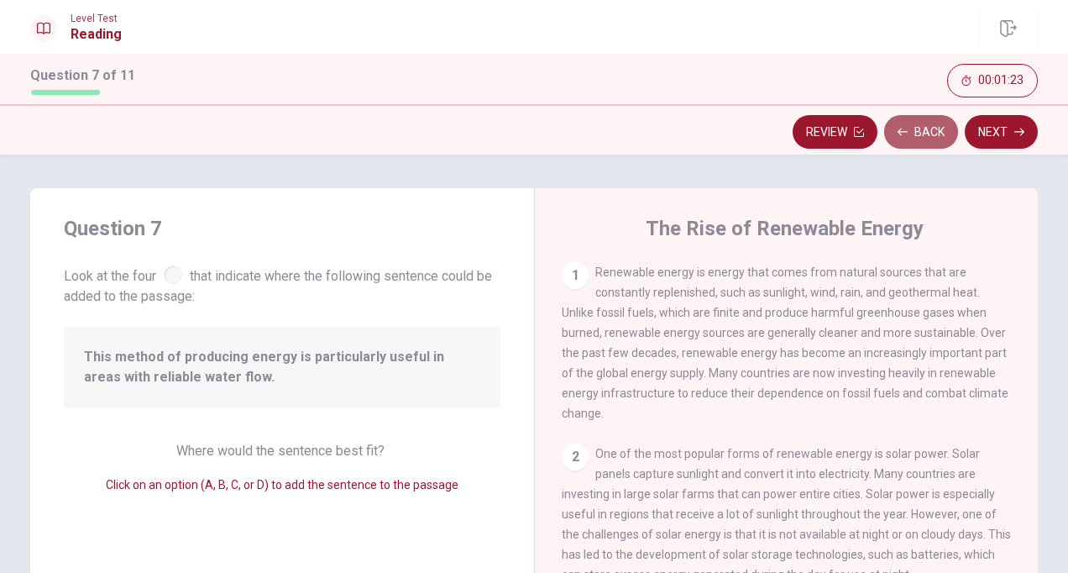
click at [915, 128] on button "Back" at bounding box center [921, 132] width 74 height 34
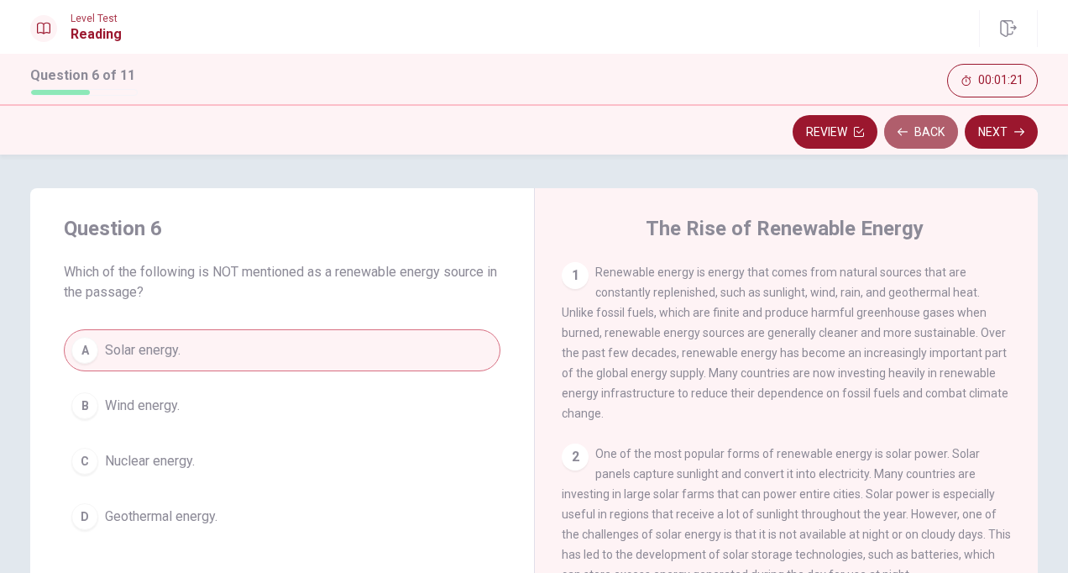
click at [915, 128] on button "Back" at bounding box center [921, 132] width 74 height 34
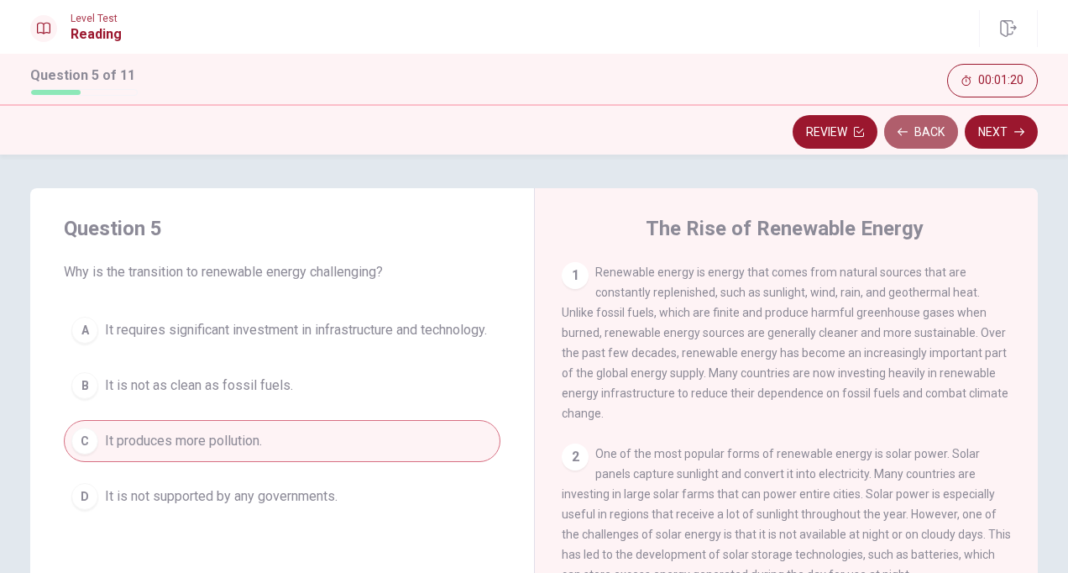
click at [915, 128] on button "Back" at bounding box center [921, 132] width 74 height 34
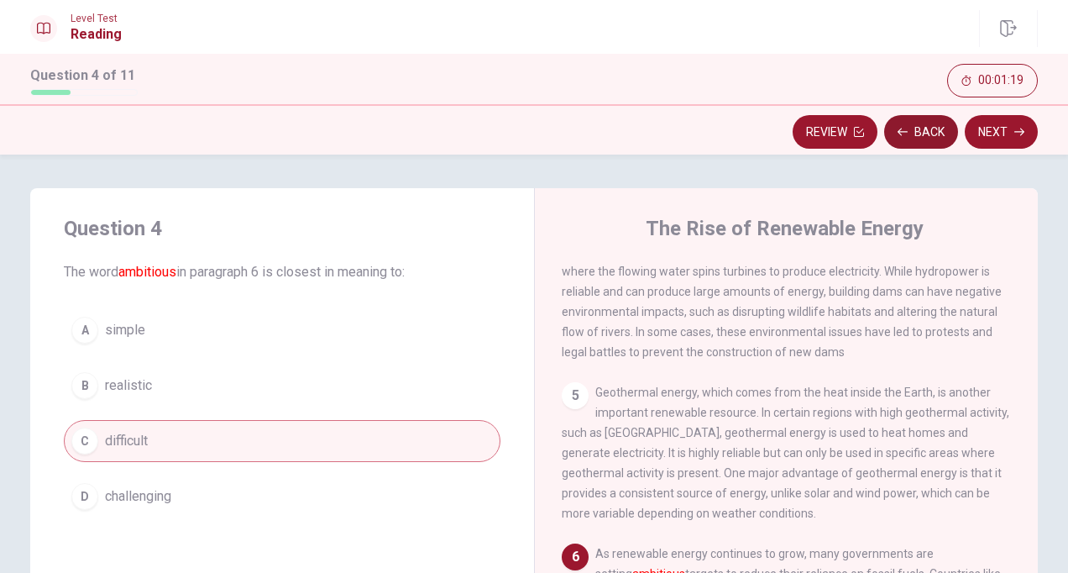
scroll to position [569, 0]
click at [915, 128] on button "Back" at bounding box center [921, 132] width 74 height 34
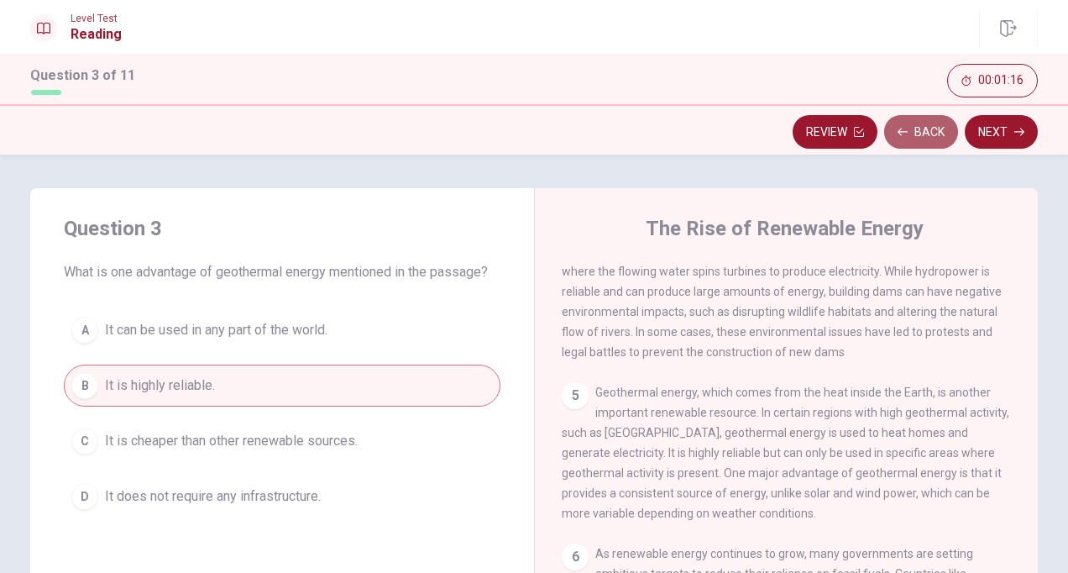
click at [915, 128] on button "Back" at bounding box center [921, 132] width 74 height 34
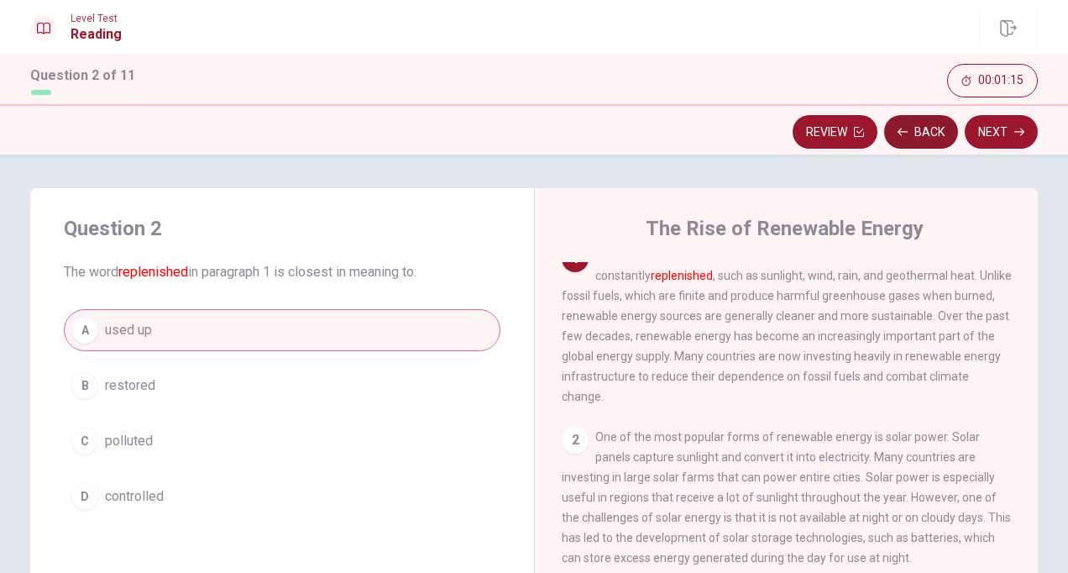
scroll to position [0, 0]
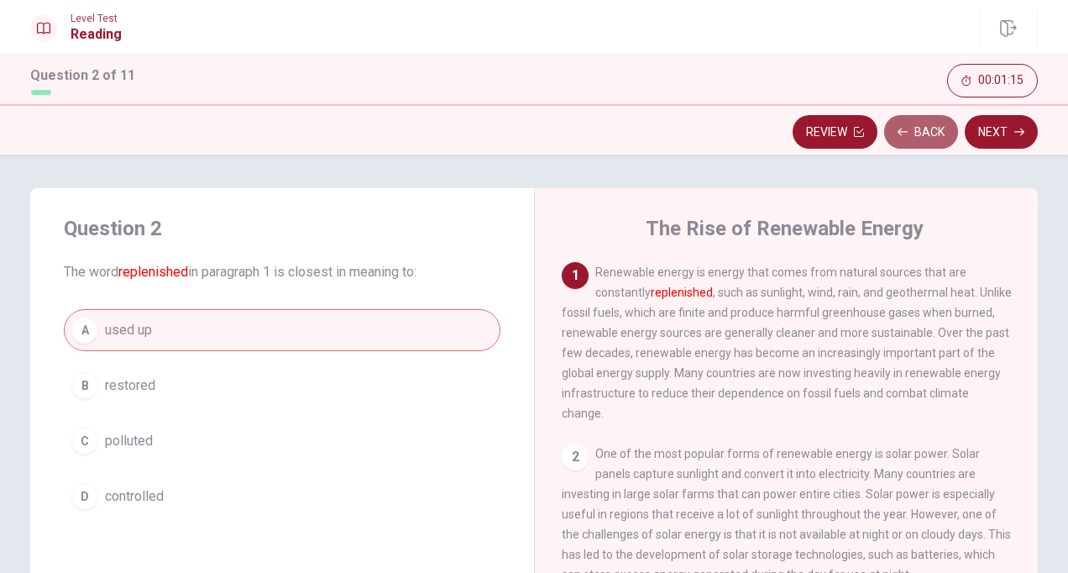
click at [915, 128] on button "Back" at bounding box center [921, 132] width 74 height 34
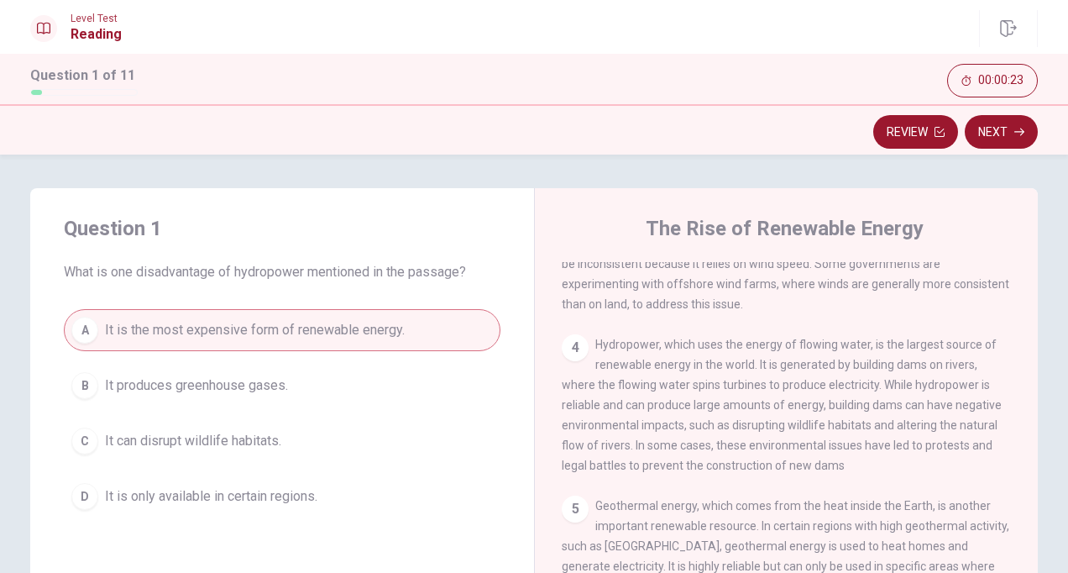
scroll to position [433, 0]
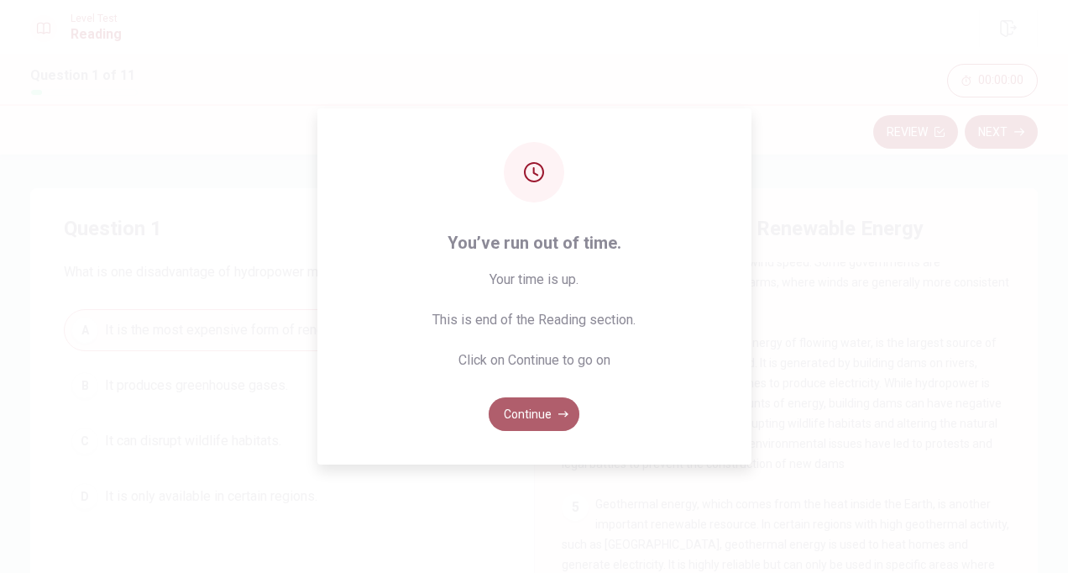
click at [522, 415] on button "Continue" at bounding box center [534, 414] width 91 height 34
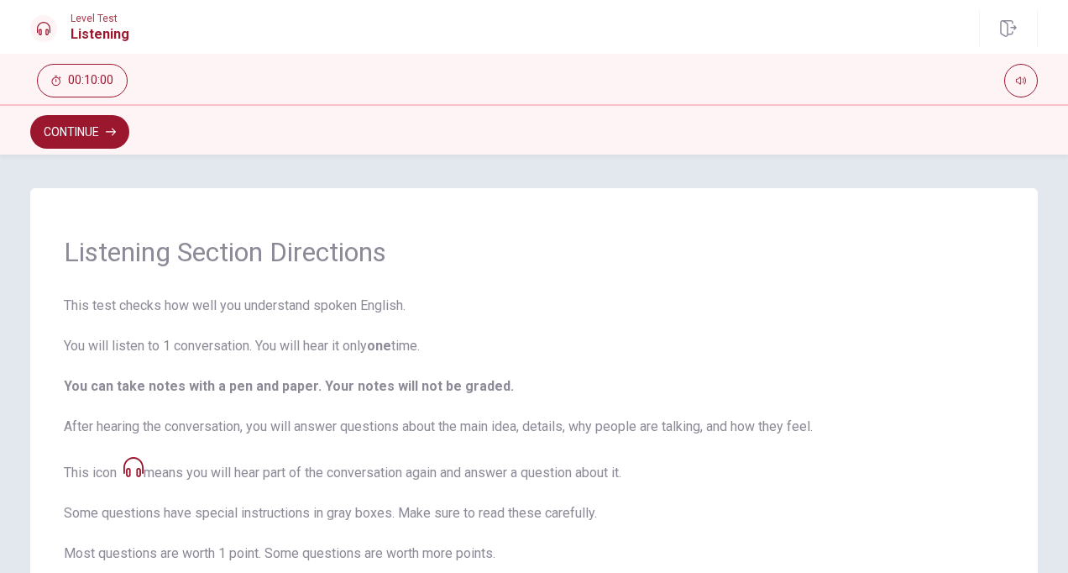
click at [522, 415] on span "This test checks how well you understand spoken English. You will listen to 1 c…" at bounding box center [534, 530] width 941 height 469
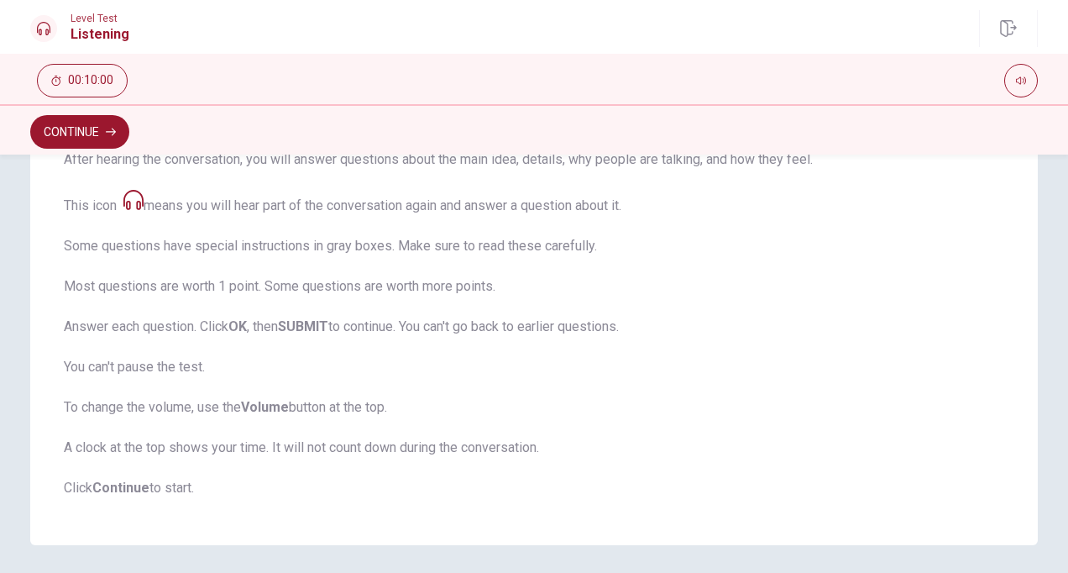
scroll to position [265, 0]
click at [926, 386] on span "This test checks how well you understand spoken English. You will listen to 1 c…" at bounding box center [534, 264] width 941 height 469
click at [87, 128] on button "Continue" at bounding box center [79, 132] width 99 height 34
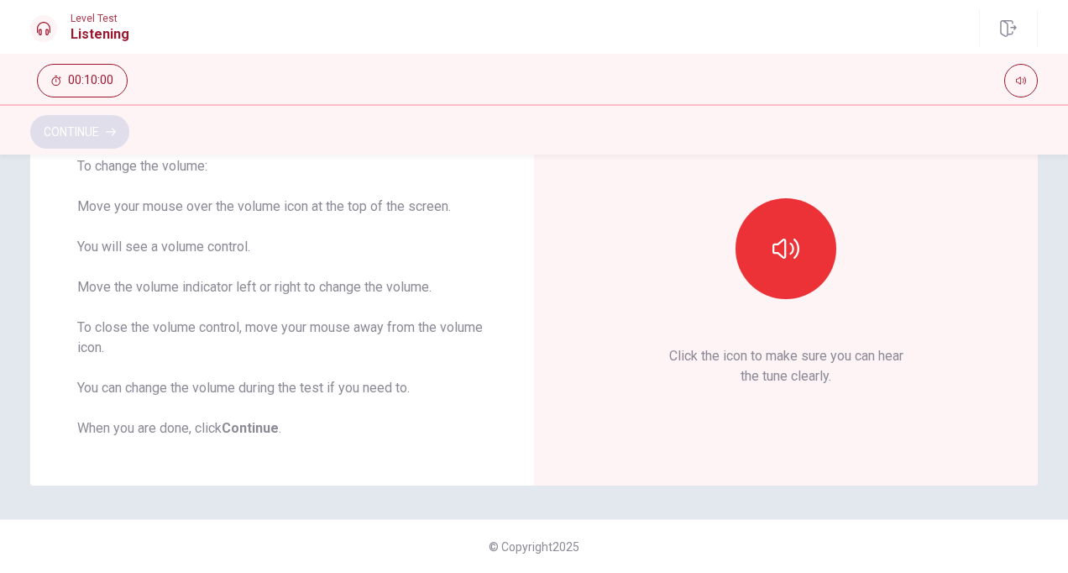
scroll to position [156, 0]
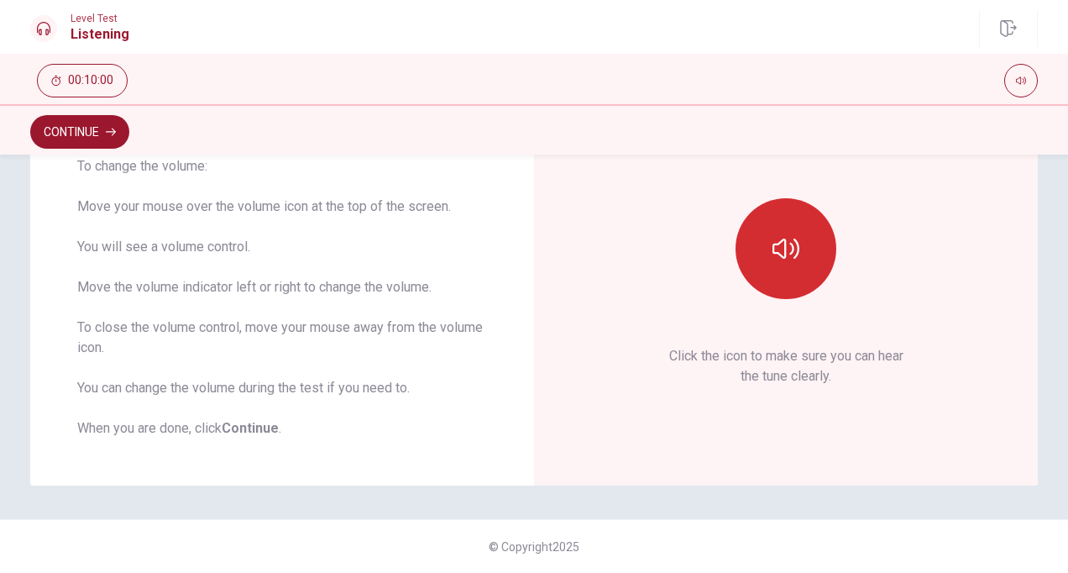
click at [791, 242] on icon "button" at bounding box center [786, 248] width 27 height 27
click at [951, 362] on div "This Sections Requires Audio Click the icon to make sure you can hear the tune …" at bounding box center [786, 258] width 410 height 359
click at [779, 240] on icon "button" at bounding box center [786, 249] width 27 height 20
click at [88, 131] on button "Continue" at bounding box center [79, 132] width 99 height 34
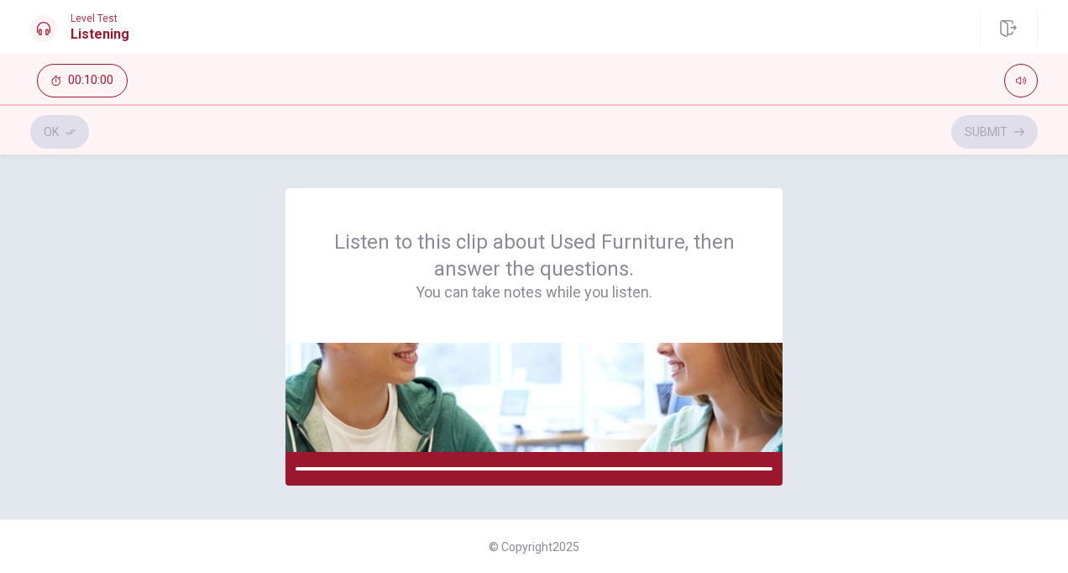
scroll to position [0, 0]
click at [191, 307] on div "Listen to this clip about Used Furniture, then answer the questions. You can ta…" at bounding box center [534, 336] width 1008 height 297
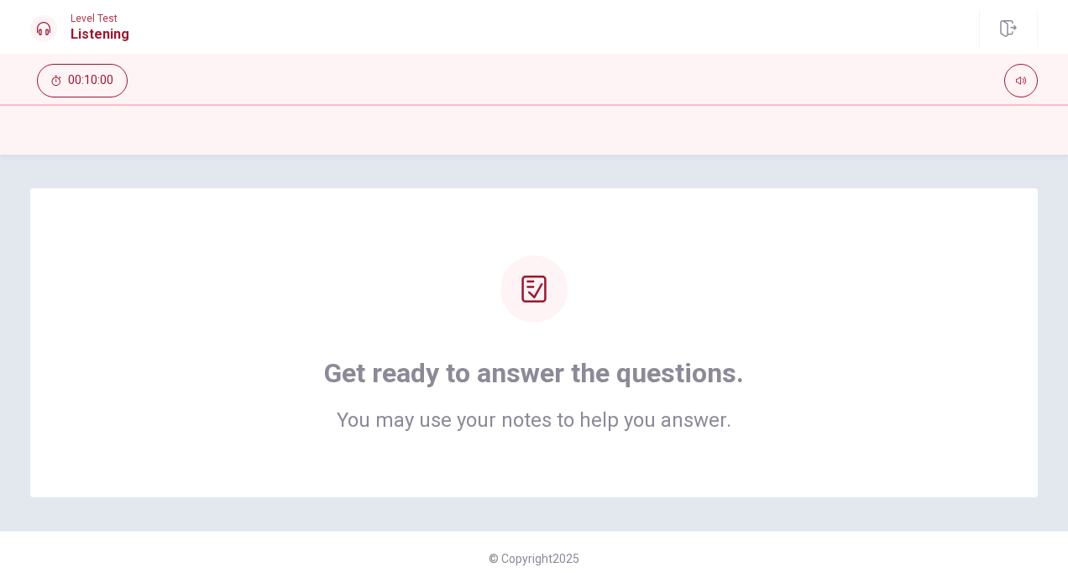
click at [959, 383] on div "Get ready to answer the questions. You may use your notes to help you answer." at bounding box center [533, 342] width 873 height 175
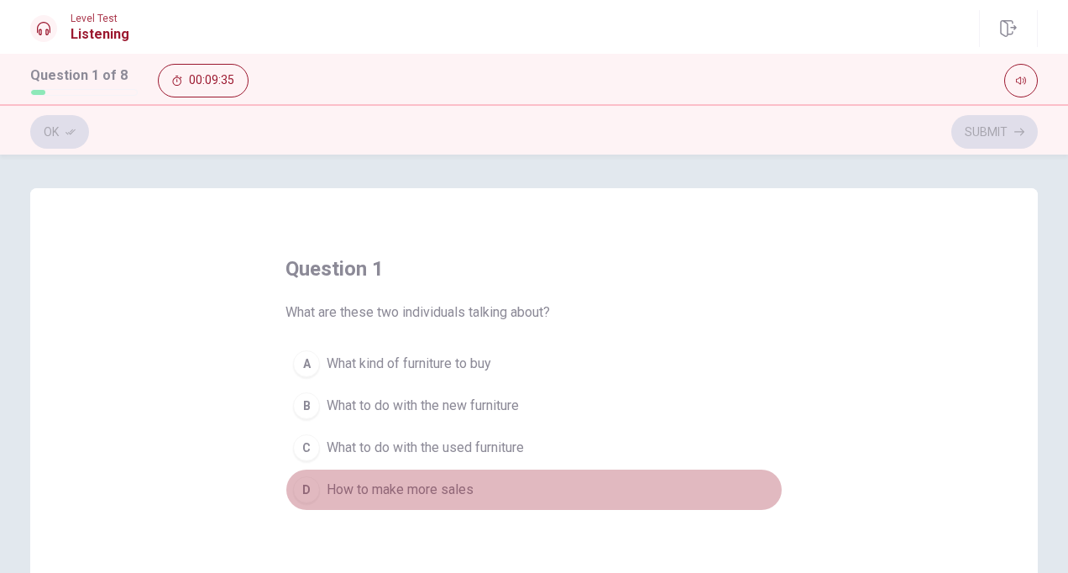
click at [304, 490] on div "D" at bounding box center [306, 489] width 27 height 27
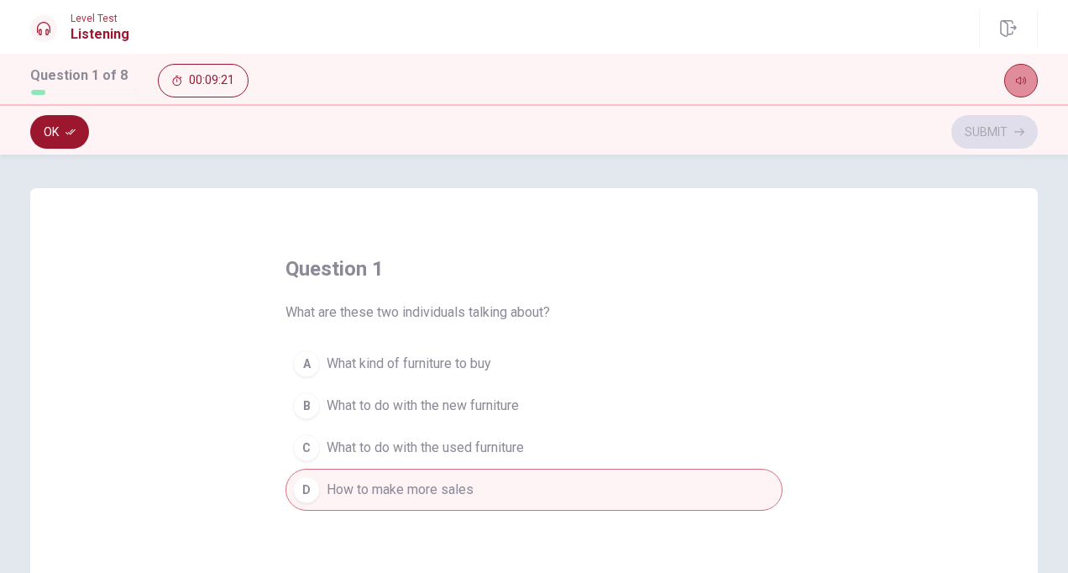
click at [1021, 80] on icon "button" at bounding box center [1021, 81] width 10 height 8
drag, startPoint x: 1021, startPoint y: 80, endPoint x: 975, endPoint y: 211, distance: 138.9
click at [975, 211] on body "This site uses cookies, as explained in our Privacy Policy . If you agree to th…" at bounding box center [534, 286] width 1068 height 573
click at [975, 211] on div "question 1 What are these two individuals talking about? A What kind of furnitu…" at bounding box center [534, 480] width 1008 height 584
click at [52, 131] on button "Ok" at bounding box center [59, 132] width 59 height 34
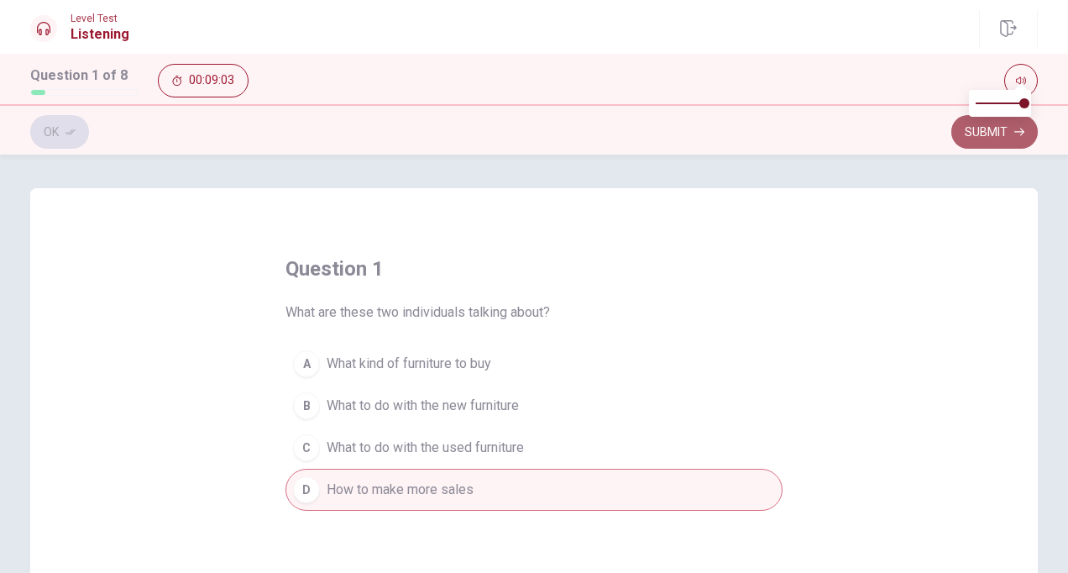
click at [984, 134] on button "Submit" at bounding box center [995, 132] width 87 height 34
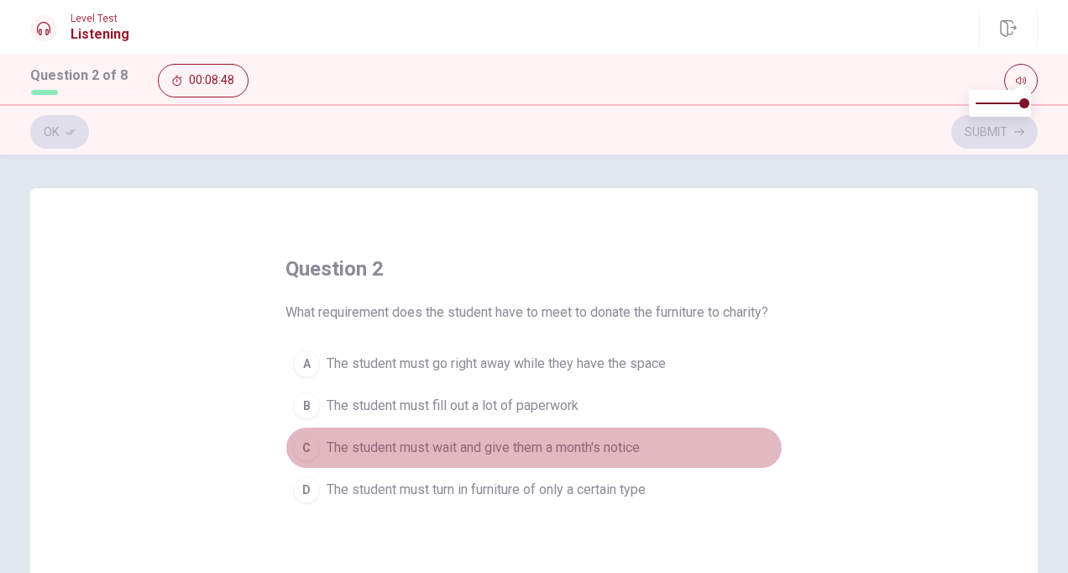
click at [323, 461] on button "C The student must wait and give them a month's notice" at bounding box center [534, 448] width 497 height 42
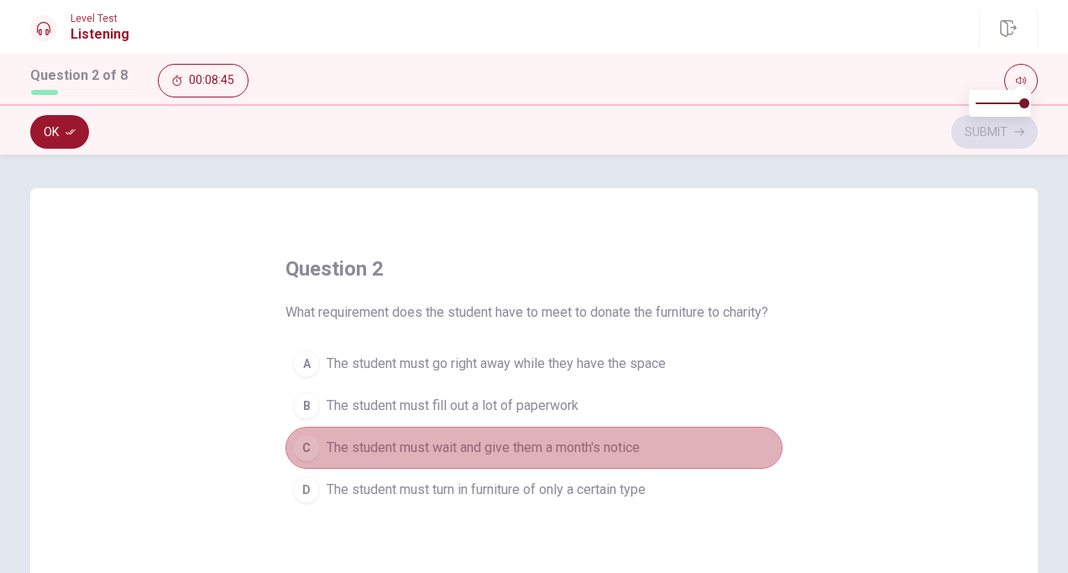
click at [310, 445] on div "C" at bounding box center [306, 447] width 27 height 27
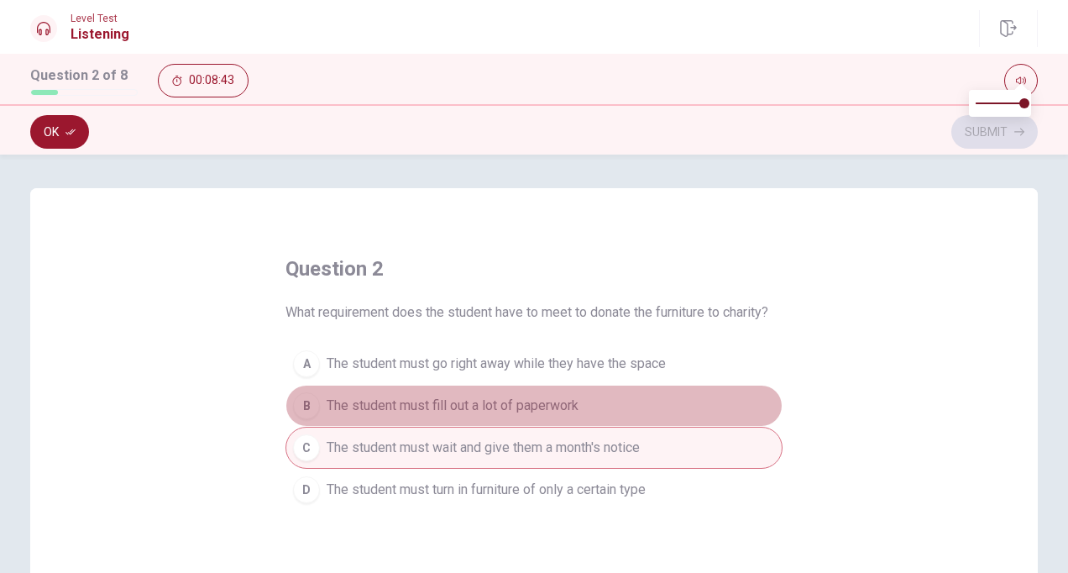
click at [305, 405] on div "B" at bounding box center [306, 405] width 27 height 27
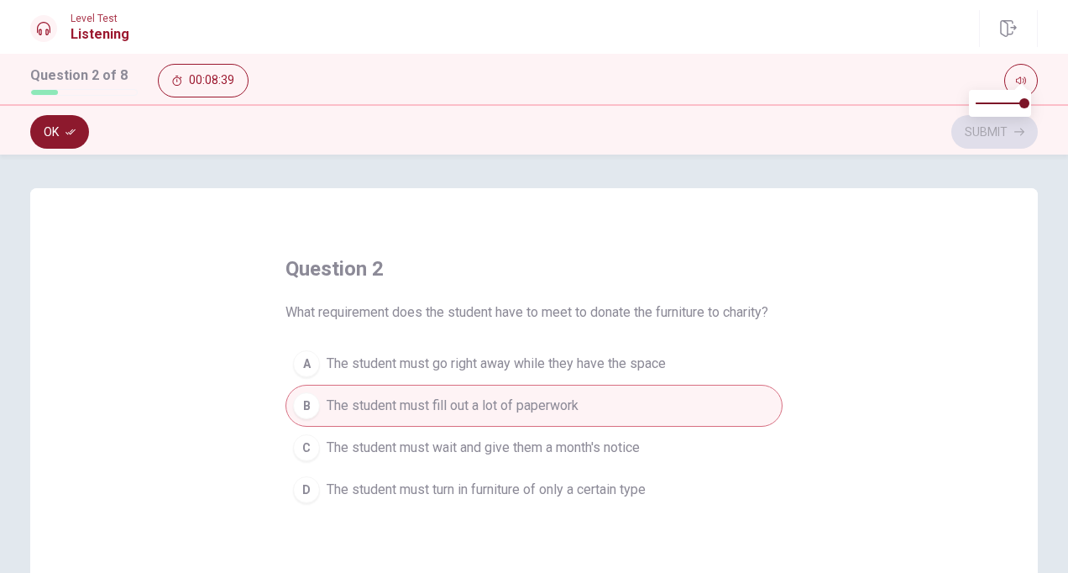
click at [59, 128] on button "Ok" at bounding box center [59, 132] width 59 height 34
click at [986, 136] on button "Submit" at bounding box center [995, 132] width 87 height 34
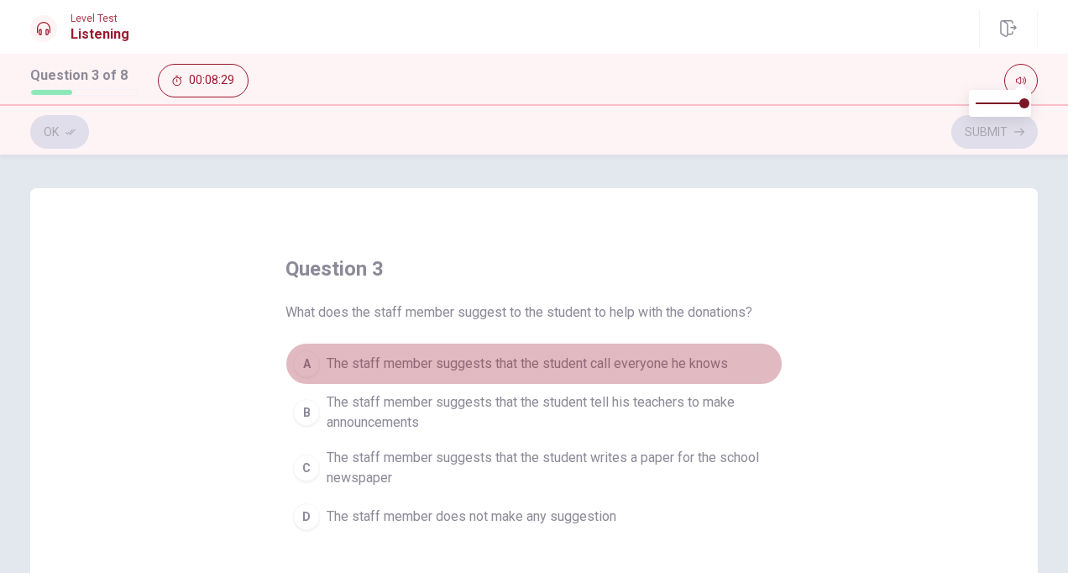
click at [307, 363] on div "A" at bounding box center [306, 363] width 27 height 27
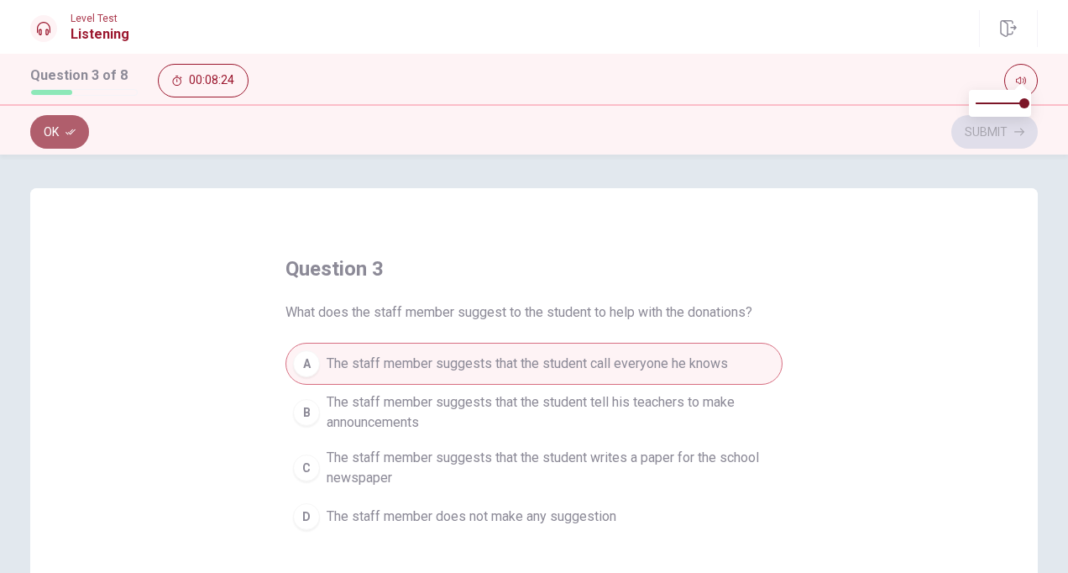
click at [56, 127] on button "Ok" at bounding box center [59, 132] width 59 height 34
click at [981, 124] on button "Submit" at bounding box center [995, 132] width 87 height 34
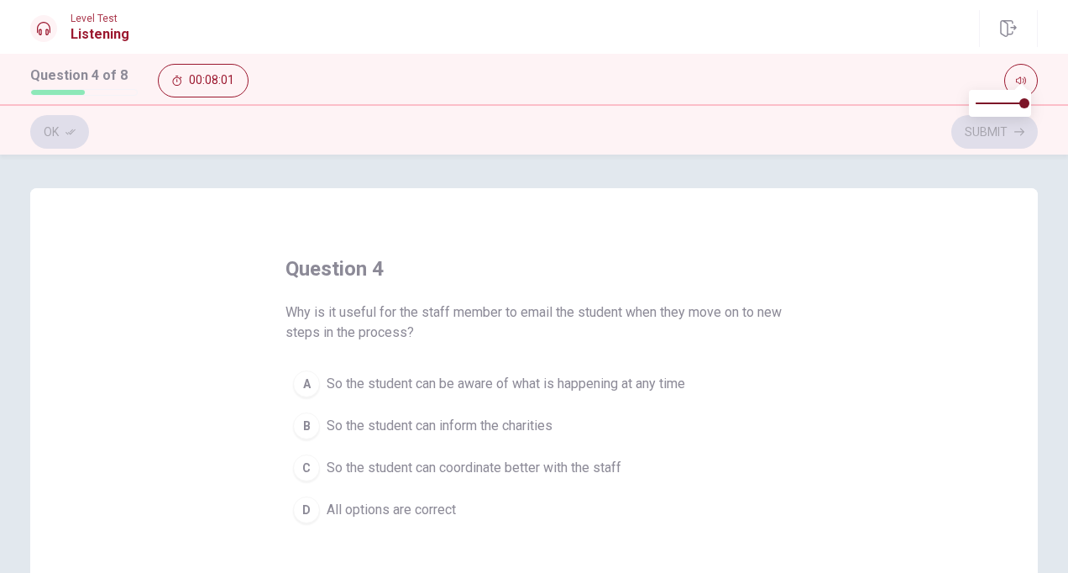
click at [304, 390] on div "A" at bounding box center [306, 383] width 27 height 27
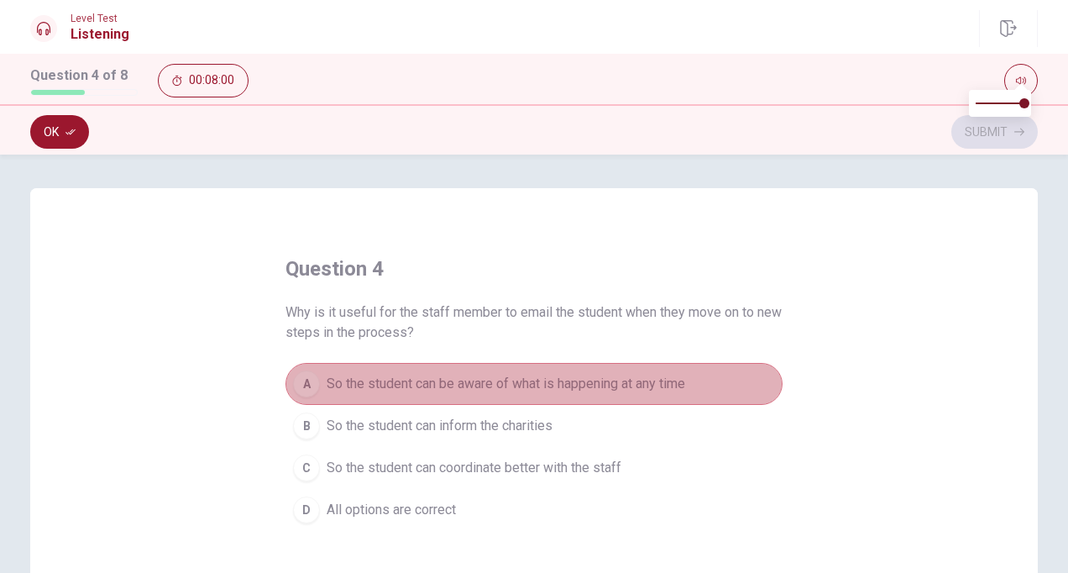
click at [304, 390] on div "A" at bounding box center [306, 383] width 27 height 27
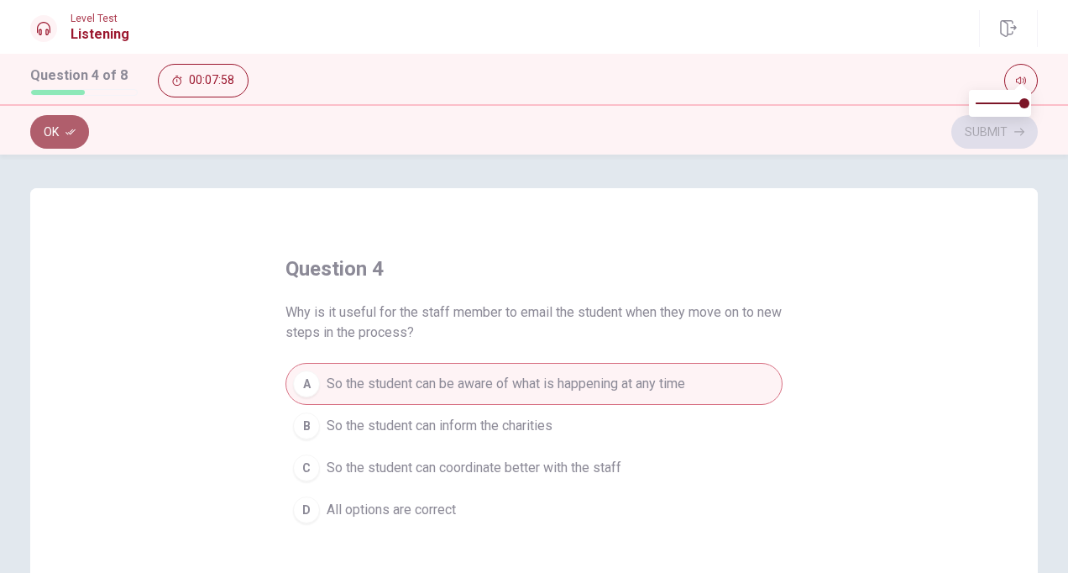
click at [52, 129] on button "Ok" at bounding box center [59, 132] width 59 height 34
click at [983, 130] on button "Submit" at bounding box center [995, 132] width 87 height 34
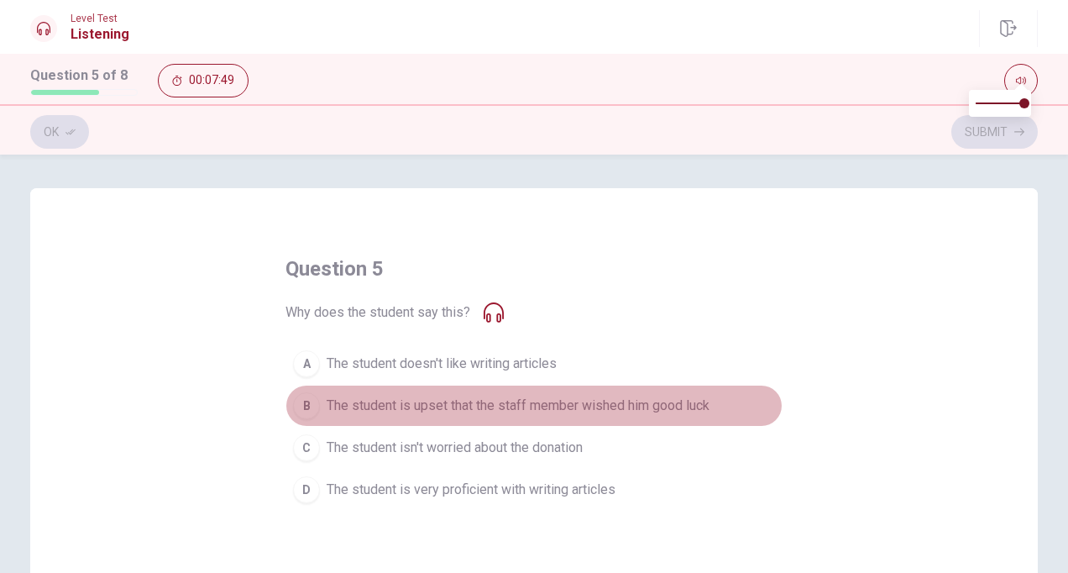
click at [305, 410] on div "B" at bounding box center [306, 405] width 27 height 27
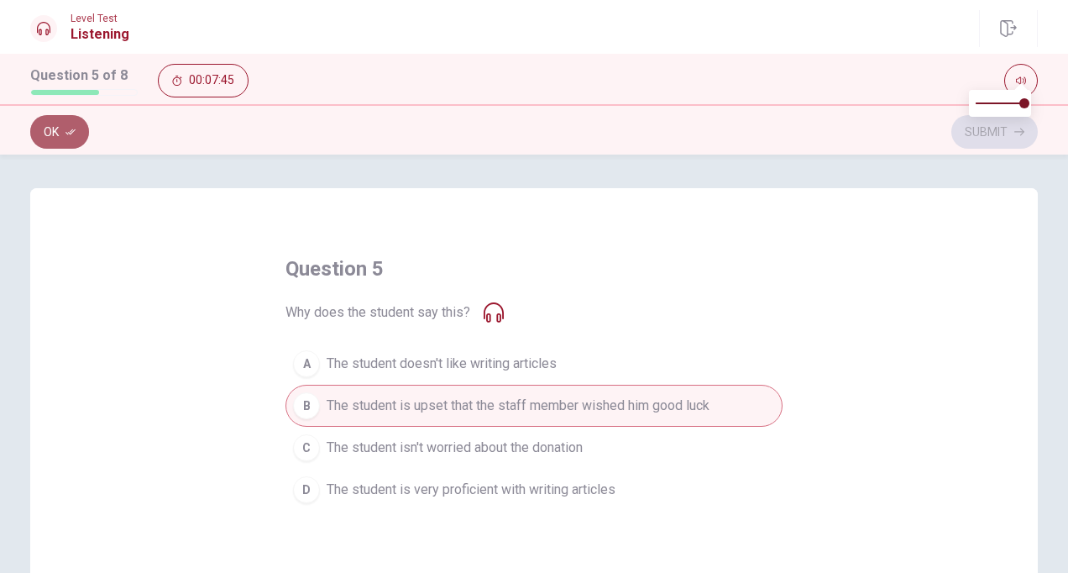
click at [47, 123] on button "Ok" at bounding box center [59, 132] width 59 height 34
click at [978, 138] on button "Submit" at bounding box center [995, 132] width 87 height 34
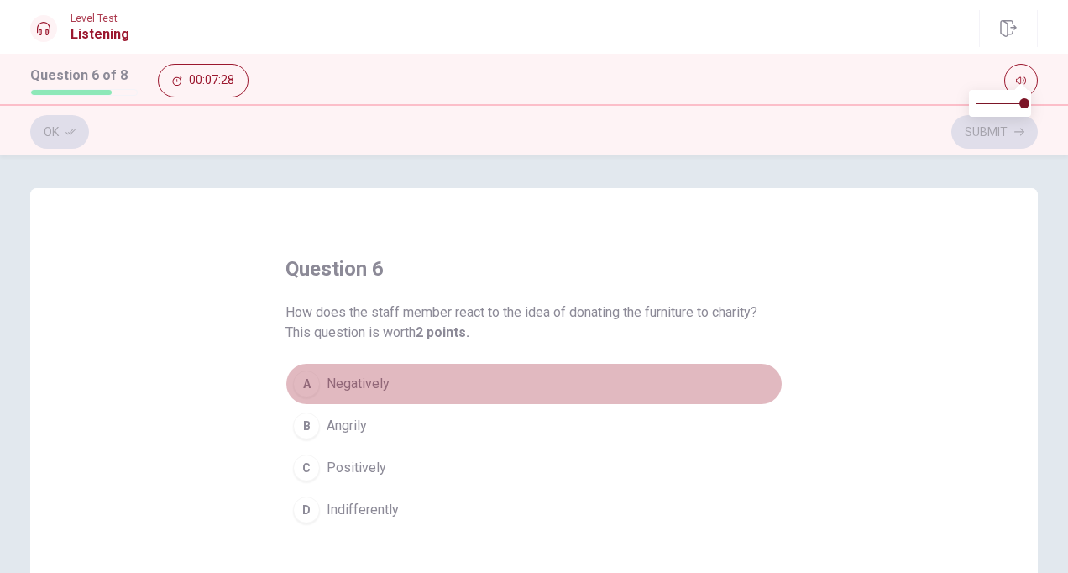
click at [300, 385] on div "A" at bounding box center [306, 383] width 27 height 27
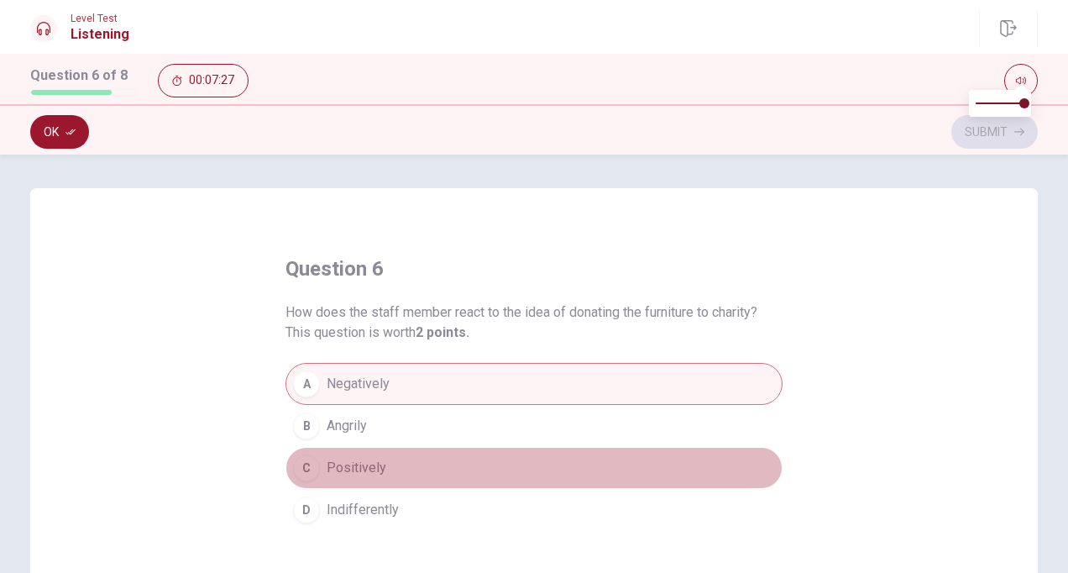
click at [304, 462] on div "C" at bounding box center [306, 467] width 27 height 27
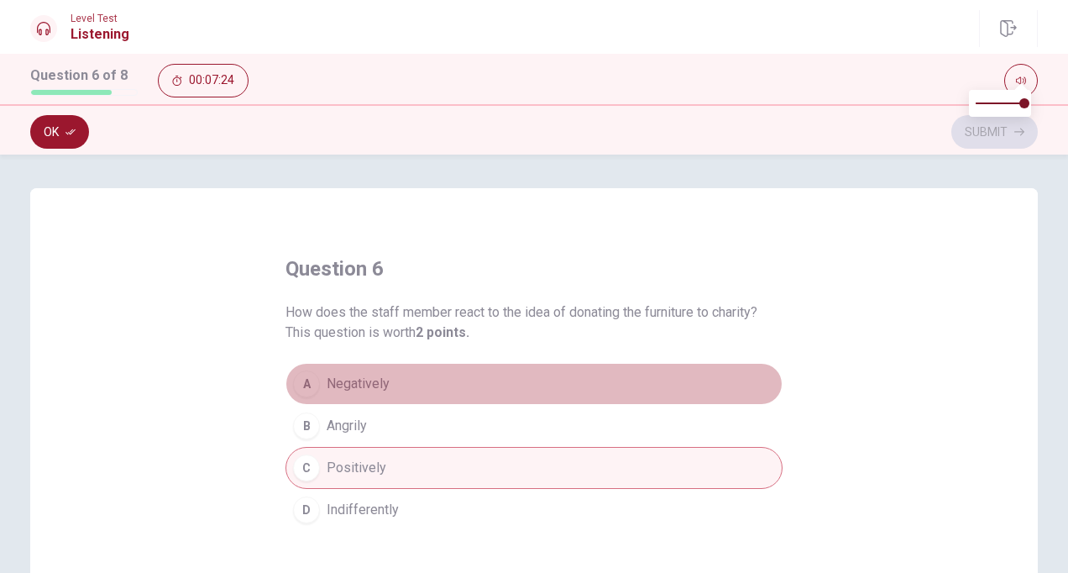
click at [299, 381] on div "A" at bounding box center [306, 383] width 27 height 27
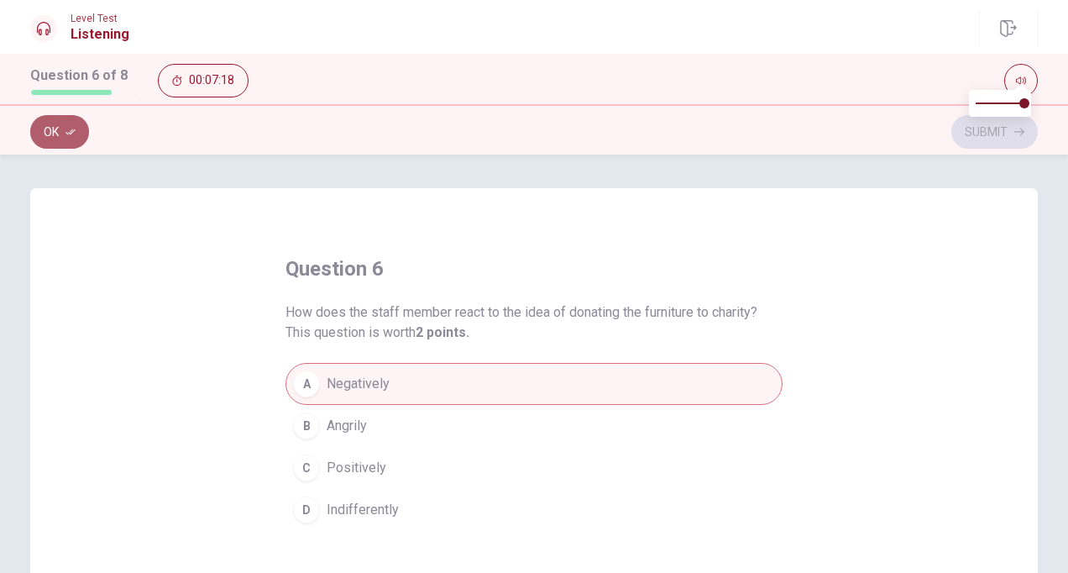
click at [54, 136] on button "Ok" at bounding box center [59, 132] width 59 height 34
click at [980, 131] on button "Submit" at bounding box center [995, 132] width 87 height 34
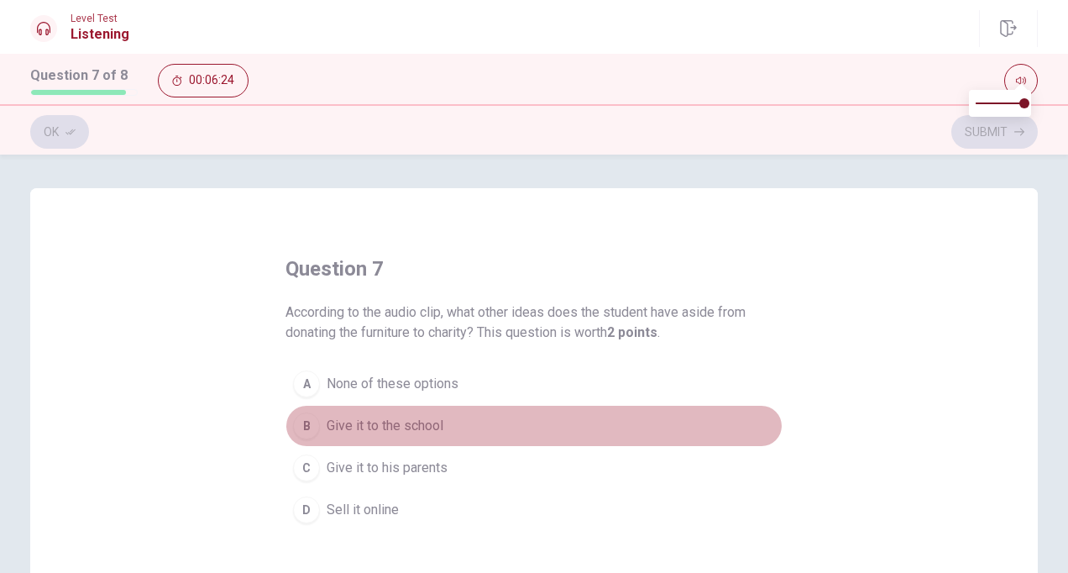
click at [302, 428] on div "B" at bounding box center [306, 425] width 27 height 27
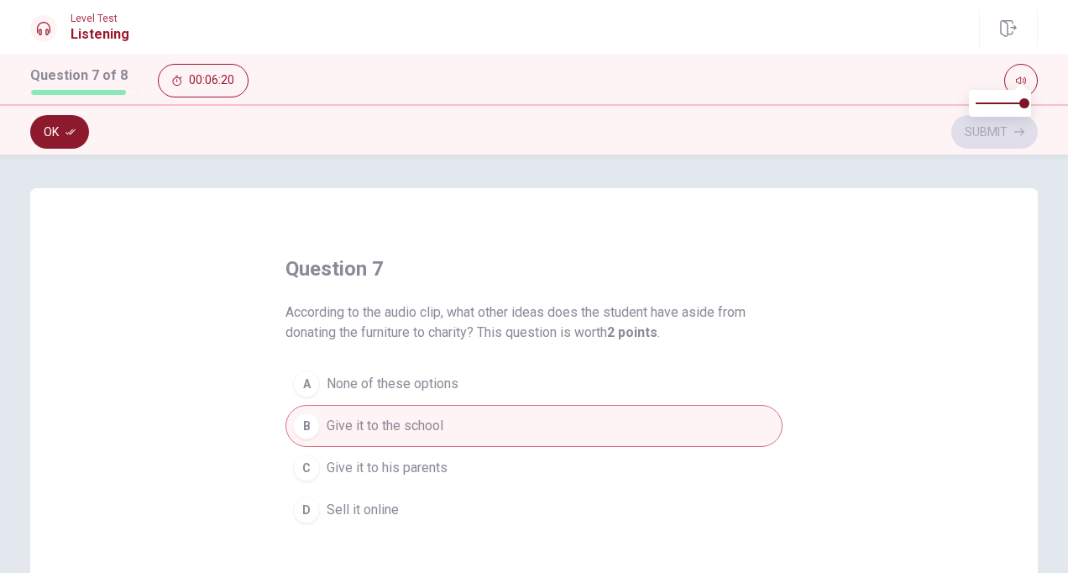
click at [52, 128] on button "Ok" at bounding box center [59, 132] width 59 height 34
click at [981, 127] on button "Submit" at bounding box center [995, 132] width 87 height 34
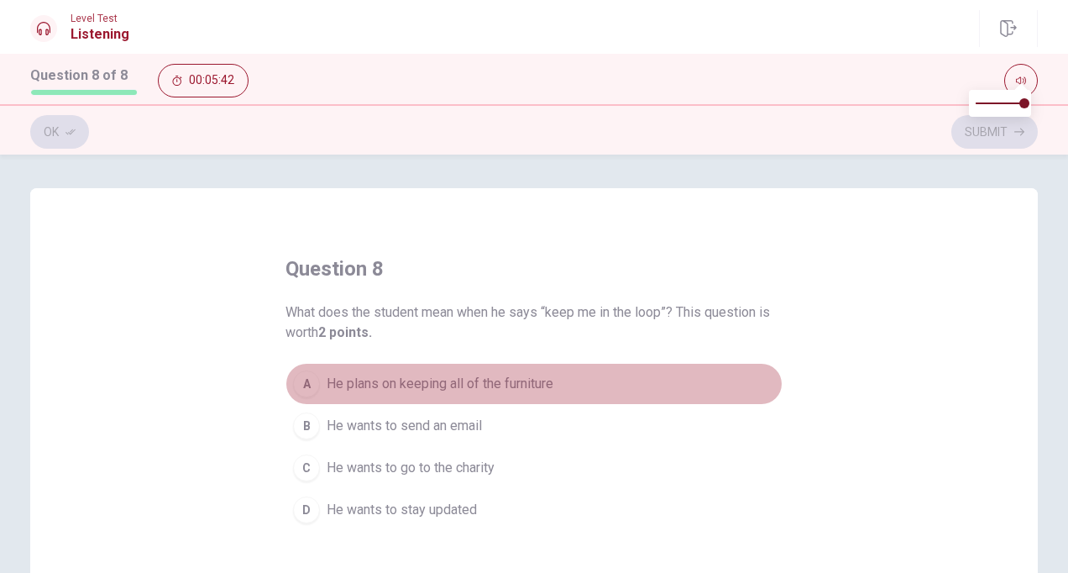
click at [302, 382] on div "A" at bounding box center [306, 383] width 27 height 27
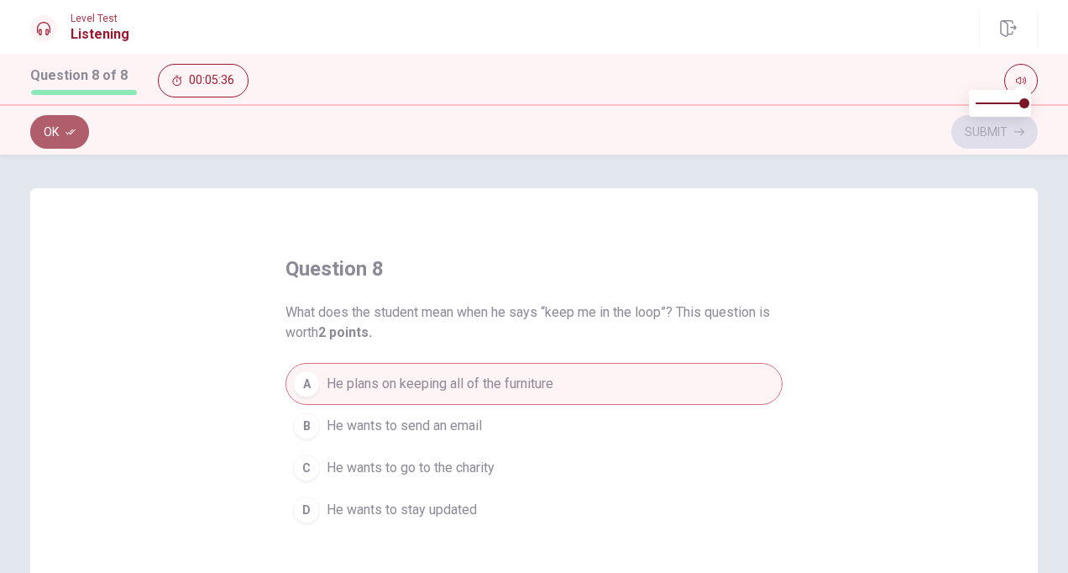
click at [52, 128] on button "Ok" at bounding box center [59, 132] width 59 height 34
click at [981, 127] on button "Submit" at bounding box center [995, 132] width 87 height 34
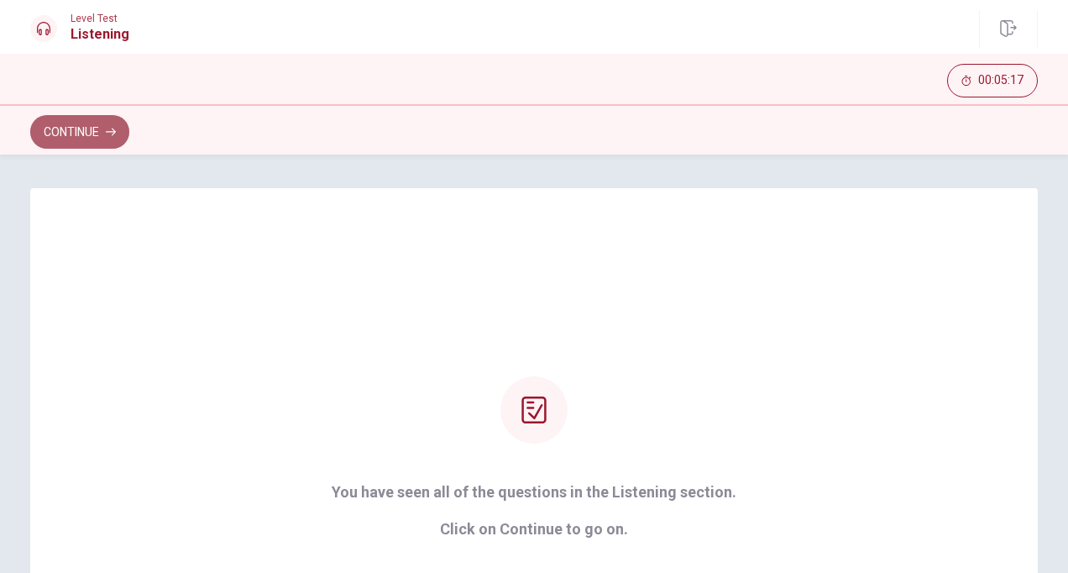
click at [79, 131] on button "Continue" at bounding box center [79, 132] width 99 height 34
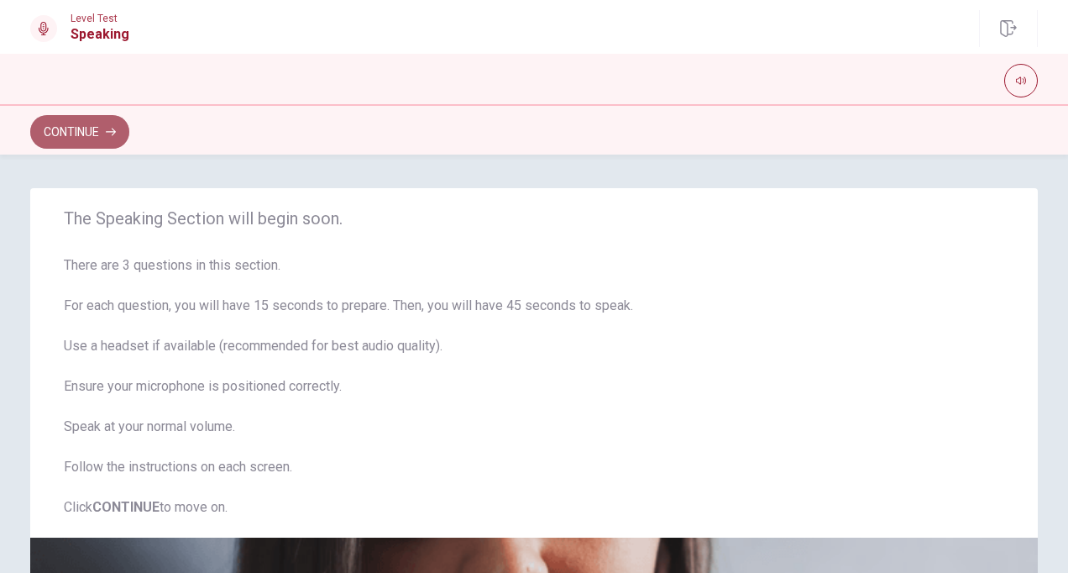
click at [79, 131] on button "Continue" at bounding box center [79, 132] width 99 height 34
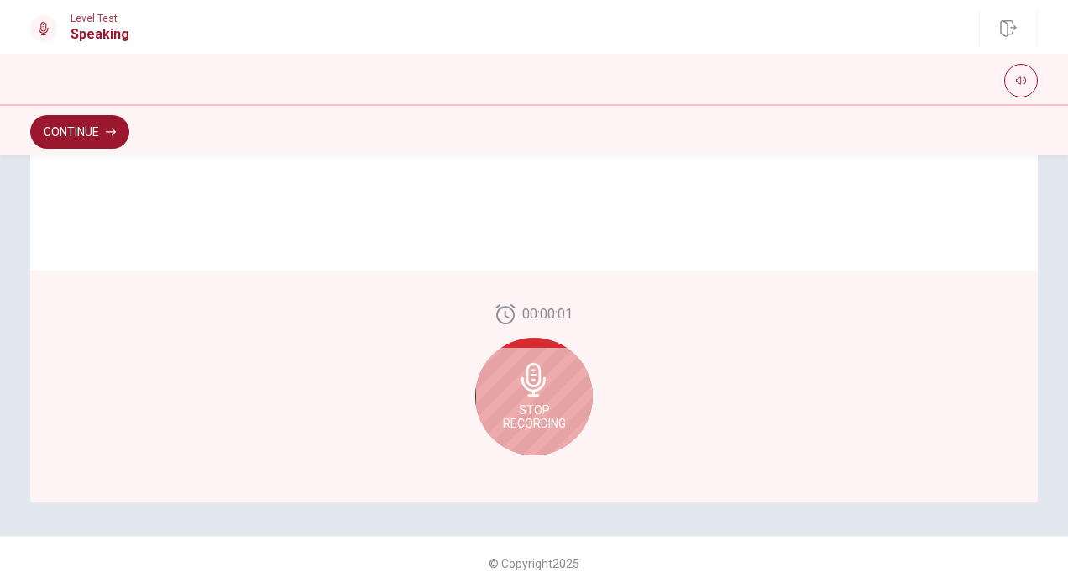
scroll to position [435, 0]
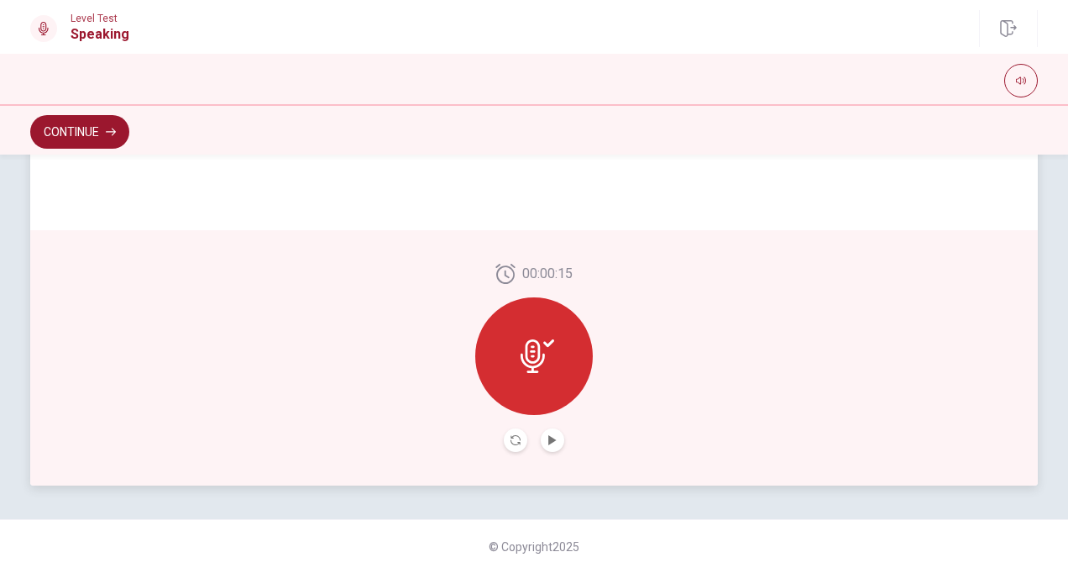
click at [531, 363] on icon at bounding box center [533, 356] width 24 height 34
click at [548, 440] on icon "Play Audio" at bounding box center [552, 440] width 8 height 10
click at [556, 437] on button "Pause Audio" at bounding box center [553, 440] width 24 height 24
click at [513, 437] on icon "Record Again" at bounding box center [516, 440] width 10 height 10
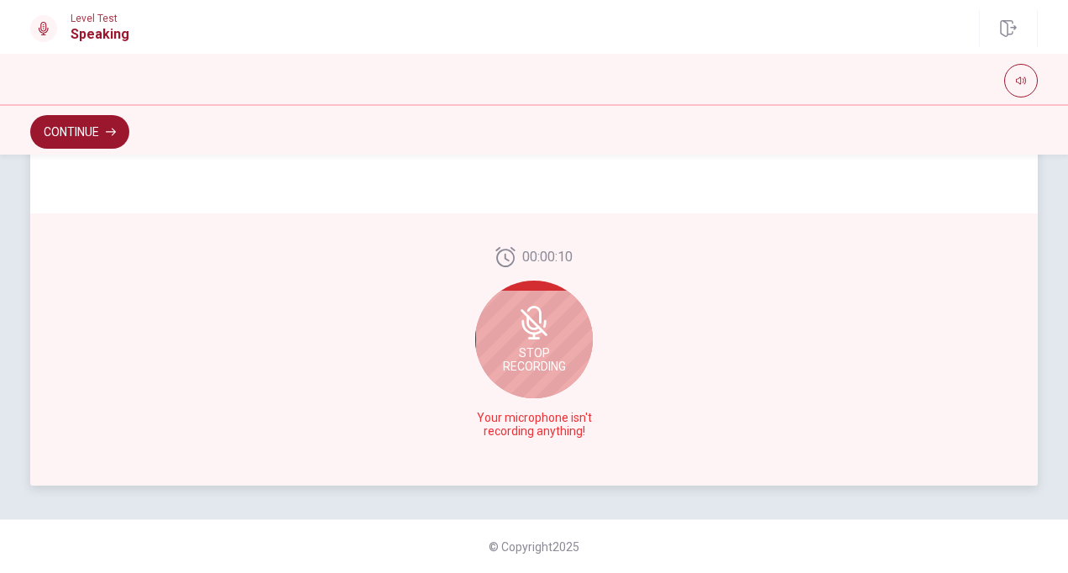
click at [538, 375] on div "Stop Recording" at bounding box center [534, 340] width 118 height 118
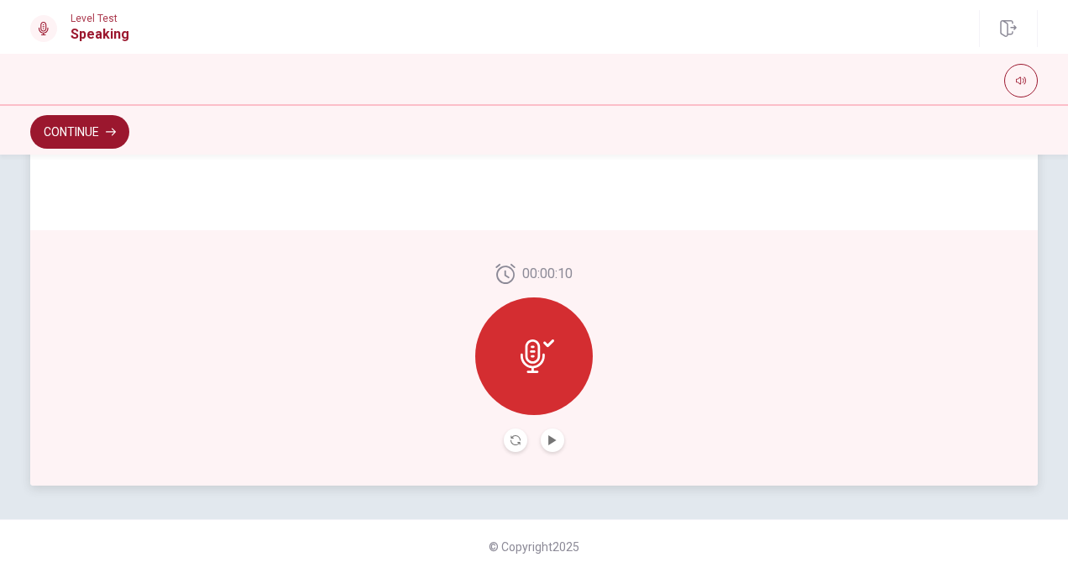
click at [538, 375] on div at bounding box center [534, 356] width 118 height 118
click at [529, 350] on icon at bounding box center [533, 356] width 24 height 34
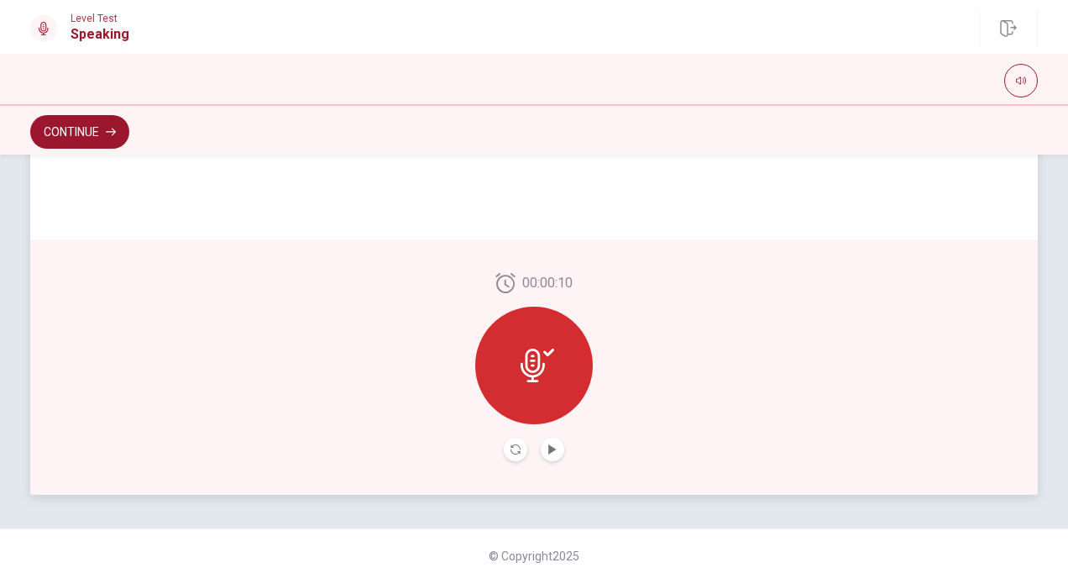
scroll to position [423, 0]
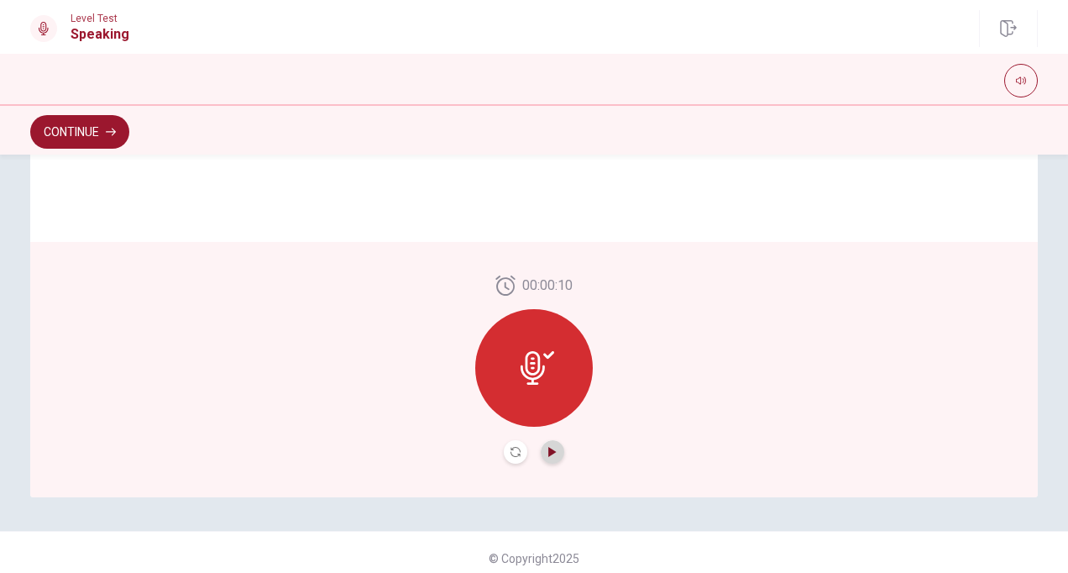
click at [548, 455] on icon "Play Audio" at bounding box center [552, 452] width 8 height 10
click at [69, 127] on button "Continue" at bounding box center [79, 132] width 99 height 34
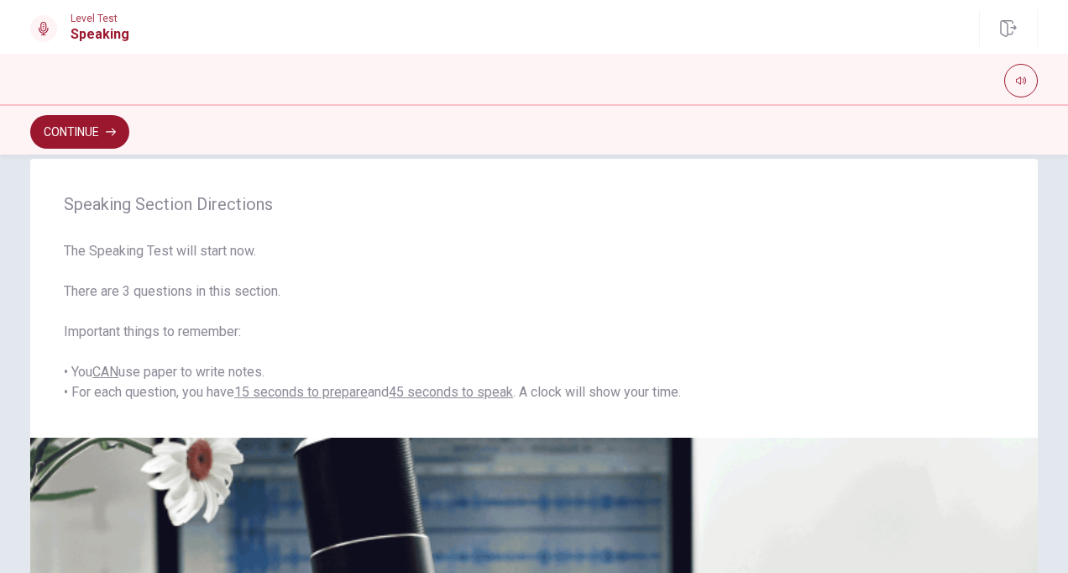
scroll to position [16, 0]
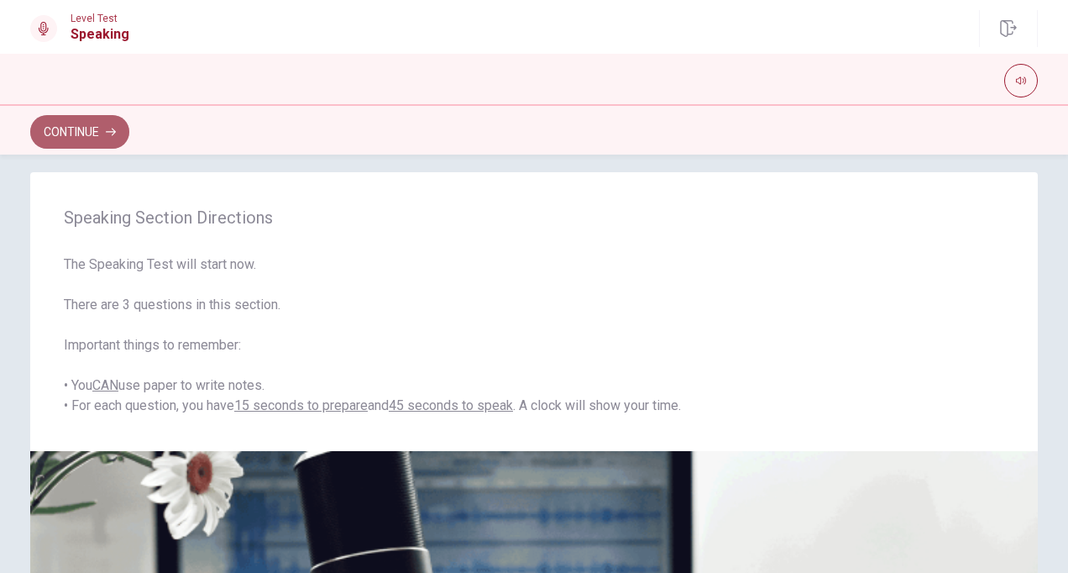
click at [66, 135] on button "Continue" at bounding box center [79, 132] width 99 height 34
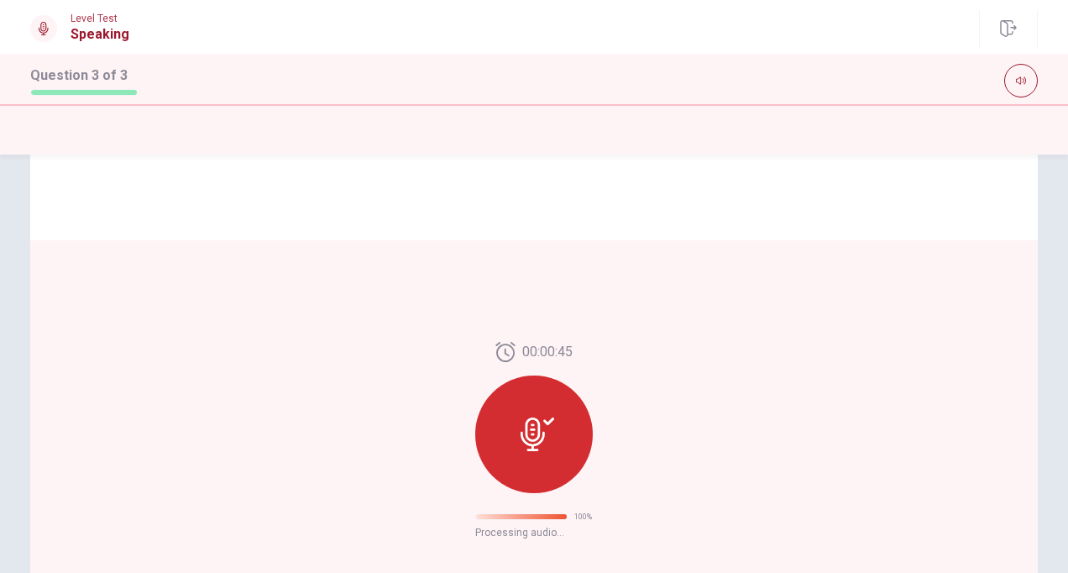
scroll to position [139, 0]
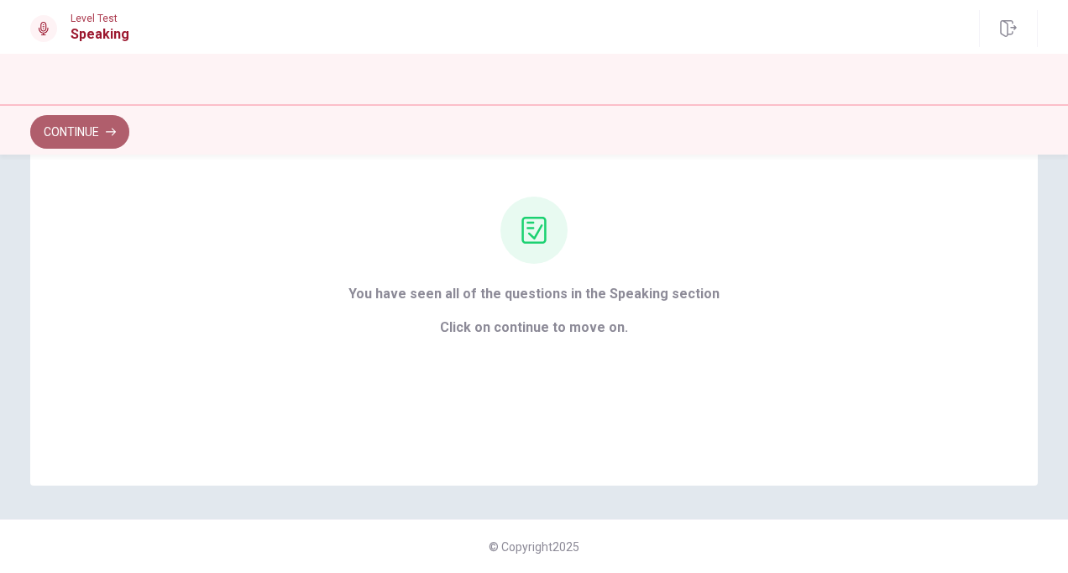
click at [76, 134] on button "Continue" at bounding box center [79, 132] width 99 height 34
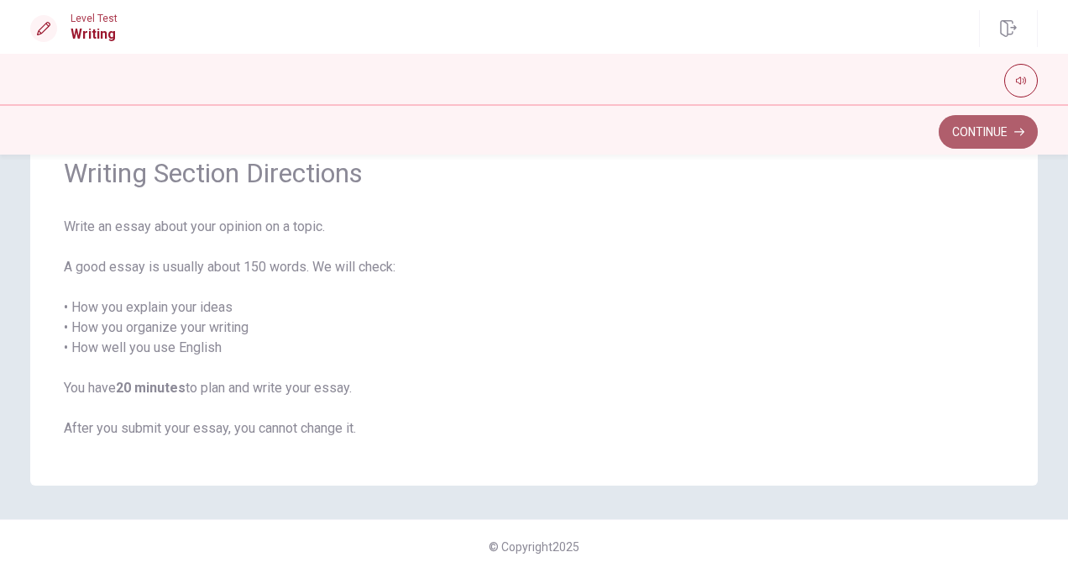
click at [986, 131] on button "Continue" at bounding box center [988, 132] width 99 height 34
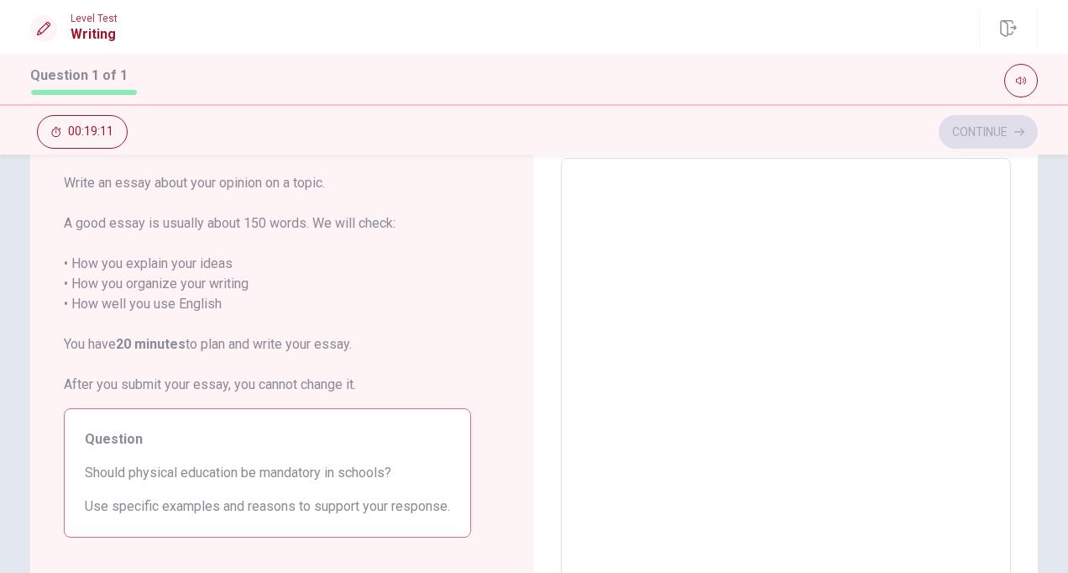
scroll to position [90, 0]
drag, startPoint x: 123, startPoint y: 470, endPoint x: 176, endPoint y: 469, distance: 53.8
click at [176, 469] on span "Should physical education be mandatory in schools?" at bounding box center [267, 472] width 365 height 20
drag, startPoint x: 127, startPoint y: 470, endPoint x: 187, endPoint y: 477, distance: 60.8
click at [187, 477] on span "Should physical education be mandatory in schools?" at bounding box center [267, 472] width 365 height 20
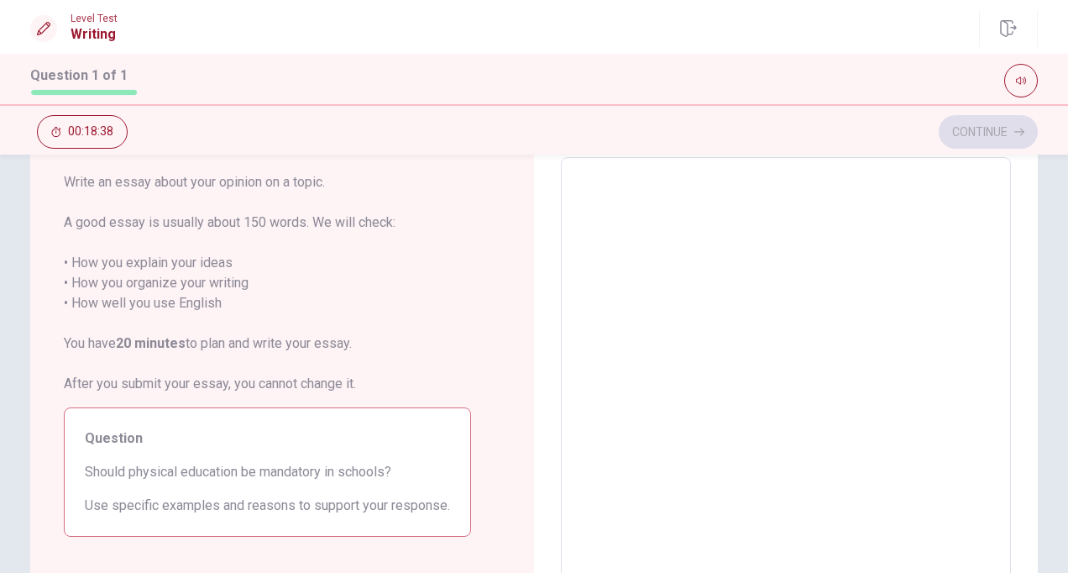
click at [620, 227] on textarea at bounding box center [786, 389] width 427 height 437
type textarea "P"
type textarea "x"
type textarea "Ph"
type textarea "x"
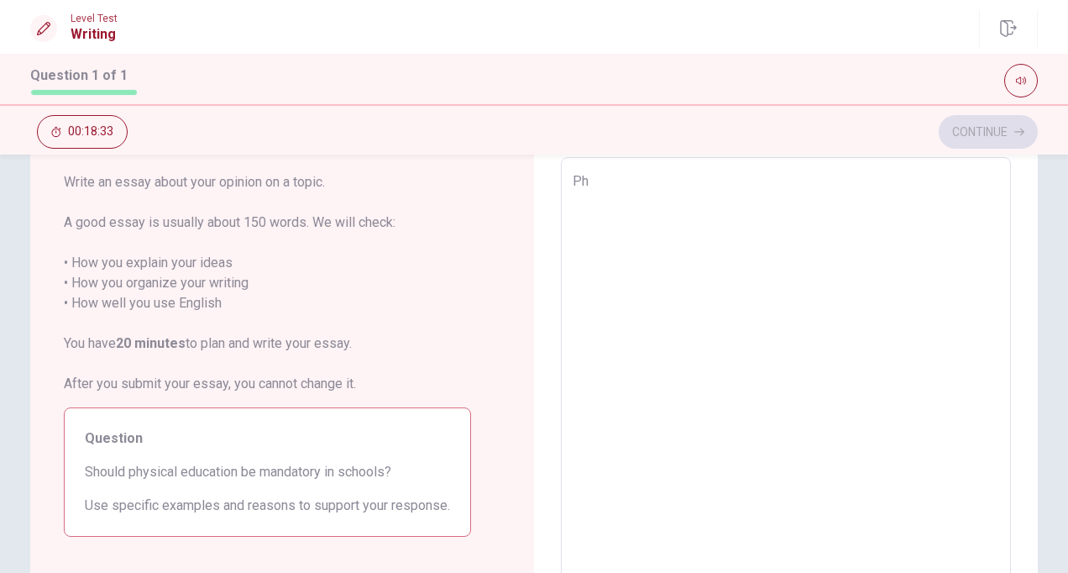
type textarea "Phy"
type textarea "x"
type textarea "Phys"
type textarea "x"
type textarea "Physi"
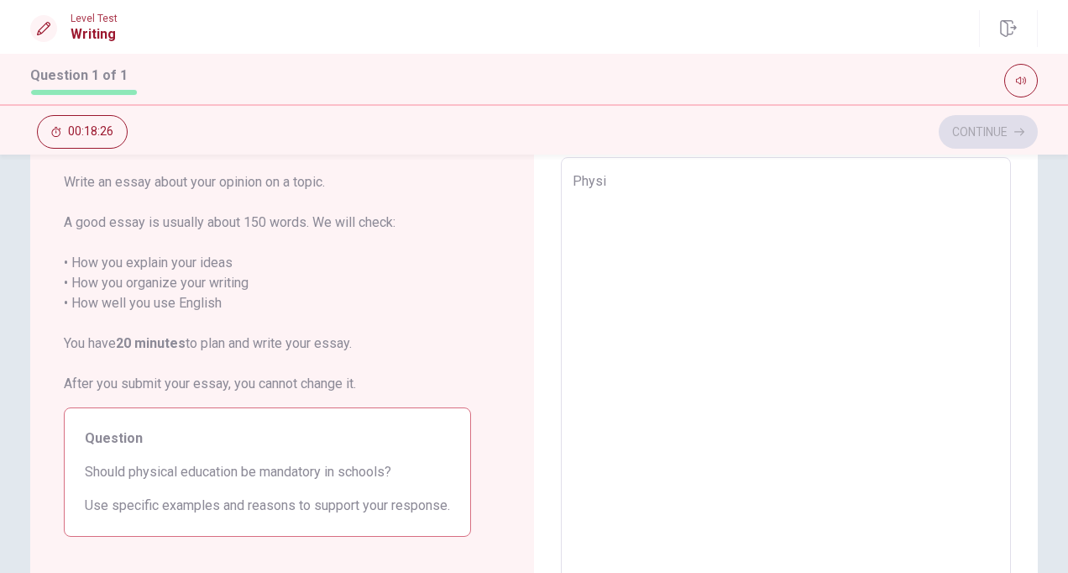
type textarea "x"
type textarea "Physic"
type textarea "x"
type textarea "Physica"
type textarea "x"
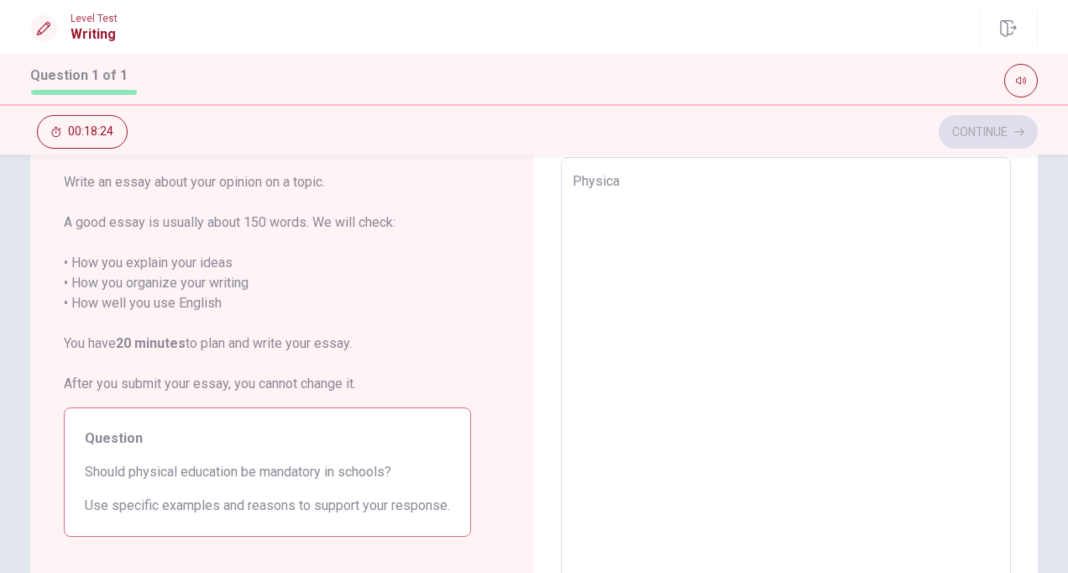
type textarea "Physical"
type textarea "x"
type textarea "Physical"
type textarea "x"
type textarea "Physical e"
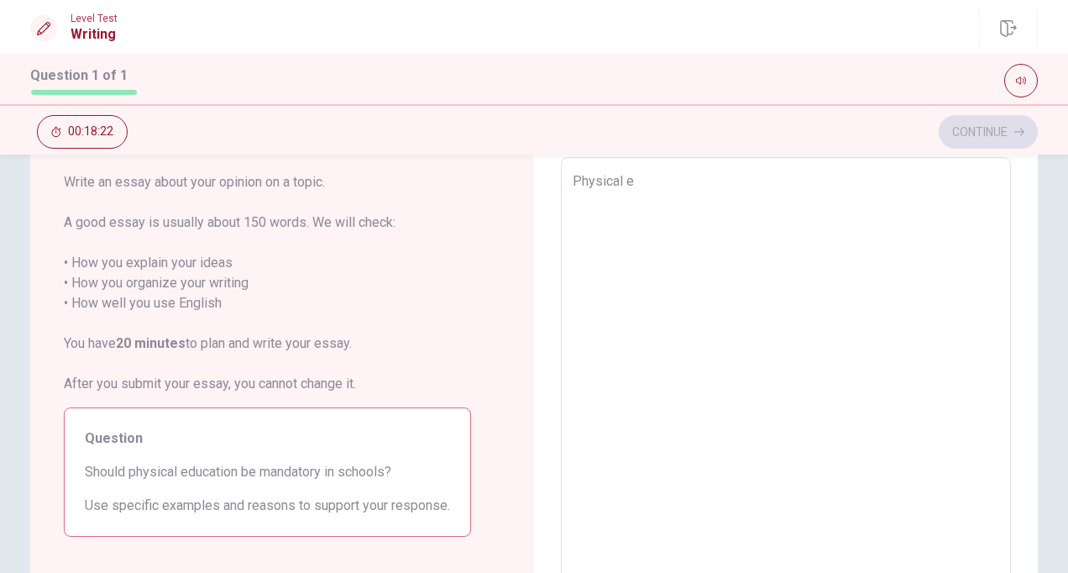
type textarea "x"
type textarea "Physical ed"
type textarea "x"
type textarea "Physical edu"
type textarea "x"
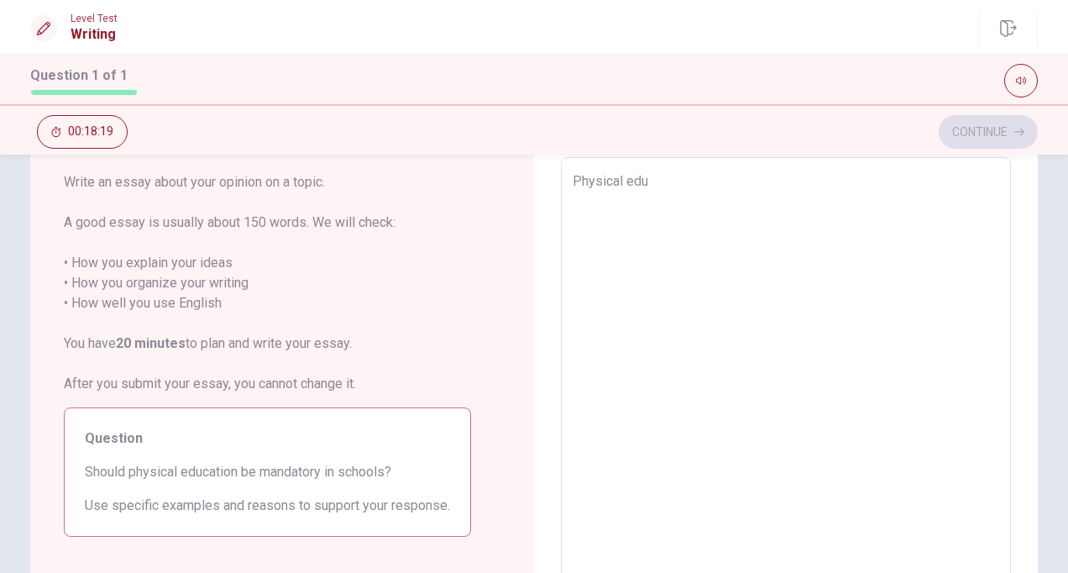
type textarea "Physical educ"
type textarea "x"
type textarea "Physical educa"
type textarea "x"
type textarea "Physical educat"
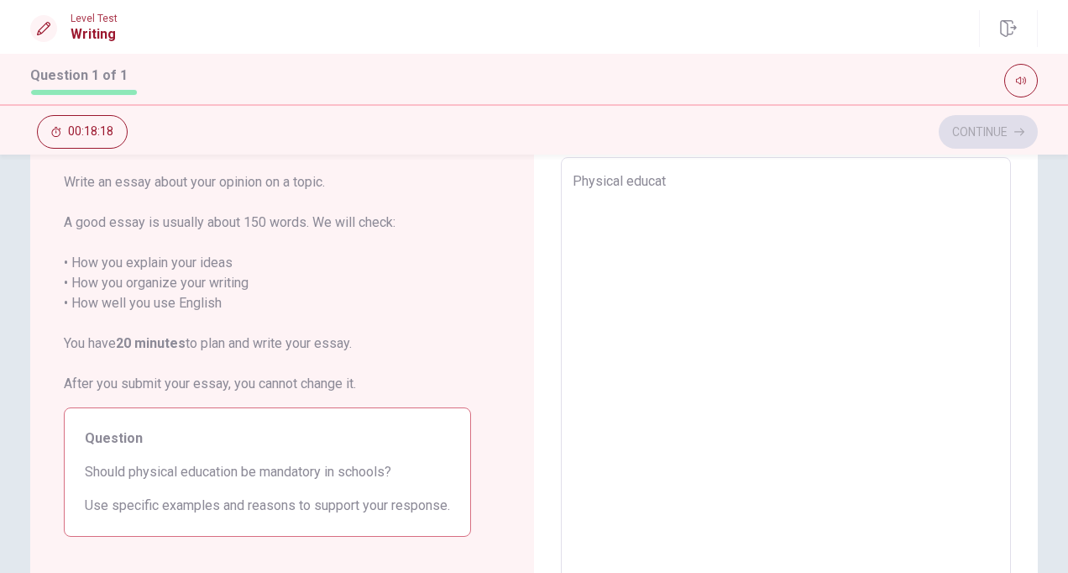
type textarea "x"
type textarea "Physical educati"
type textarea "x"
type textarea "Physical educatio"
type textarea "x"
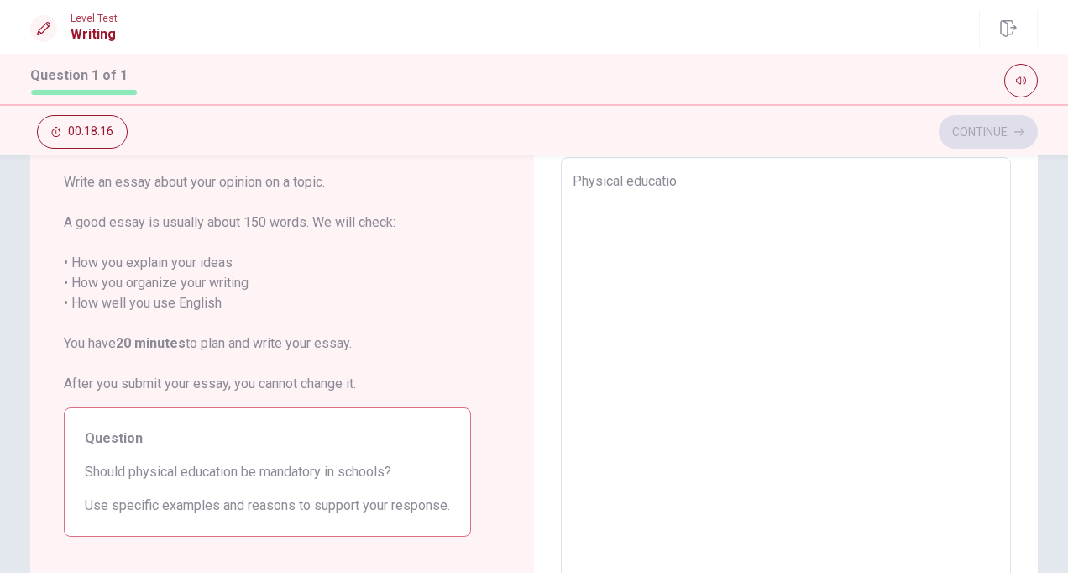
type textarea "Physical education"
type textarea "x"
type textarea "Physical education"
type textarea "x"
type textarea "Physical education s"
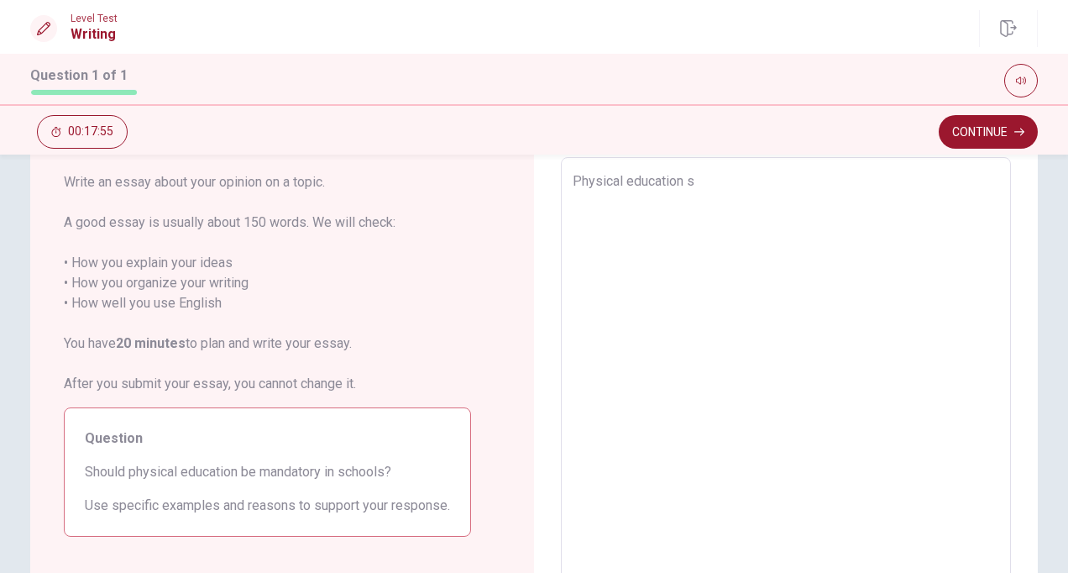
type textarea "x"
type textarea "Physical education sh"
type textarea "x"
type textarea "Physical education sho"
type textarea "x"
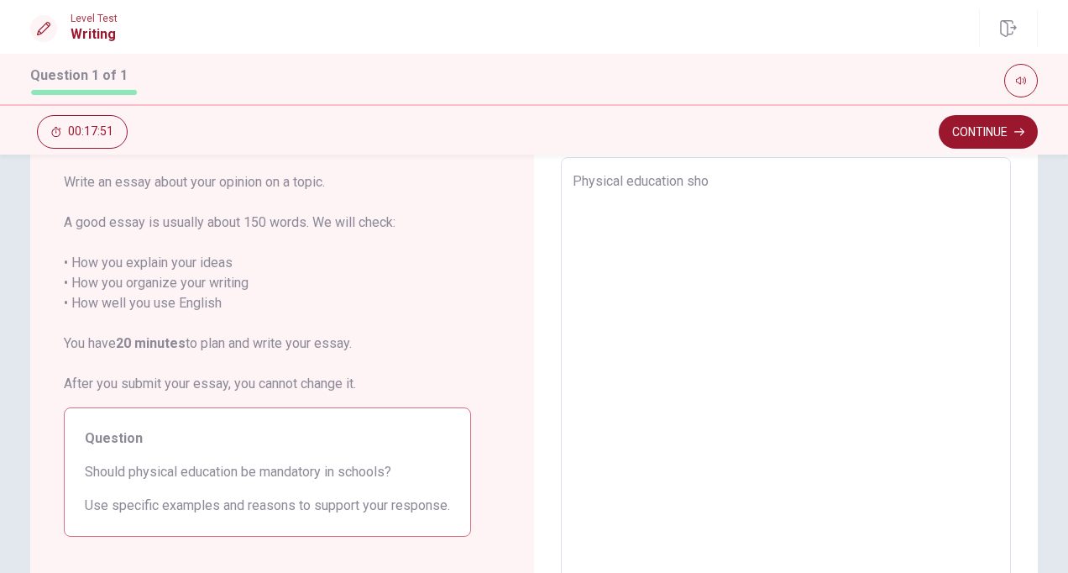
type textarea "Physical education shol"
type textarea "x"
type textarea "Physical education shold"
type textarea "x"
type textarea "Physical education shol"
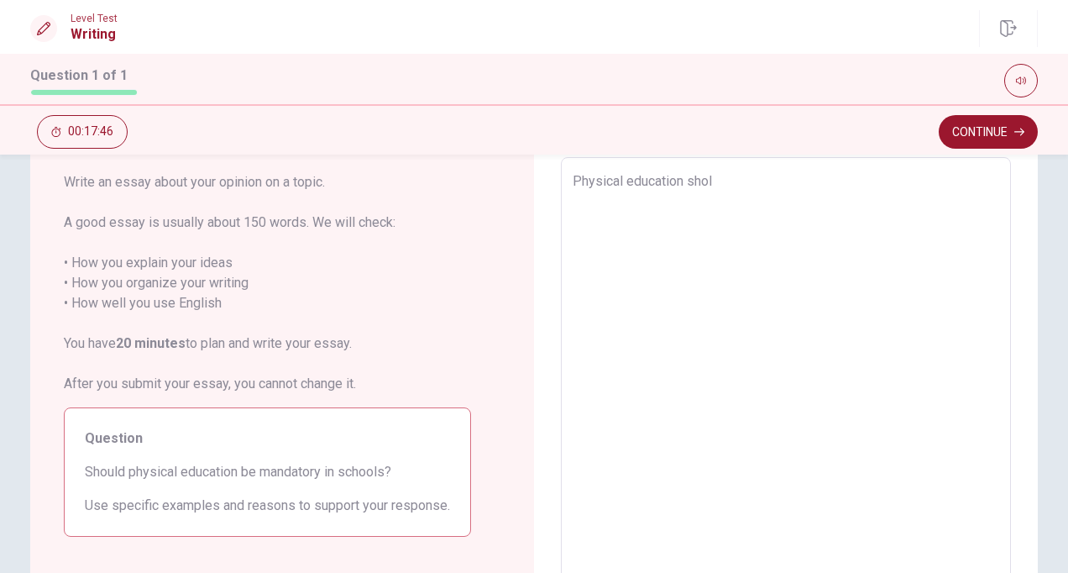
type textarea "x"
type textarea "Physical education sho"
type textarea "x"
type textarea "Physical education sh"
type textarea "x"
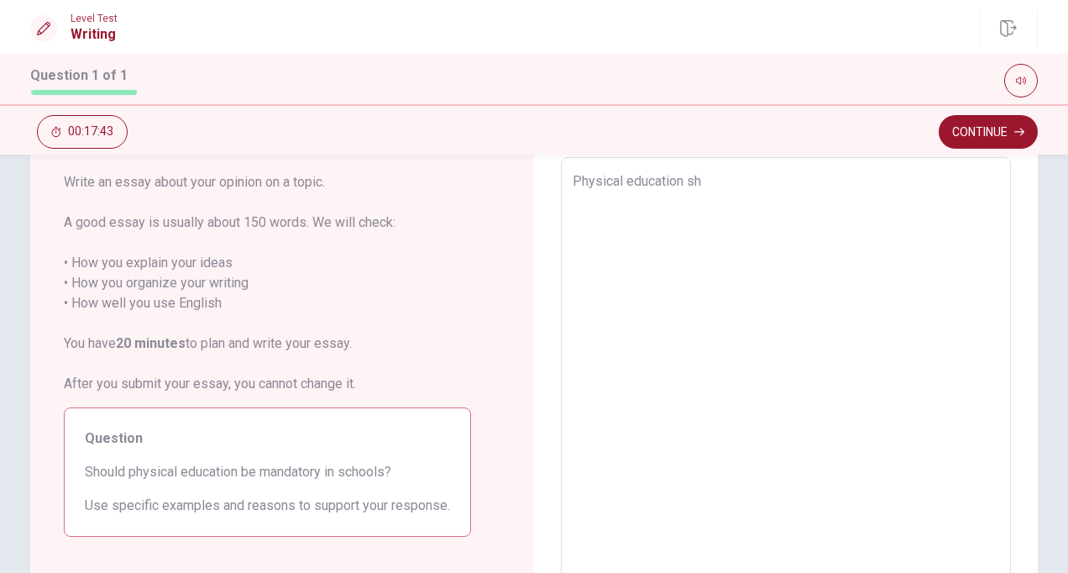
type textarea "Physical education sho"
type textarea "x"
type textarea "Physical education shou"
type textarea "x"
type textarea "Physical education shoul"
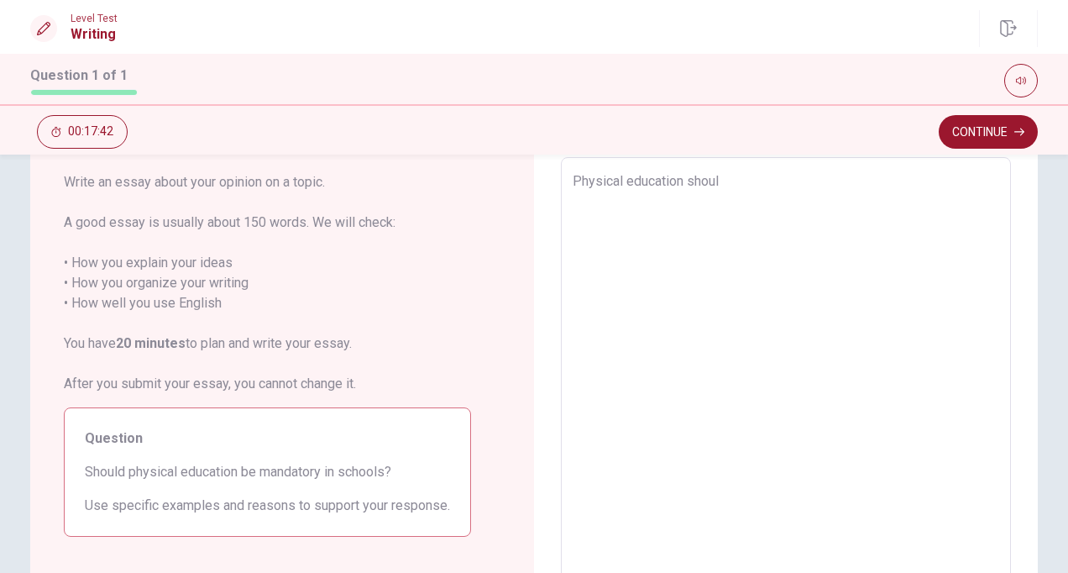
type textarea "x"
type textarea "Physical education should"
type textarea "x"
type textarea "Physical education should"
type textarea "x"
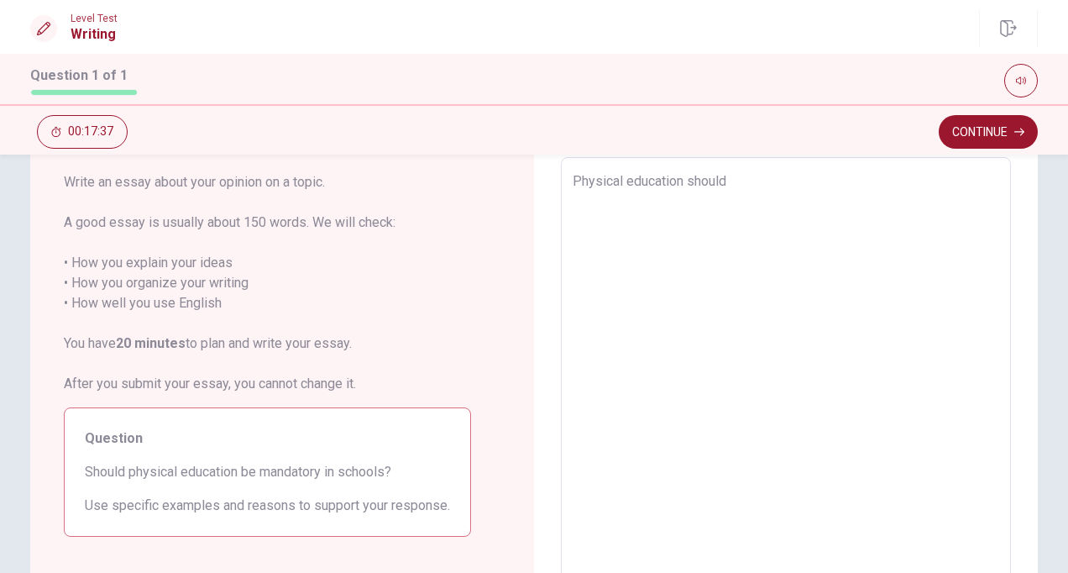
type textarea "Physical education should b"
type textarea "x"
type textarea "Physical education should be"
type textarea "x"
type textarea "Physical education should be"
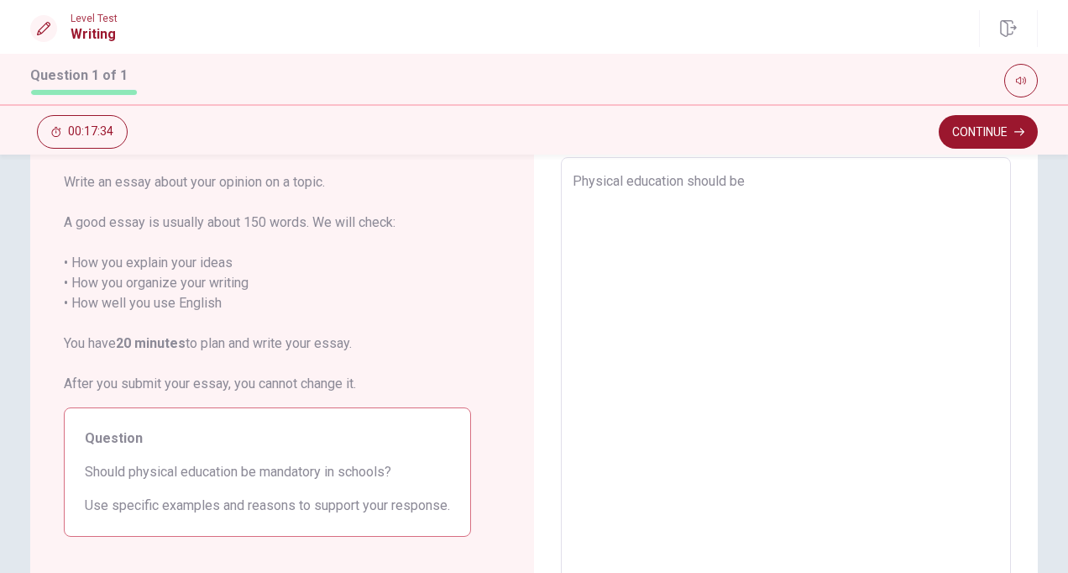
type textarea "x"
type textarea "Physical education should be m"
type textarea "x"
type textarea "Physical education should be ma"
type textarea "x"
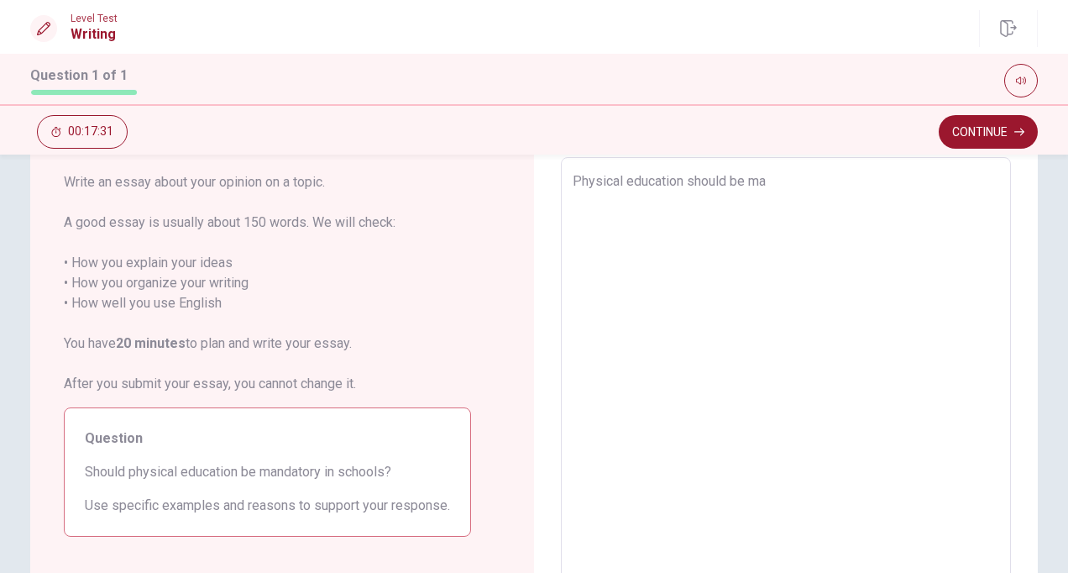
type textarea "Physical education should be man"
click at [573, 181] on textarea "Physical education should be man" at bounding box center [786, 389] width 427 height 437
type textarea "x"
type textarea "IPhysical education should be man"
type textarea "x"
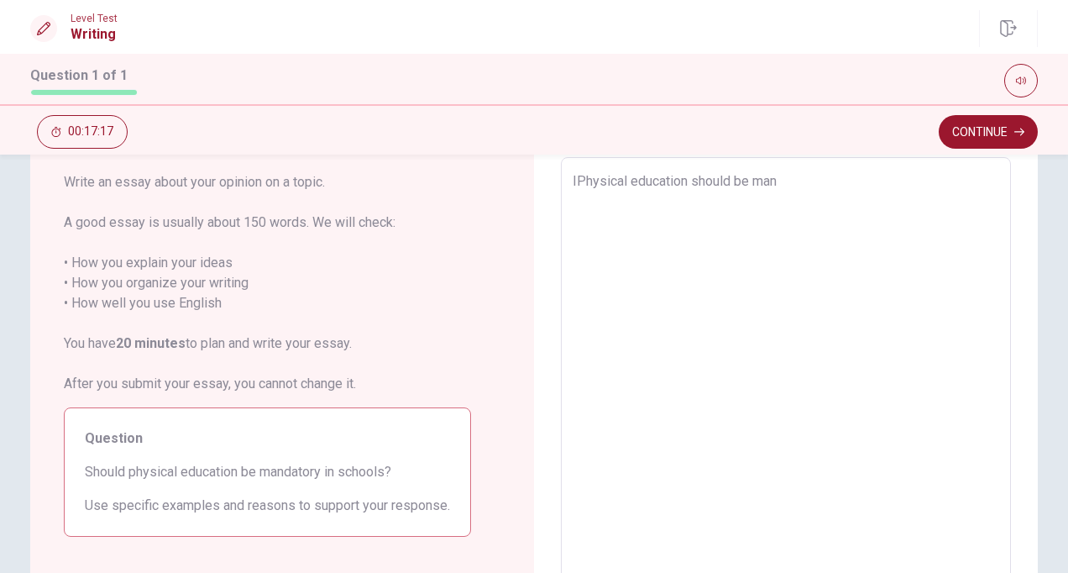
type textarea "I Physical education should be man"
type textarea "x"
type textarea "I tPhysical education should be man"
type textarea "x"
type textarea "I thPhysical education should be man"
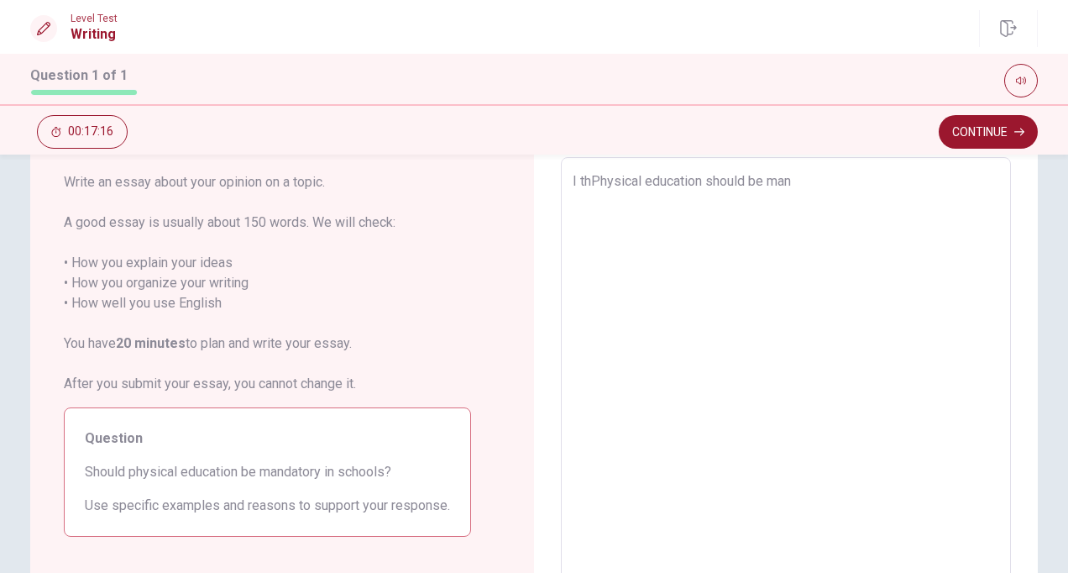
type textarea "x"
type textarea "I thiPhysical education should be man"
type textarea "x"
type textarea "I thikPhysical education should be man"
type textarea "x"
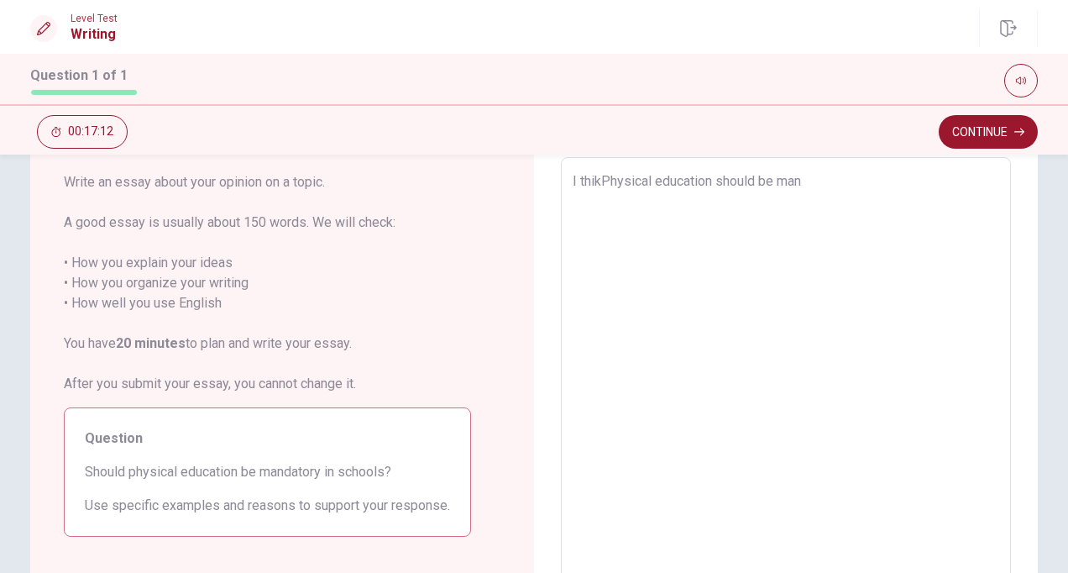
type textarea "I thiPhysical education should be man"
type textarea "x"
type textarea "I thinPhysical education should be man"
type textarea "x"
type textarea "I thinkPhysical education should be man"
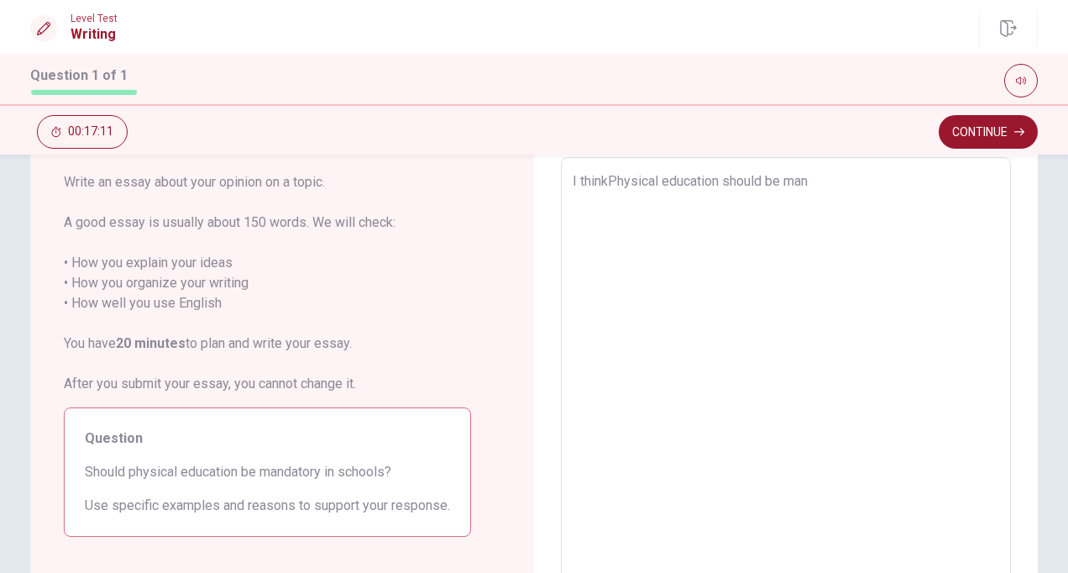
type textarea "x"
type textarea "I thinkkPhysical education should be man"
type textarea "x"
type textarea "I thinkPhysical education should be man"
type textarea "x"
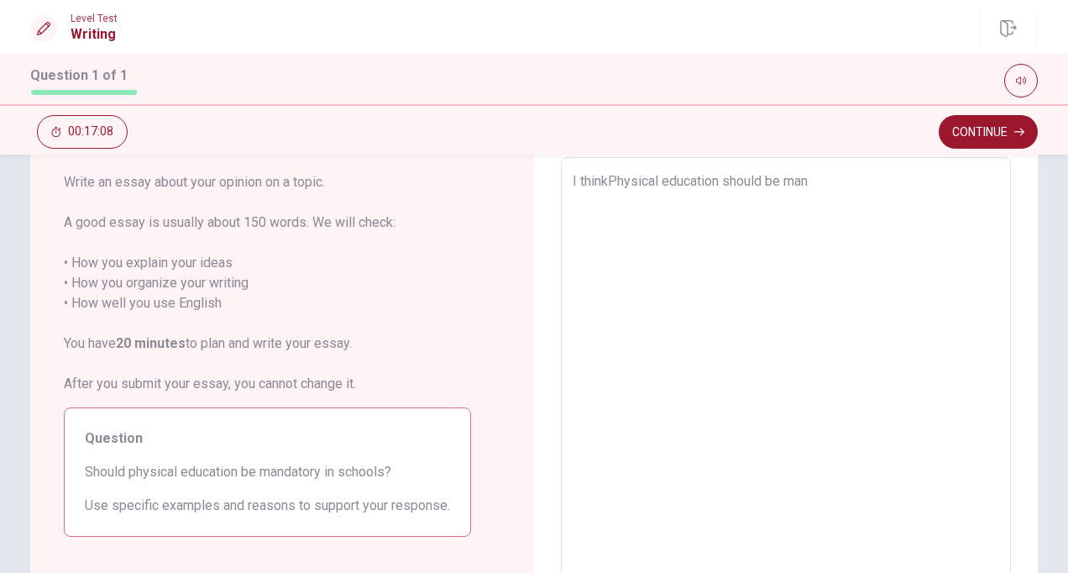
type textarea "I think Physical education should be man"
click at [613, 179] on textarea "I think Physical education should be man" at bounding box center [786, 389] width 427 height 437
type textarea "x"
type textarea "I think hysical education should be man"
type textarea "x"
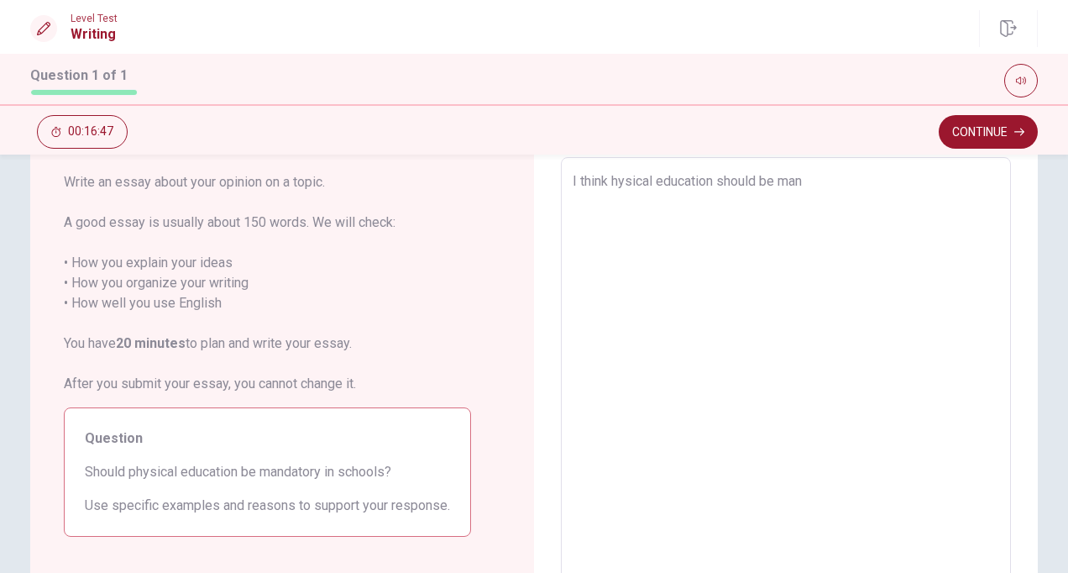
type textarea "I think physical education should be man"
click at [819, 186] on textarea "I think physical education should be man" at bounding box center [786, 389] width 427 height 437
type textarea "x"
type textarea "I think physical education should be mand"
type textarea "x"
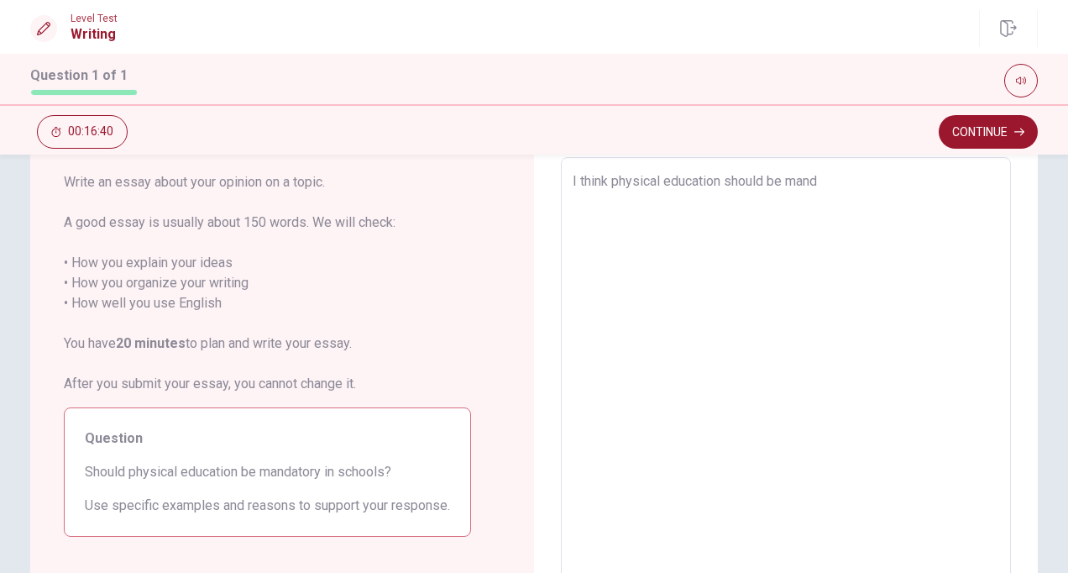
type textarea "I think physical education should be manda"
type textarea "x"
type textarea "I think physical education should be mandat"
type textarea "x"
type textarea "I think physical education should be [PERSON_NAME]"
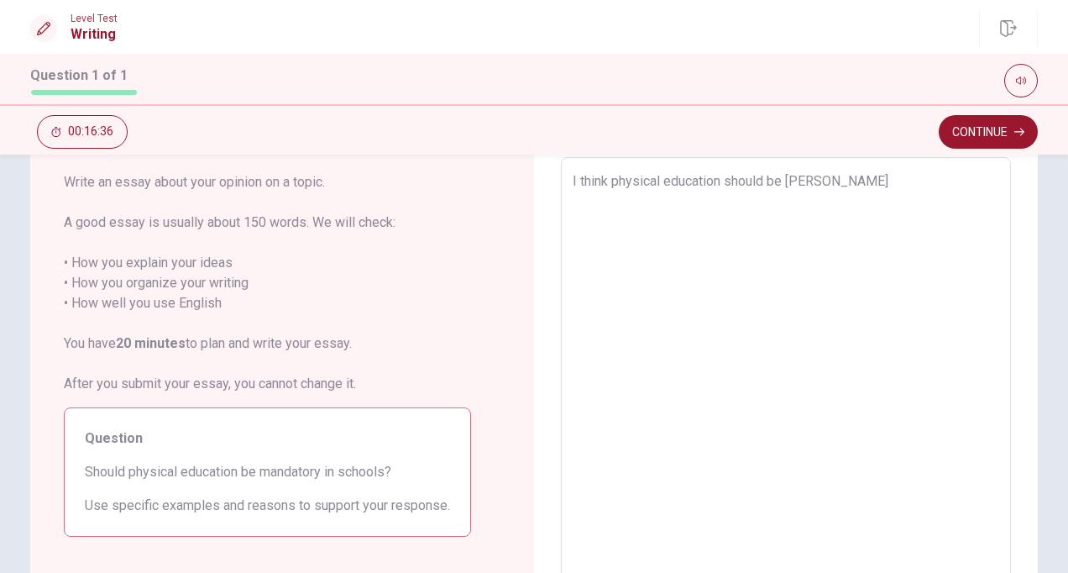
type textarea "x"
type textarea "I think physical education should be mandator"
type textarea "x"
type textarea "I think physical education should be mandatory"
type textarea "x"
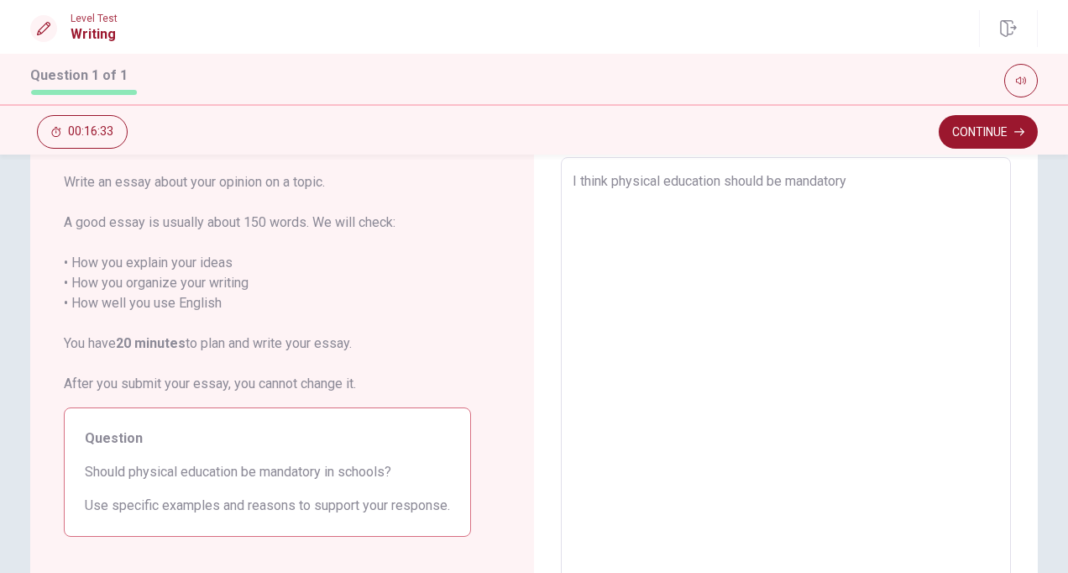
type textarea "I think physical education should be mandatory"
type textarea "x"
type textarea "I think physical education should be mandatory i"
type textarea "x"
type textarea "I think physical education should be mandatory in"
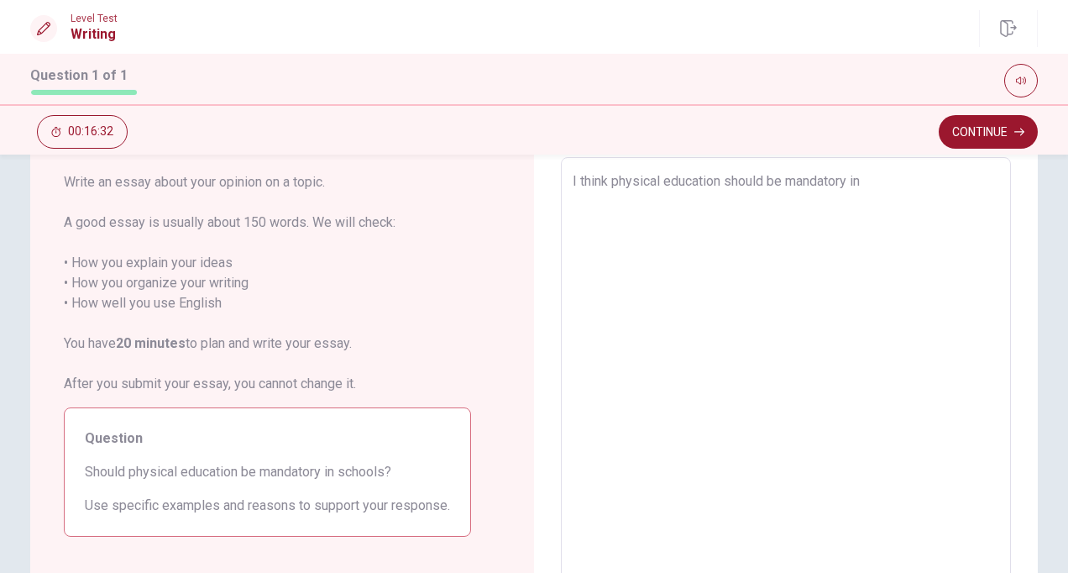
type textarea "x"
type textarea "I think physical education should be mandatory in"
type textarea "x"
type textarea "I think physical education should be mandatory in s"
type textarea "x"
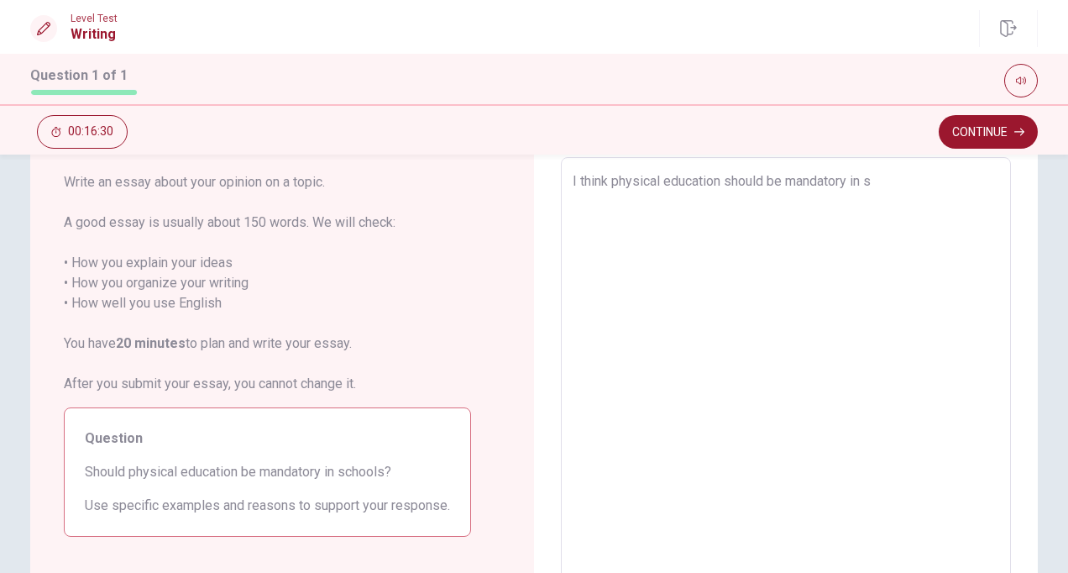
type textarea "I think physical education should be mandatory in [GEOGRAPHIC_DATA]"
type textarea "x"
type textarea "I think physical education should be mandatory in sch"
type textarea "x"
type textarea "I think physical education should be mandatory in scho"
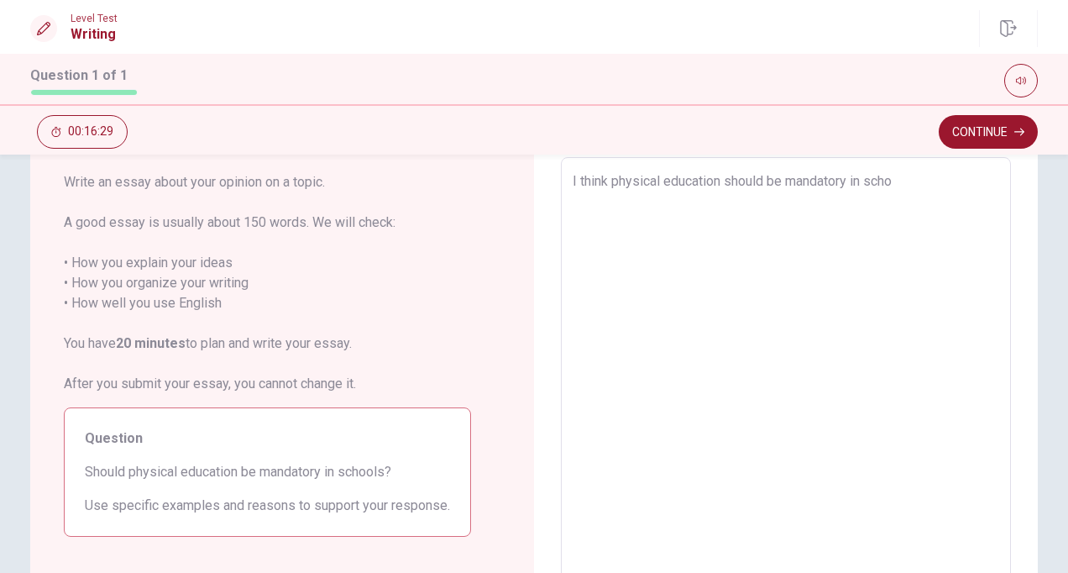
type textarea "x"
type textarea "I think physical education should be mandatory in schoo"
type textarea "x"
type textarea "I think physical education should be mandatory in school"
type textarea "x"
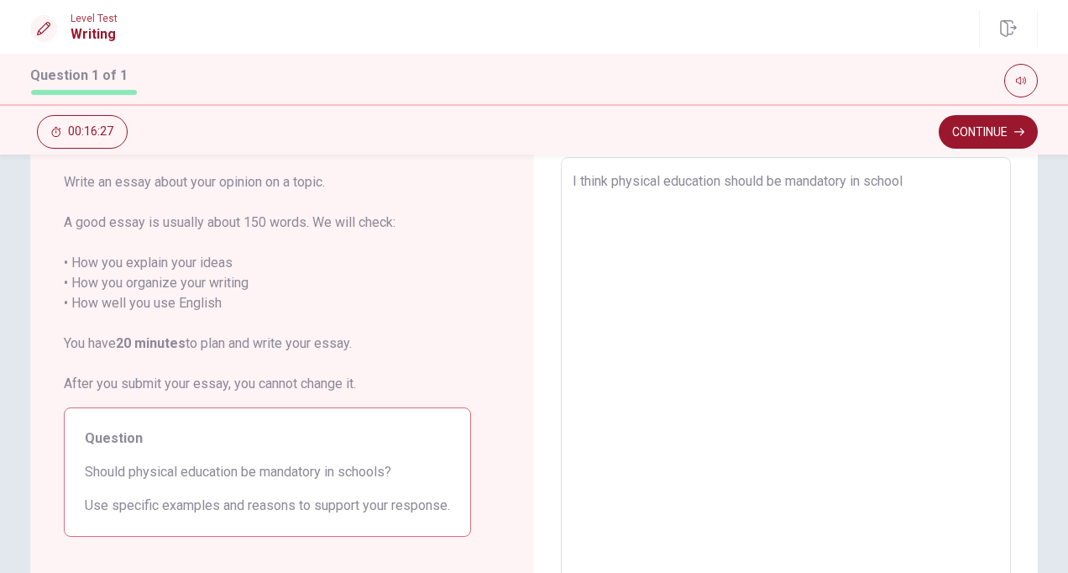
type textarea "I think physical education should be mandatory in schools"
type textarea "x"
type textarea "I think physical education should be mandatory in schools."
type textarea "x"
type textarea "I think physical education should be mandatory in schools."
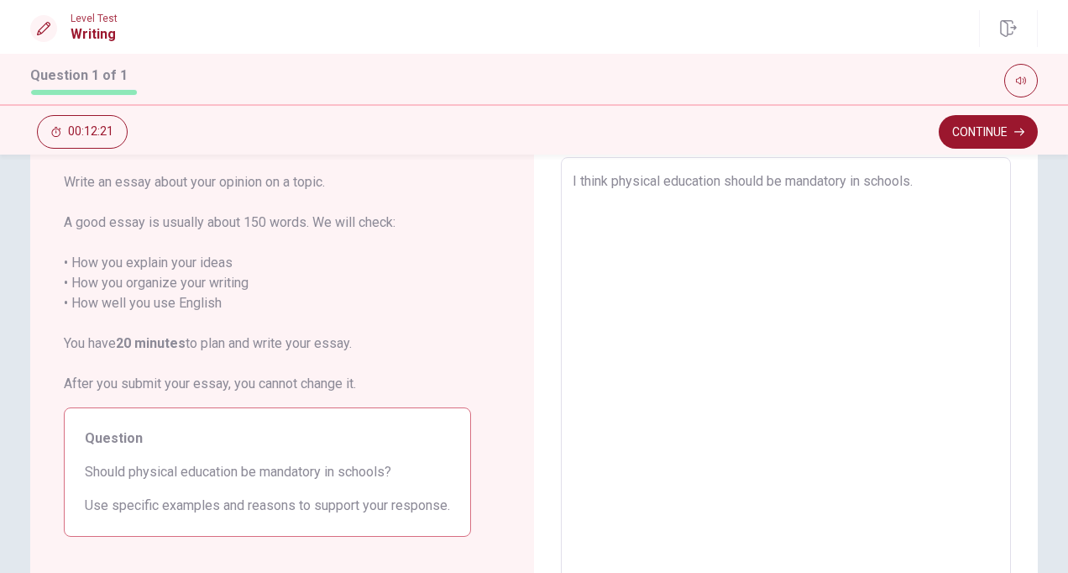
type textarea "x"
type textarea "I think physical education should be mandatory in schools."
type textarea "x"
type textarea "I think physical education should be mandatory in schools."
type textarea "x"
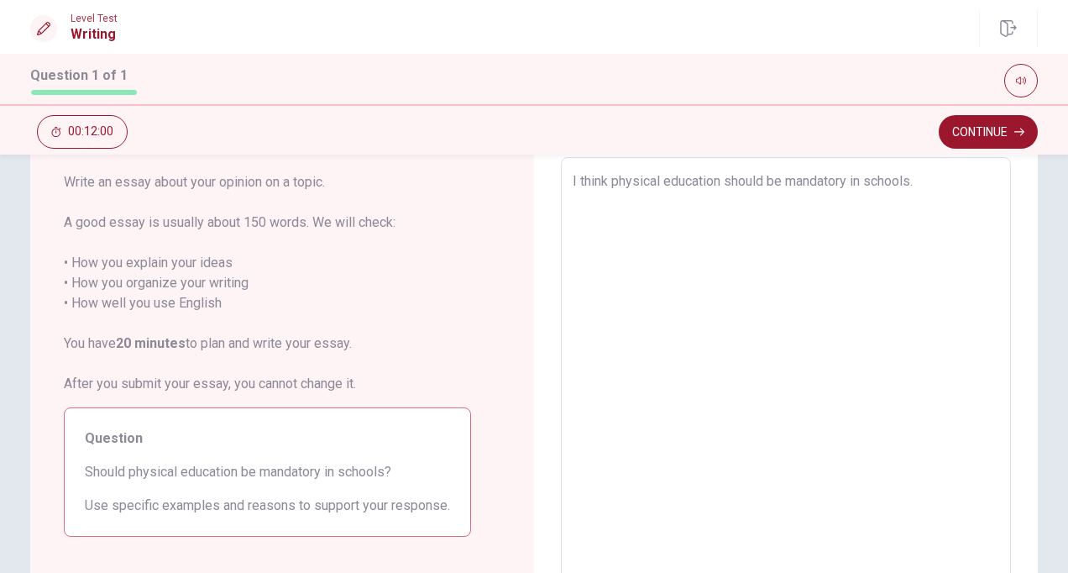
type textarea "I think physical education should be mandatory in schools."
type textarea "x"
type textarea "I think physical education should be mandatory in schools."
type textarea "x"
type textarea "I think physical education should be mandatory in schools."
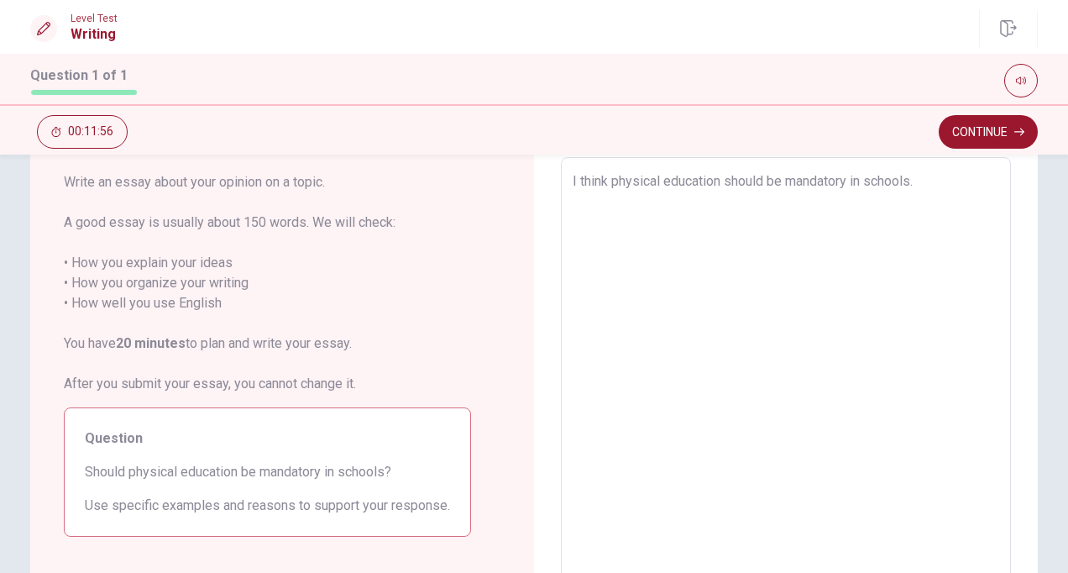
type textarea "x"
type textarea "I think physical education should be mandatory in schools."
type textarea "x"
type textarea "I think physical education should be mandatory in schools"
type textarea "x"
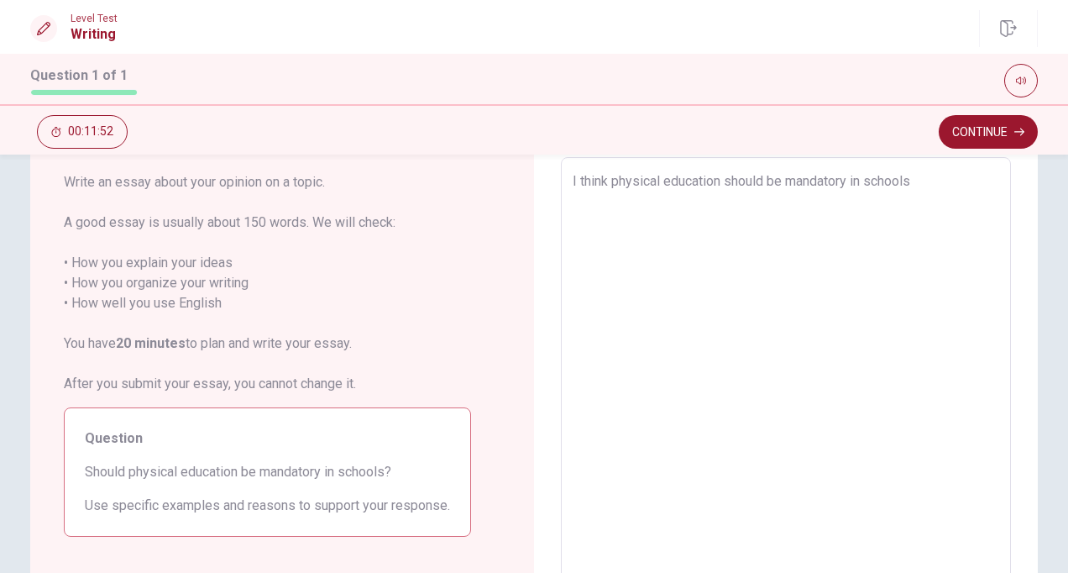
type textarea "I think physical education should be mandatory in school"
type textarea "x"
type textarea "I think physical education should be mandatory in schools"
click at [746, 223] on textarea "I think physical education should be mandatory in schools" at bounding box center [786, 389] width 427 height 437
type textarea "x"
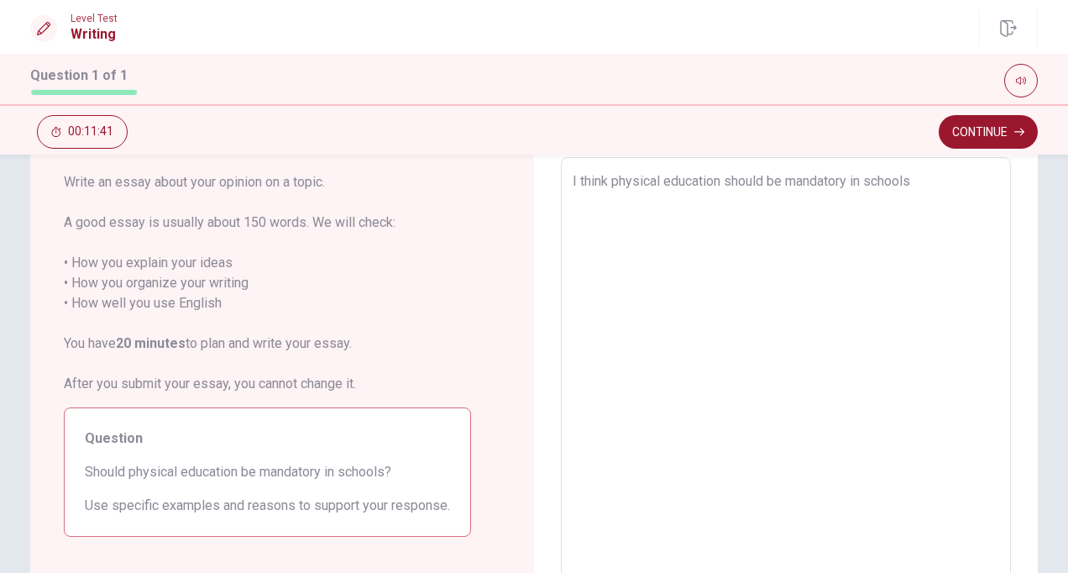
type textarea "I think physical education sho uld be mandatory in schools"
type textarea "x"
type textarea "I think physical education sho buld be mandatory in schools"
type textarea "x"
type textarea "I think physical education sho beuld be mandatory in schools"
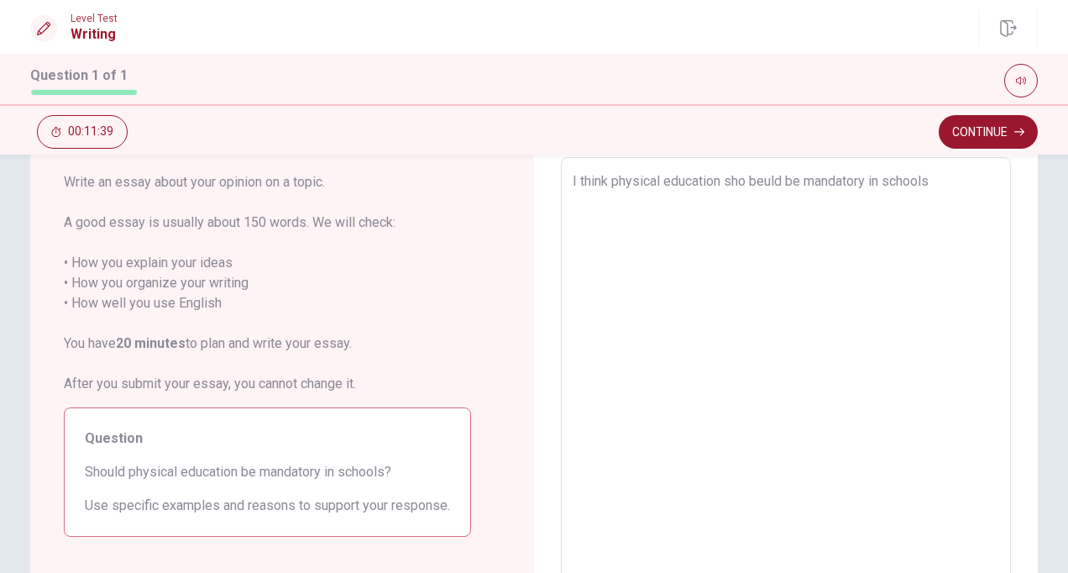
type textarea "x"
type textarea "I think physical education sho beculd be mandatory in schools"
type textarea "x"
type textarea "I think physical education sho becauld be mandatory in schools"
type textarea "x"
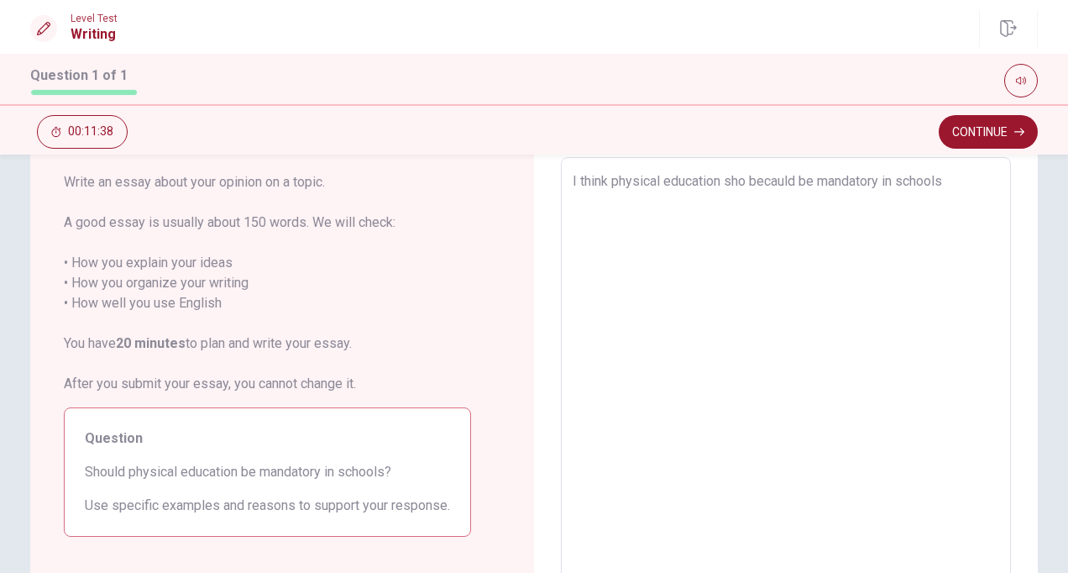
type textarea "I think physical education sho becauuld be mandatory in schools"
type textarea "x"
type textarea "I think physical education sho becausuld be mandatory in schools"
type textarea "x"
type textarea "I think physical education sho becauseuld be mandatory in schools"
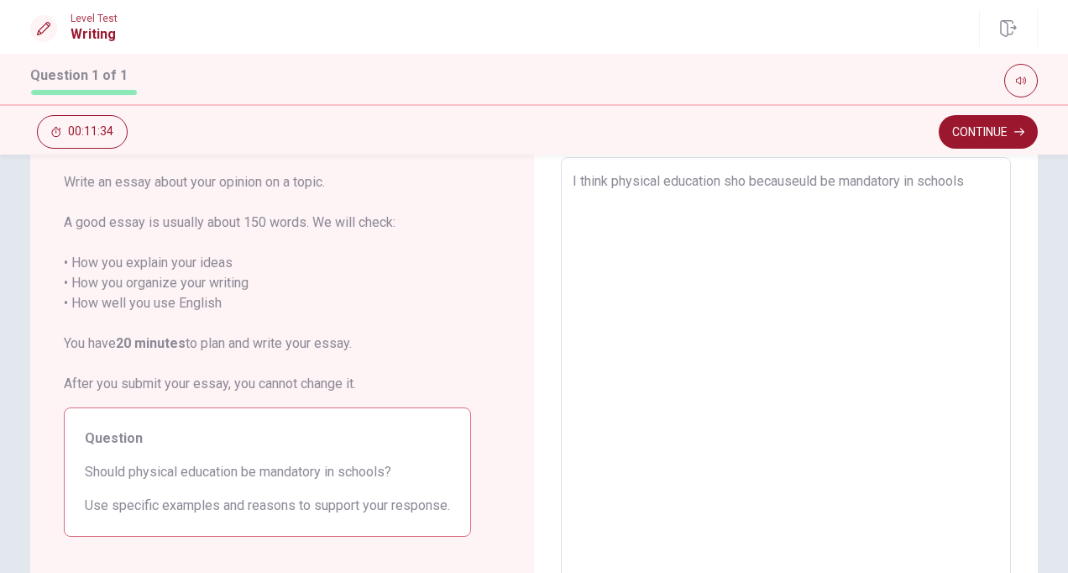
type textarea "x"
type textarea "I think physical education sho becausuld be mandatory in schools"
type textarea "x"
type textarea "I think physical education sho becauuld be mandatory in schools"
type textarea "x"
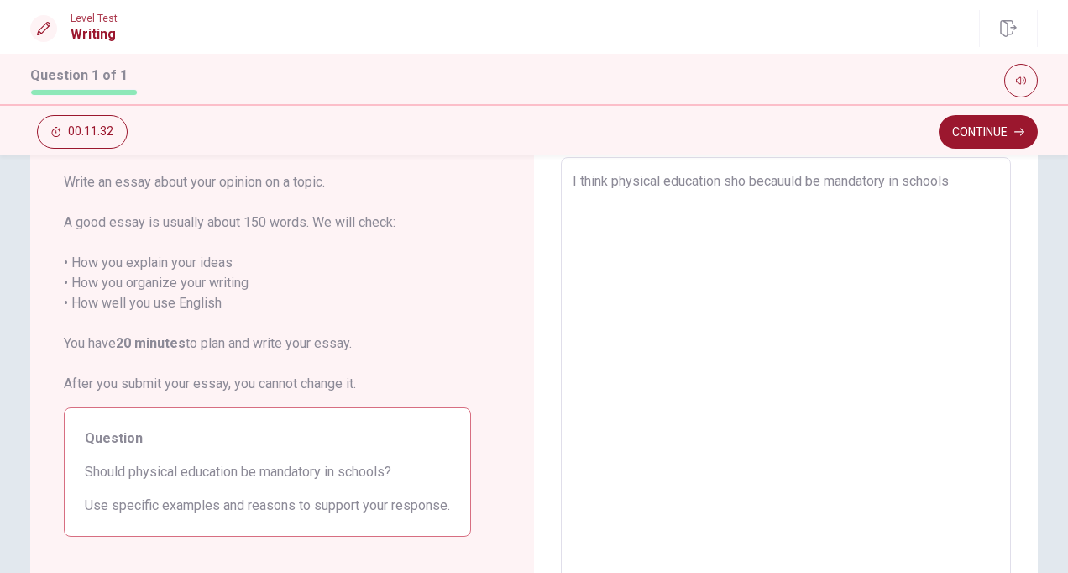
type textarea "I think physical education sho becauld be mandatory in schools"
type textarea "x"
type textarea "I think physical education sho beculd be mandatory in schools"
type textarea "x"
type textarea "I think physical education sho beuld be mandatory in schools"
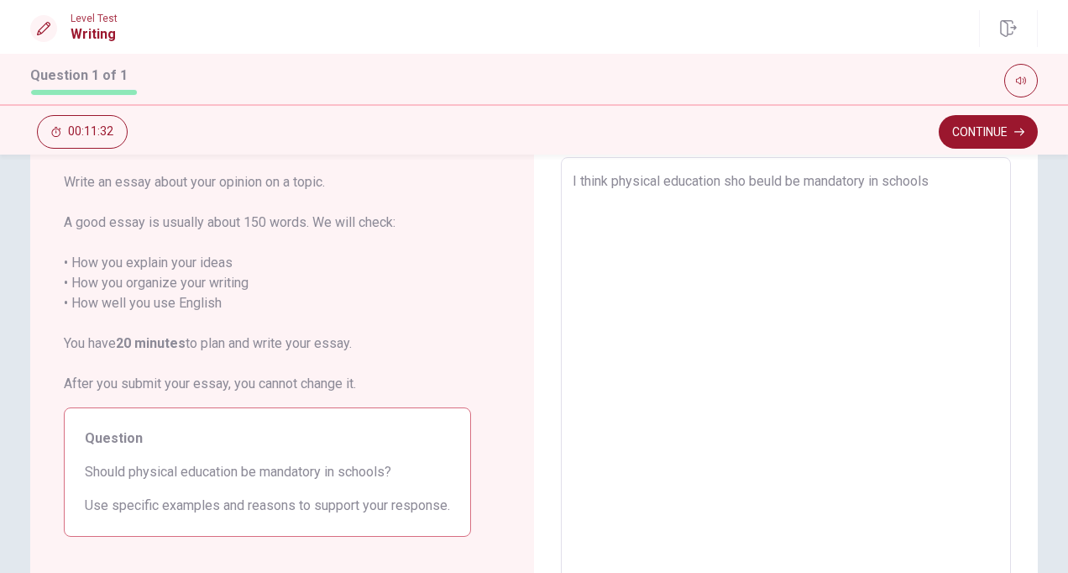
type textarea "x"
type textarea "I think physical education sho buld be mandatory in schools"
type textarea "x"
type textarea "I think physical education sho uld be mandatory in schools"
type textarea "x"
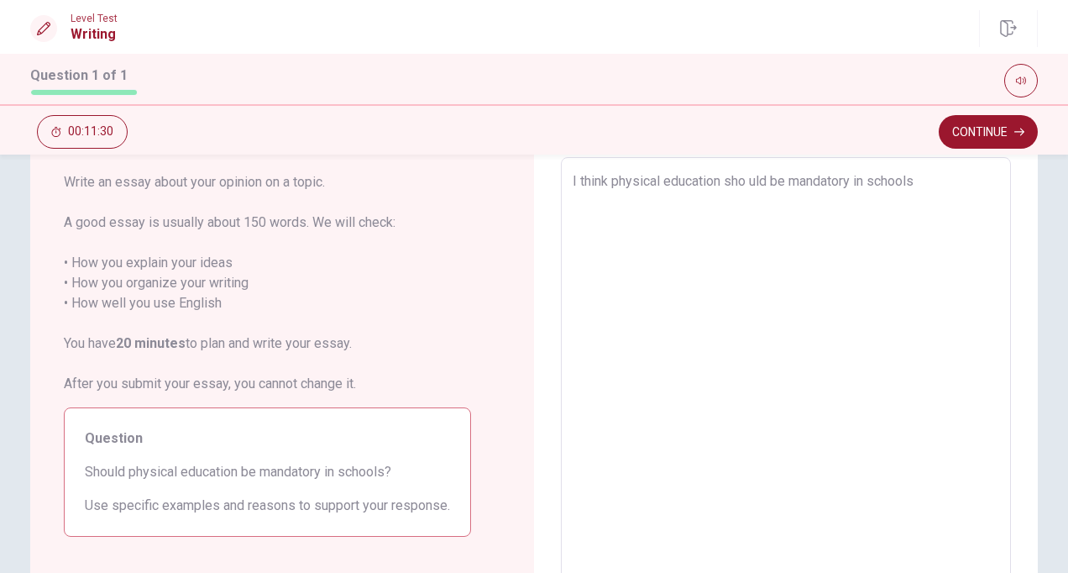
type textarea "I think physical education should be mandatory in schools"
click at [914, 184] on textarea "I think physical education should be mandatory in schools" at bounding box center [786, 389] width 427 height 437
type textarea "x"
type textarea "I think physical education should be mandatory in schools"
type textarea "x"
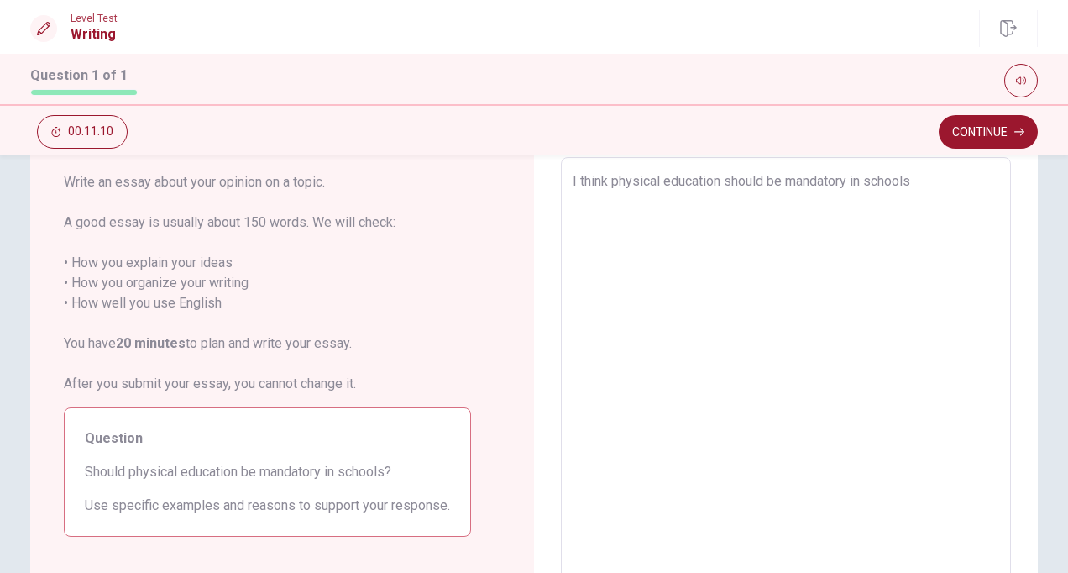
type textarea "I think physical education should be mandatory in schools"
type textarea "x"
type textarea "I think physical education should be mandatory in schools b"
type textarea "x"
type textarea "I think physical education should be mandatory in schools be"
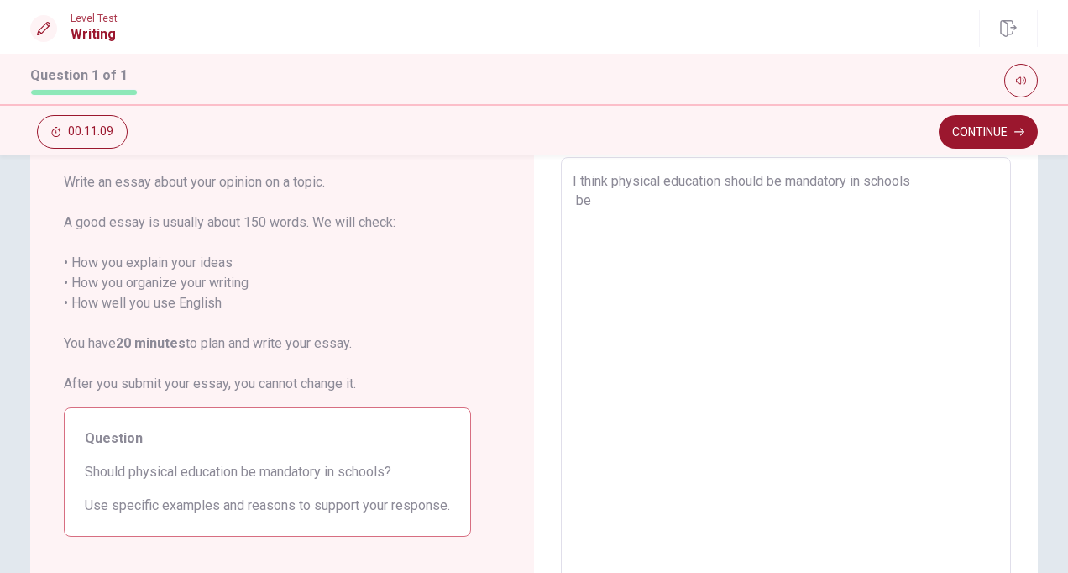
type textarea "x"
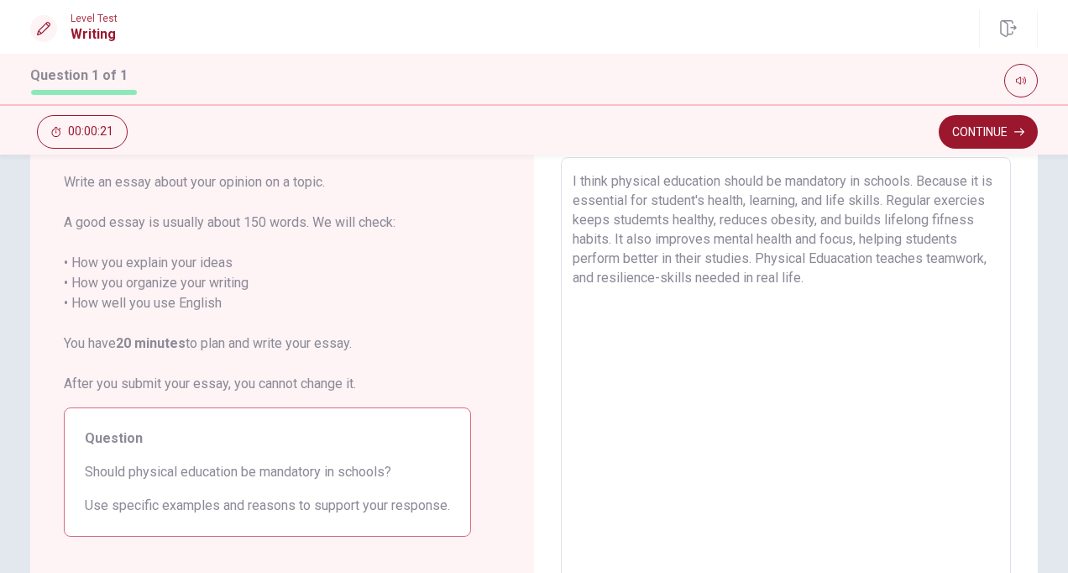
click at [915, 190] on textarea "I think physical education should be mandatory in schools. Because it is essent…" at bounding box center [786, 389] width 427 height 437
click at [720, 180] on textarea "I think physical education should be mandatory in schools. Because it is essent…" at bounding box center [786, 389] width 427 height 437
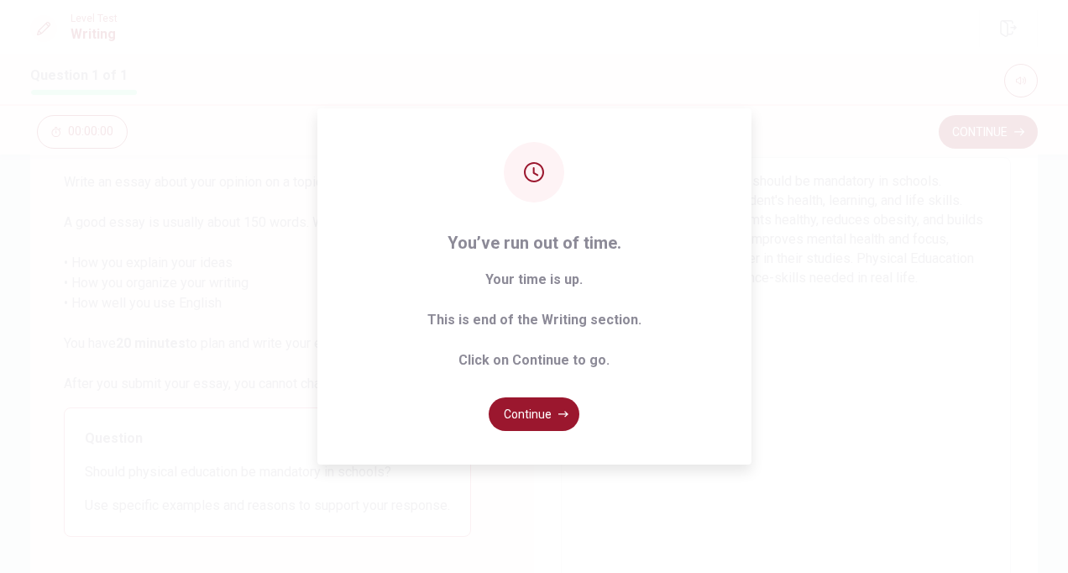
click at [967, 285] on div "Level Test Writing Question 1 of 1 Continue 00:00:00 Question 1 of 1 Continue 0…" at bounding box center [534, 286] width 1068 height 573
click at [530, 412] on button "Continue" at bounding box center [534, 414] width 91 height 34
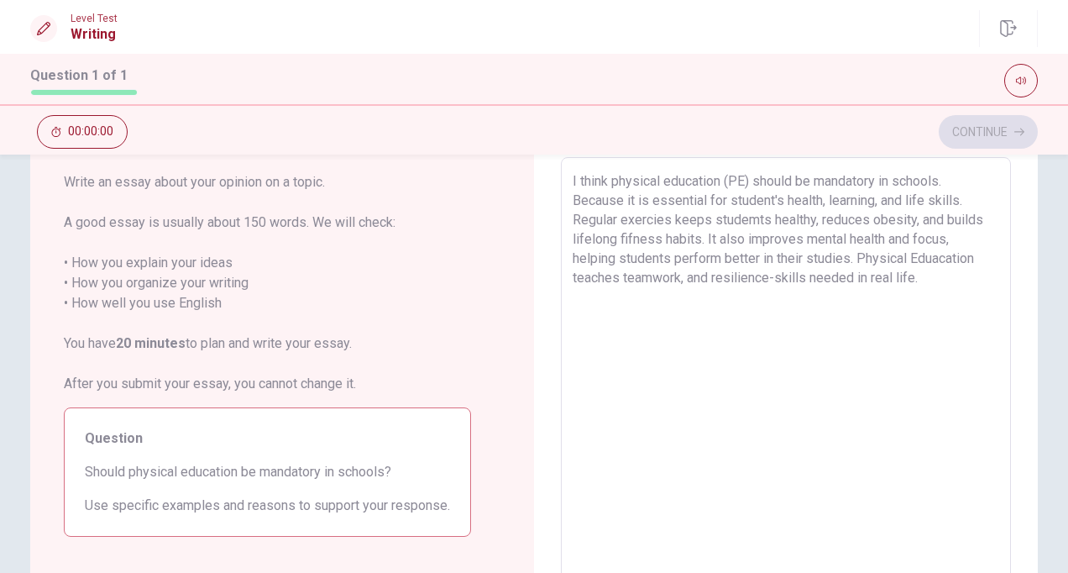
scroll to position [39, 0]
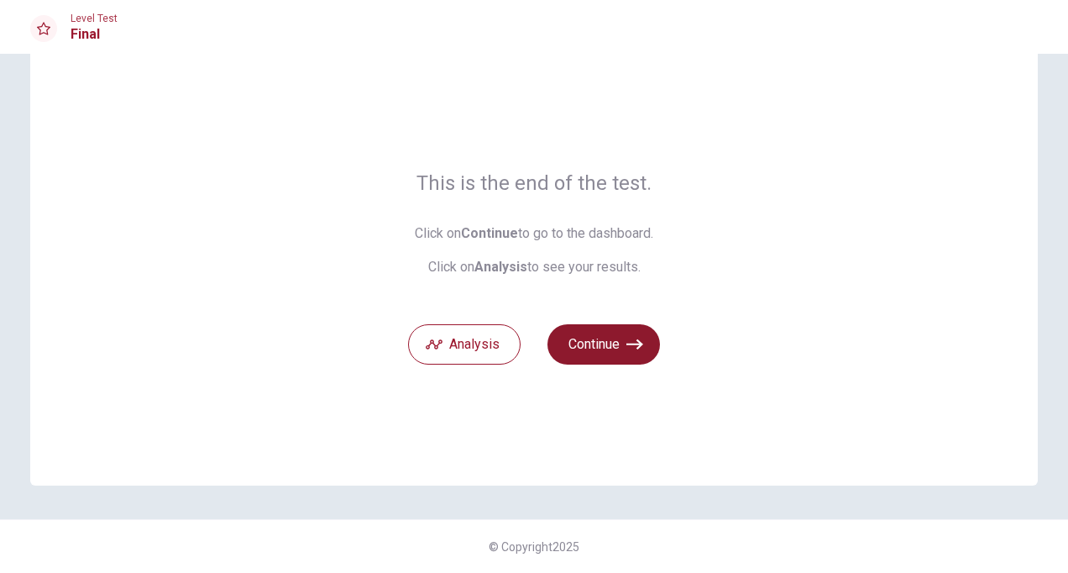
click at [581, 342] on button "Continue" at bounding box center [604, 344] width 113 height 40
